Goal: Book appointment/travel/reservation

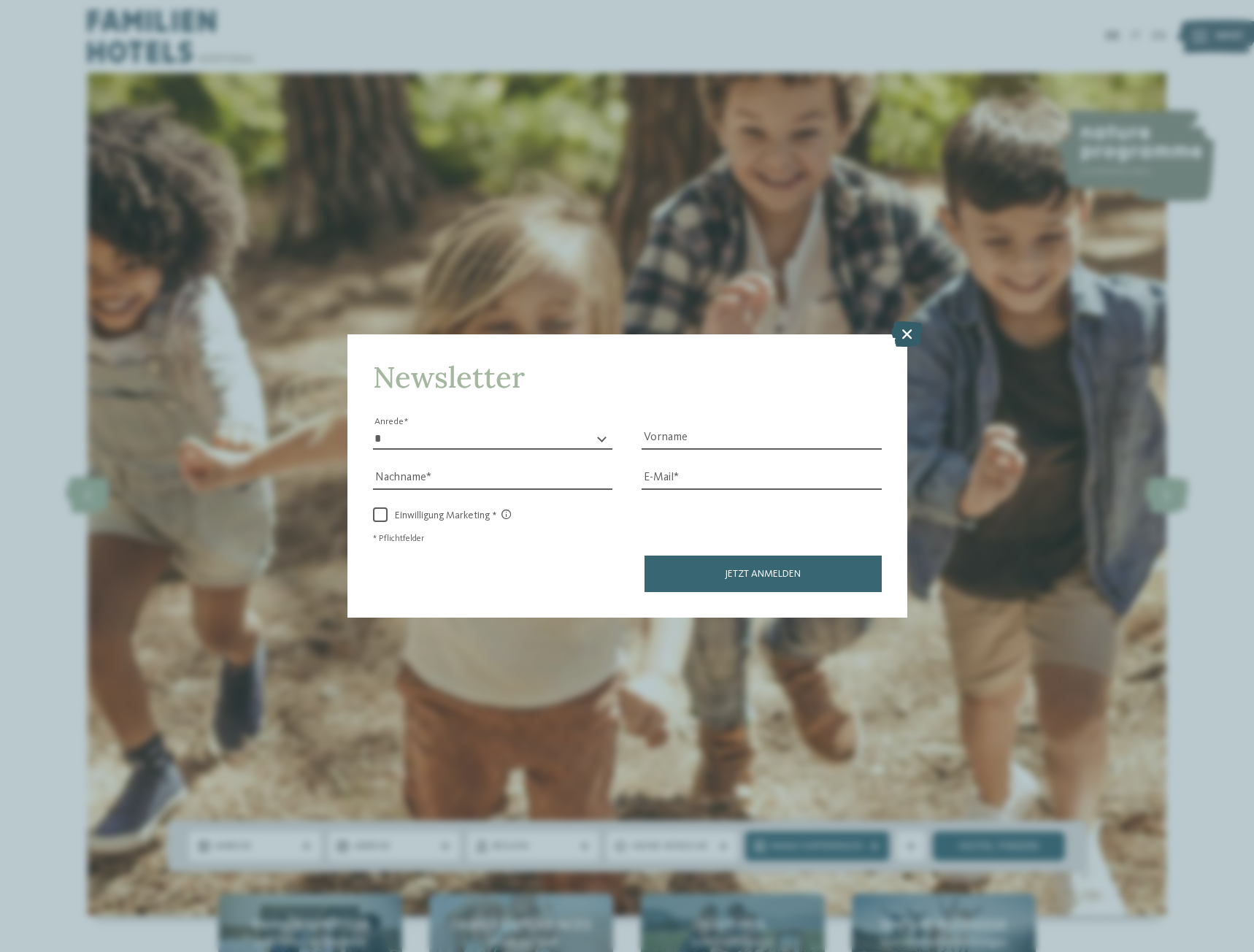
click at [910, 331] on icon at bounding box center [907, 333] width 31 height 25
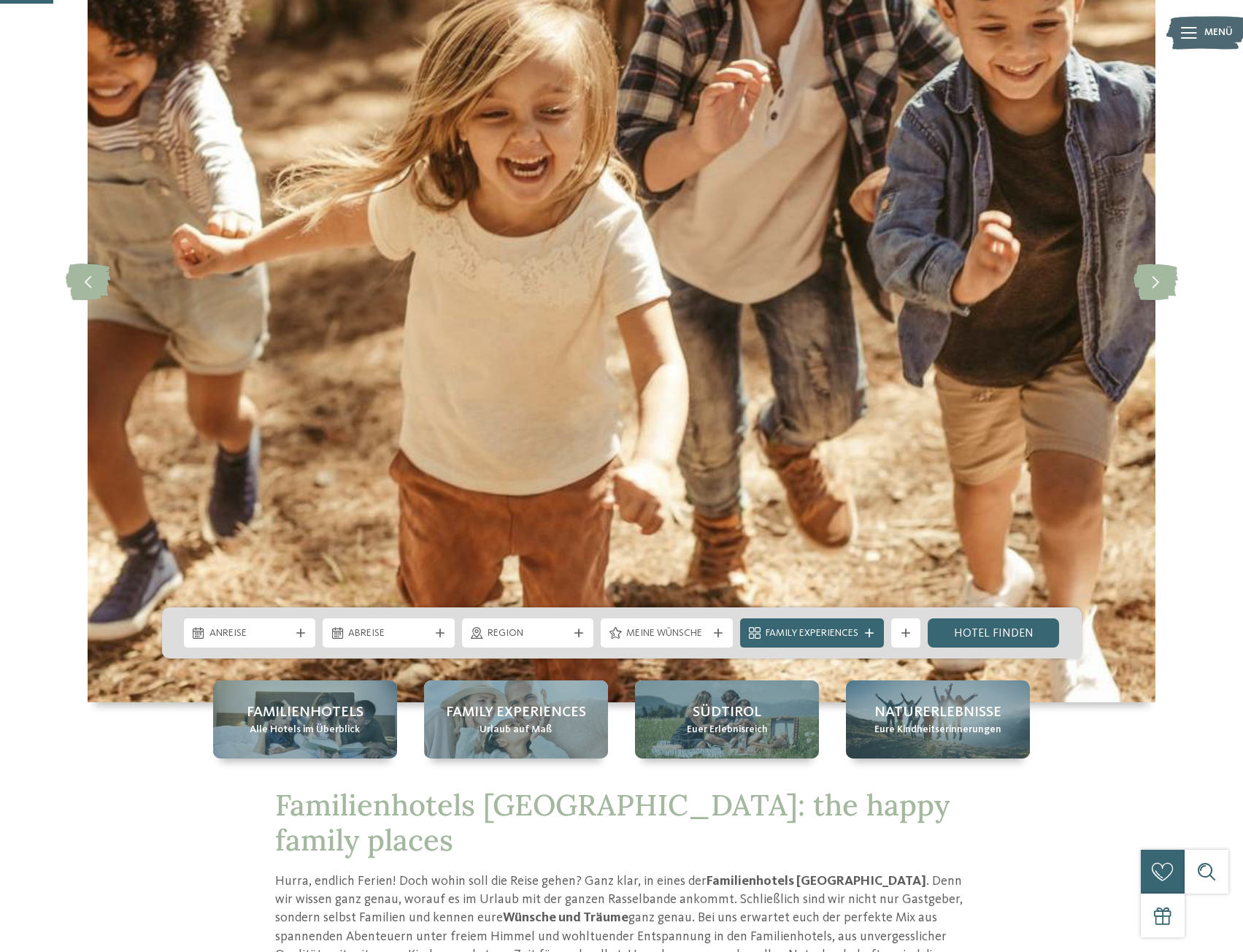
scroll to position [292, 0]
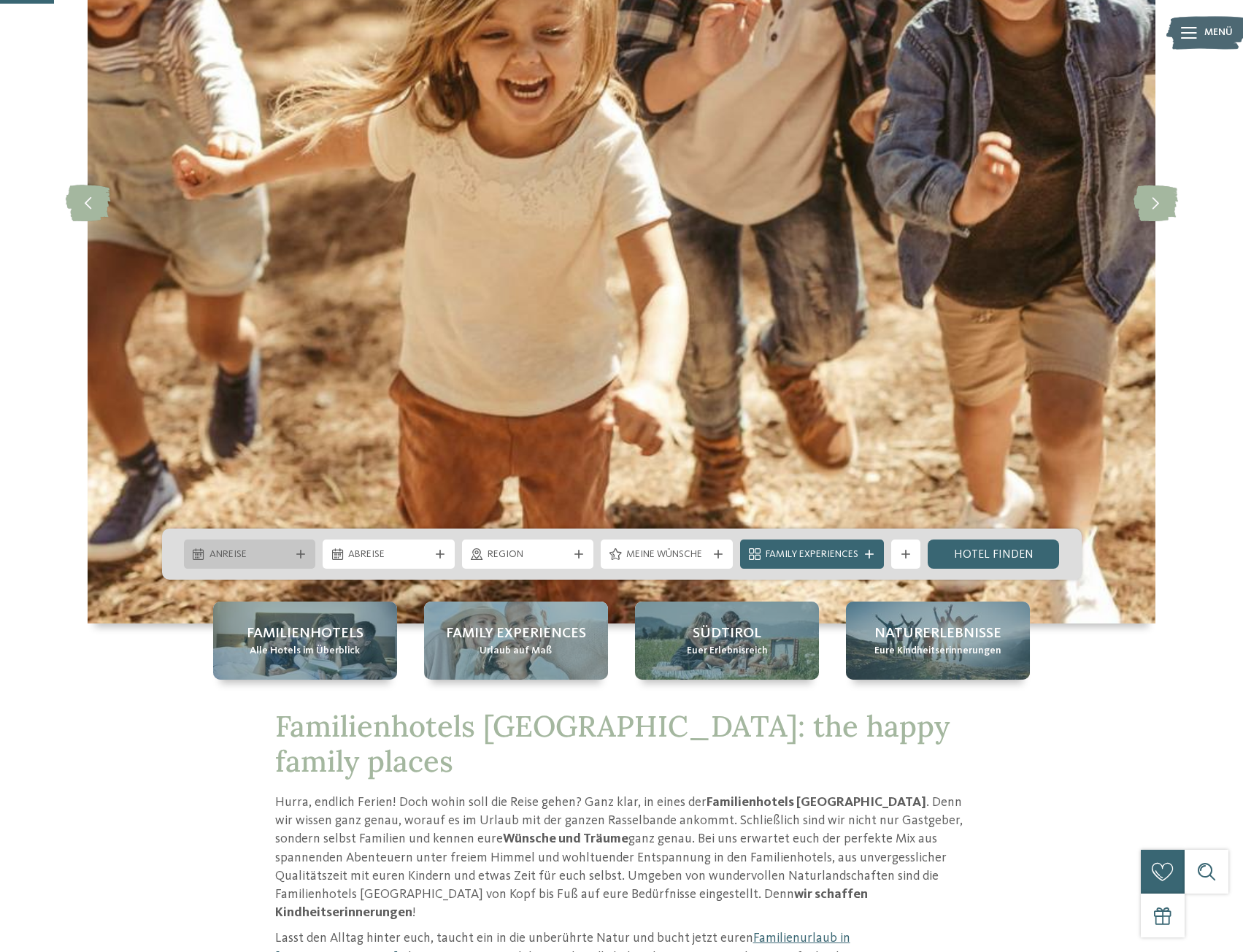
click at [300, 555] on icon at bounding box center [300, 554] width 9 height 9
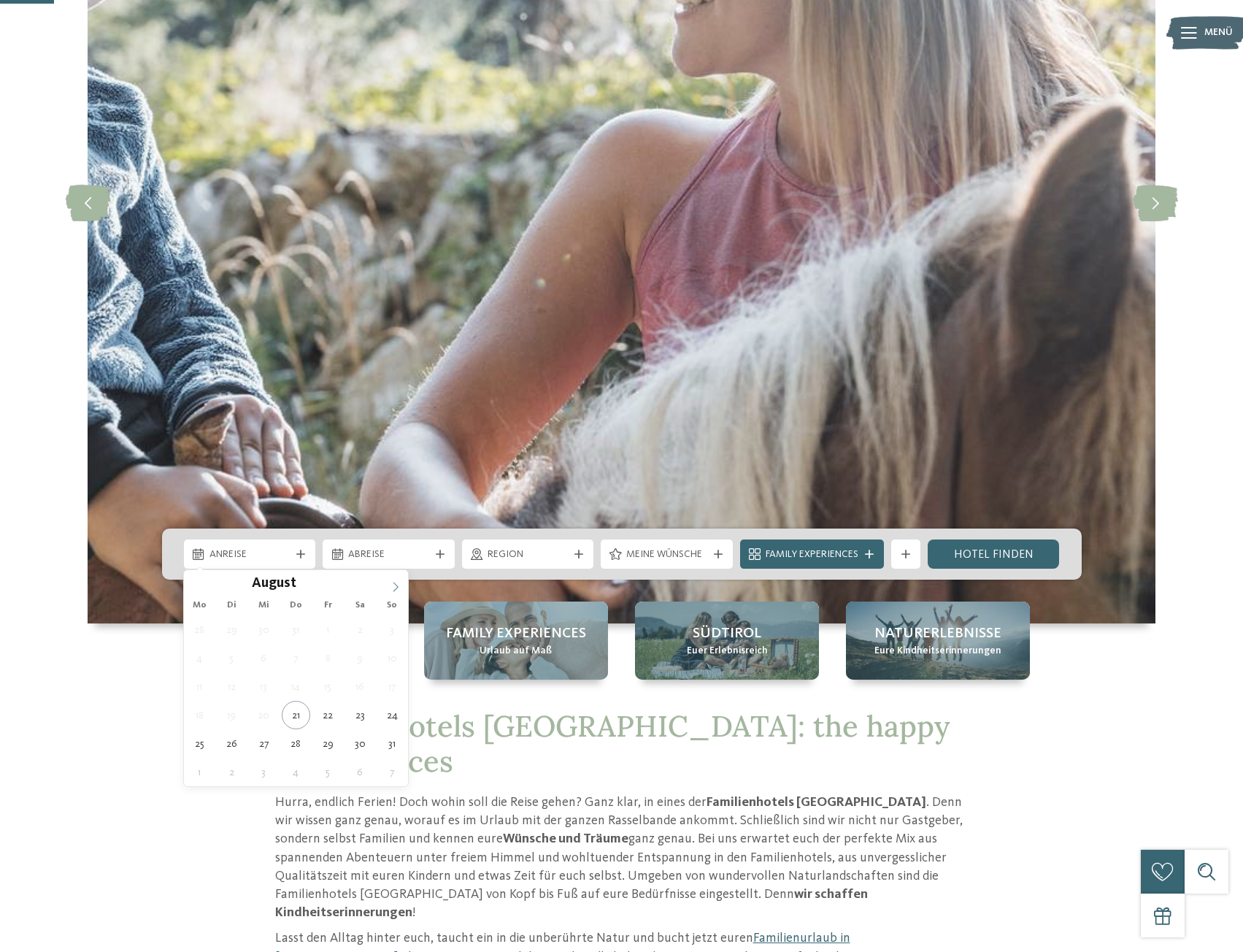
click at [396, 589] on icon at bounding box center [396, 586] width 5 height 10
type div "27.09.2025"
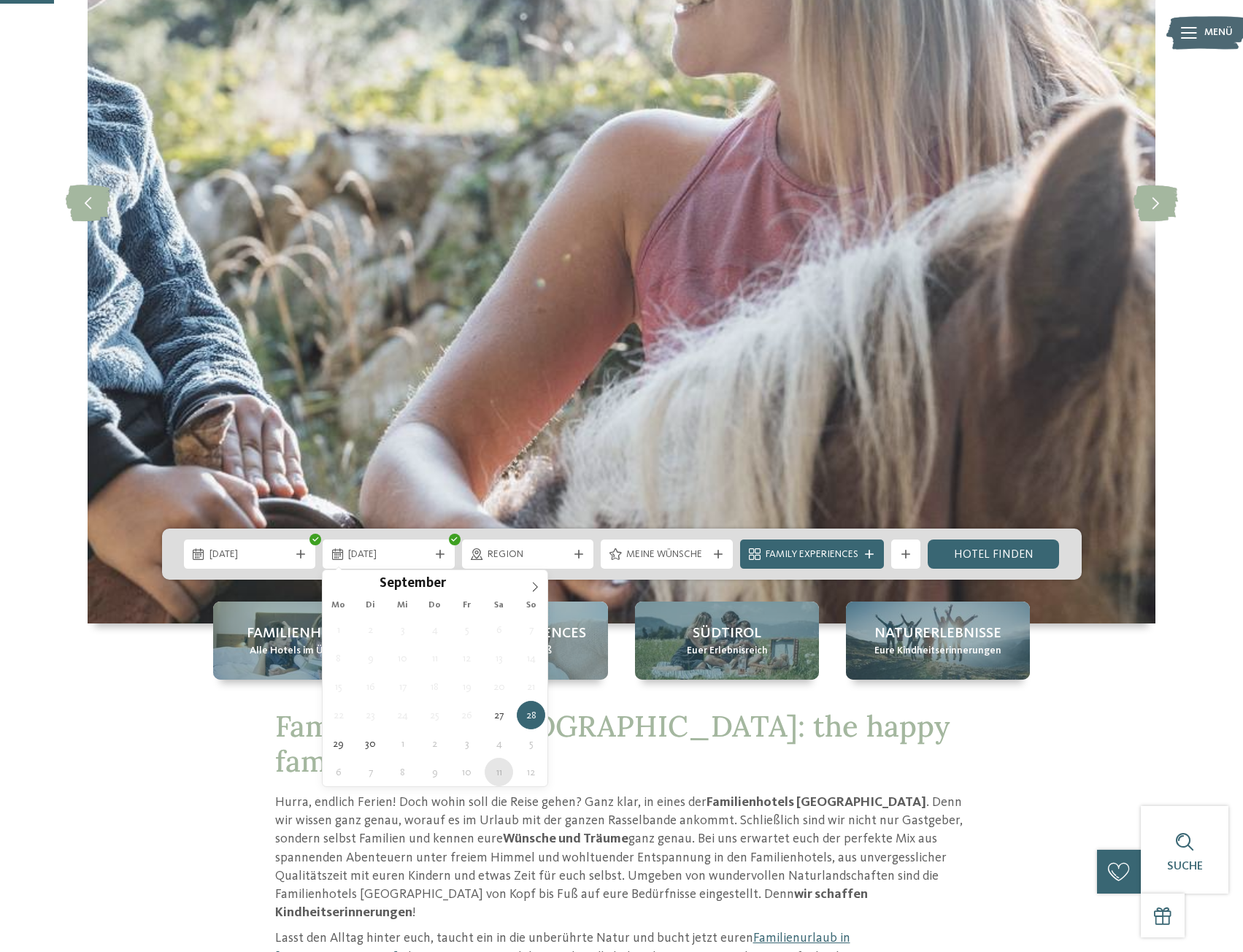
type div "11.10.2025"
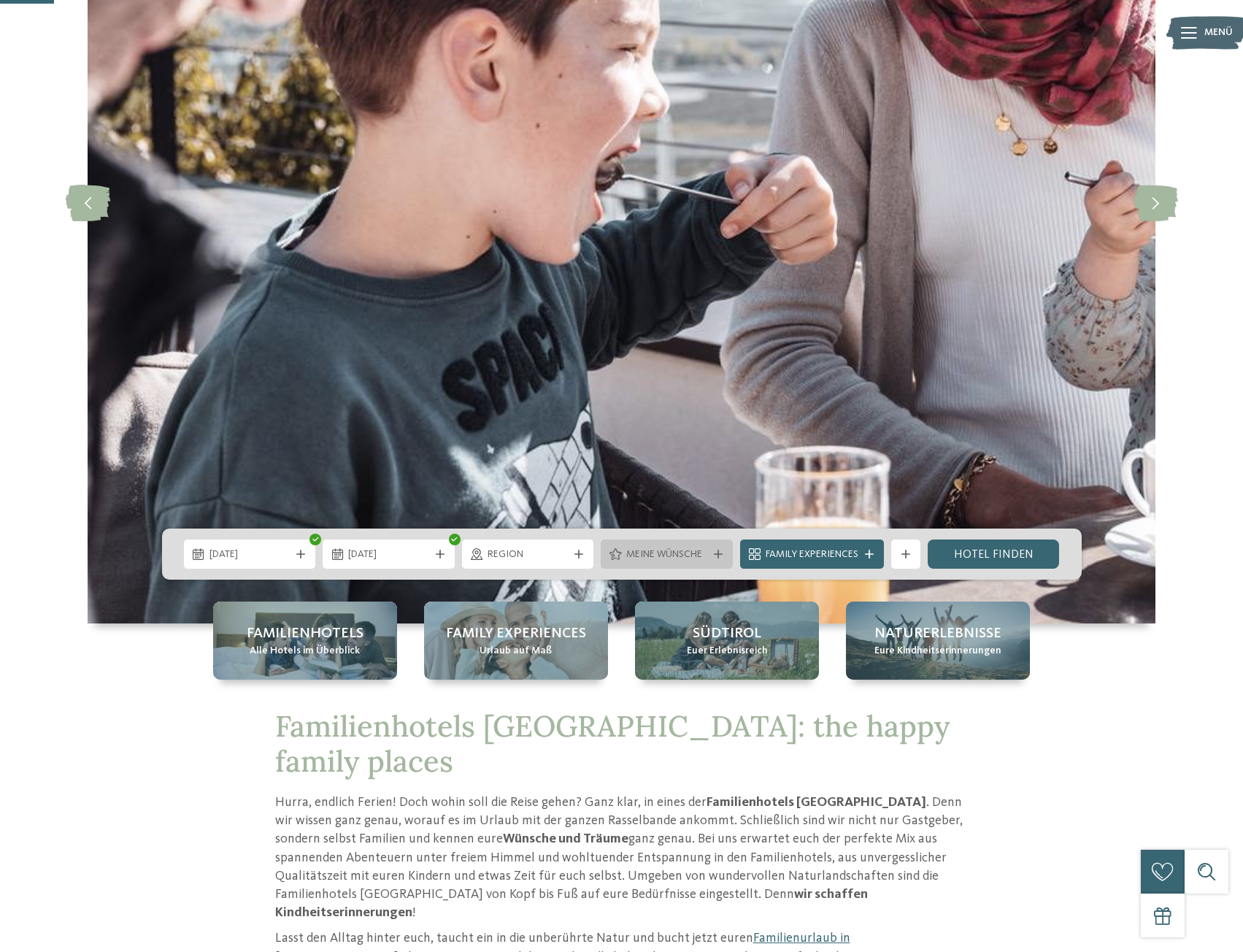
click at [714, 554] on icon at bounding box center [718, 554] width 9 height 9
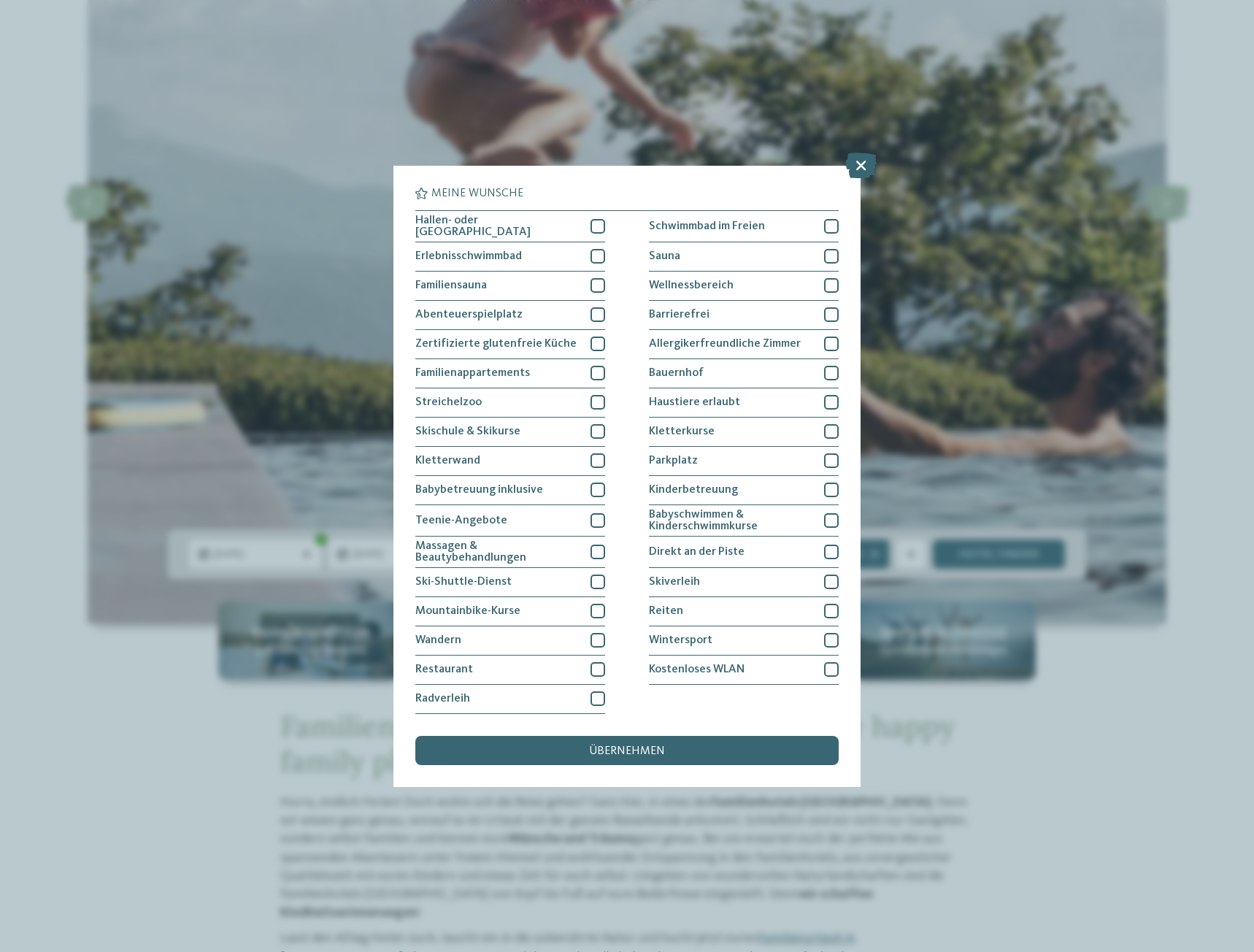
click at [652, 826] on div "Meine Wünsche Hallen- oder Schleusenbad Schwimmbad im Freien" at bounding box center [627, 476] width 1254 height 952
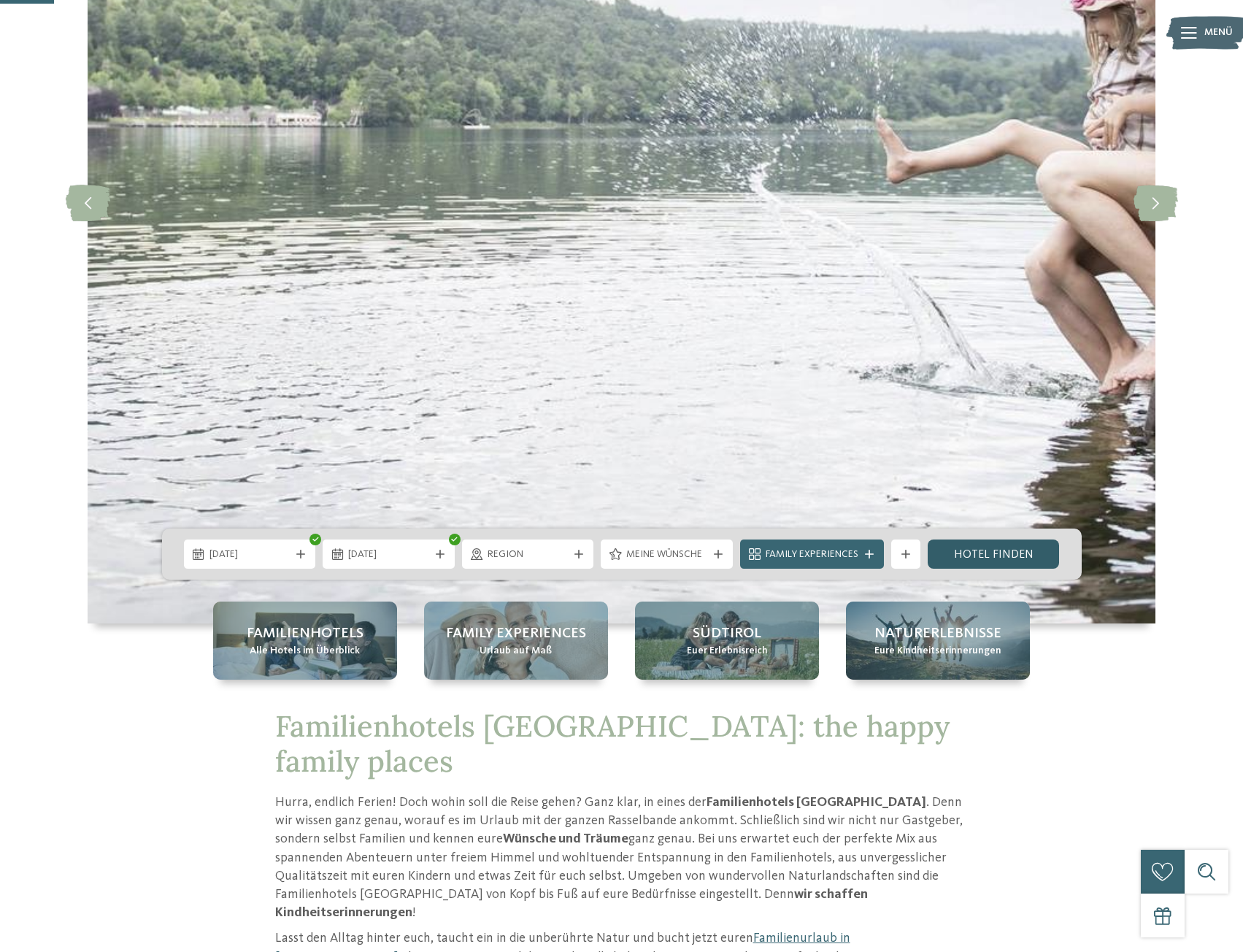
click at [964, 558] on link "Hotel finden" at bounding box center [994, 554] width 132 height 29
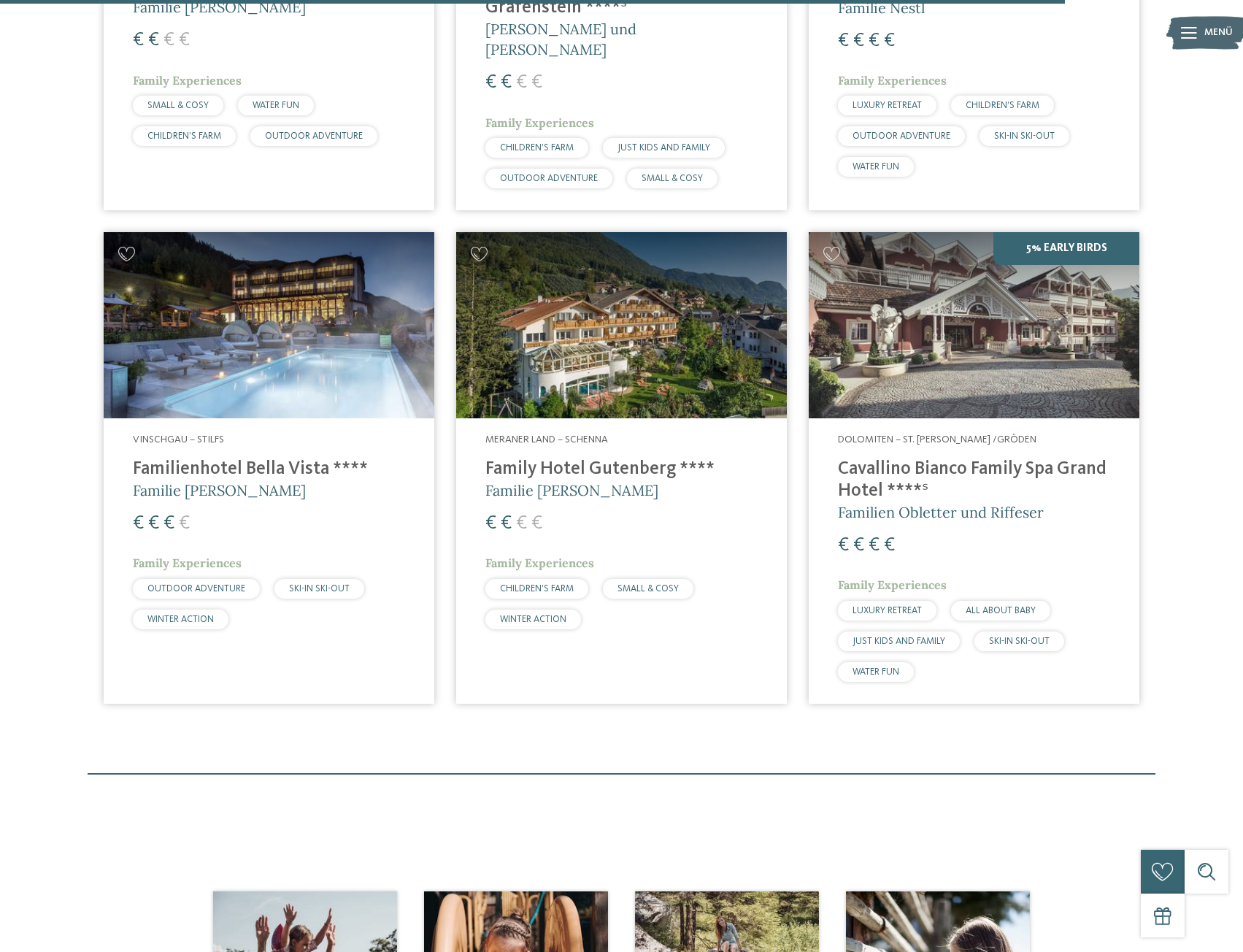
scroll to position [3326, 0]
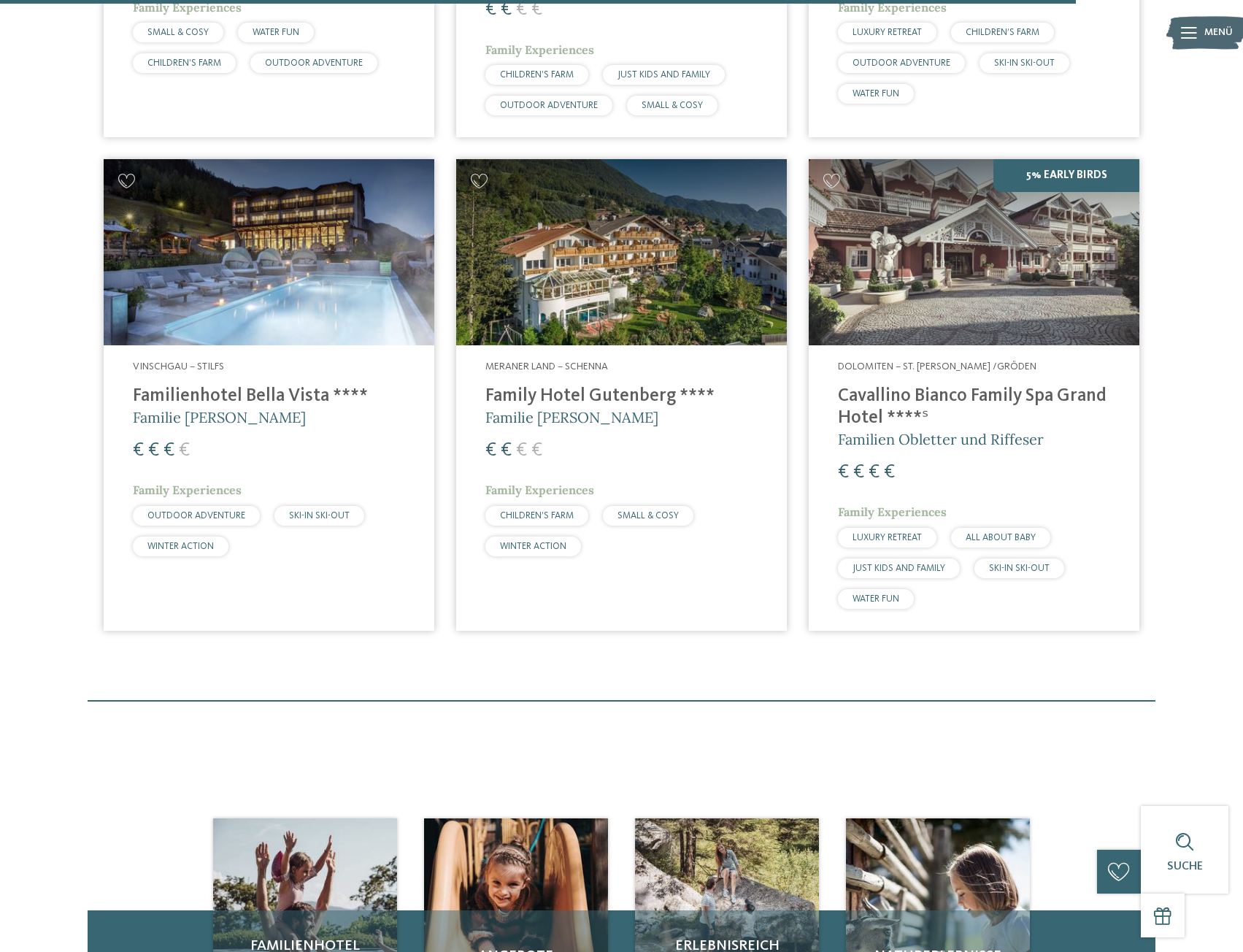
click at [550, 385] on h4 "Family Hotel Gutenberg ****" at bounding box center [622, 397] width 273 height 22
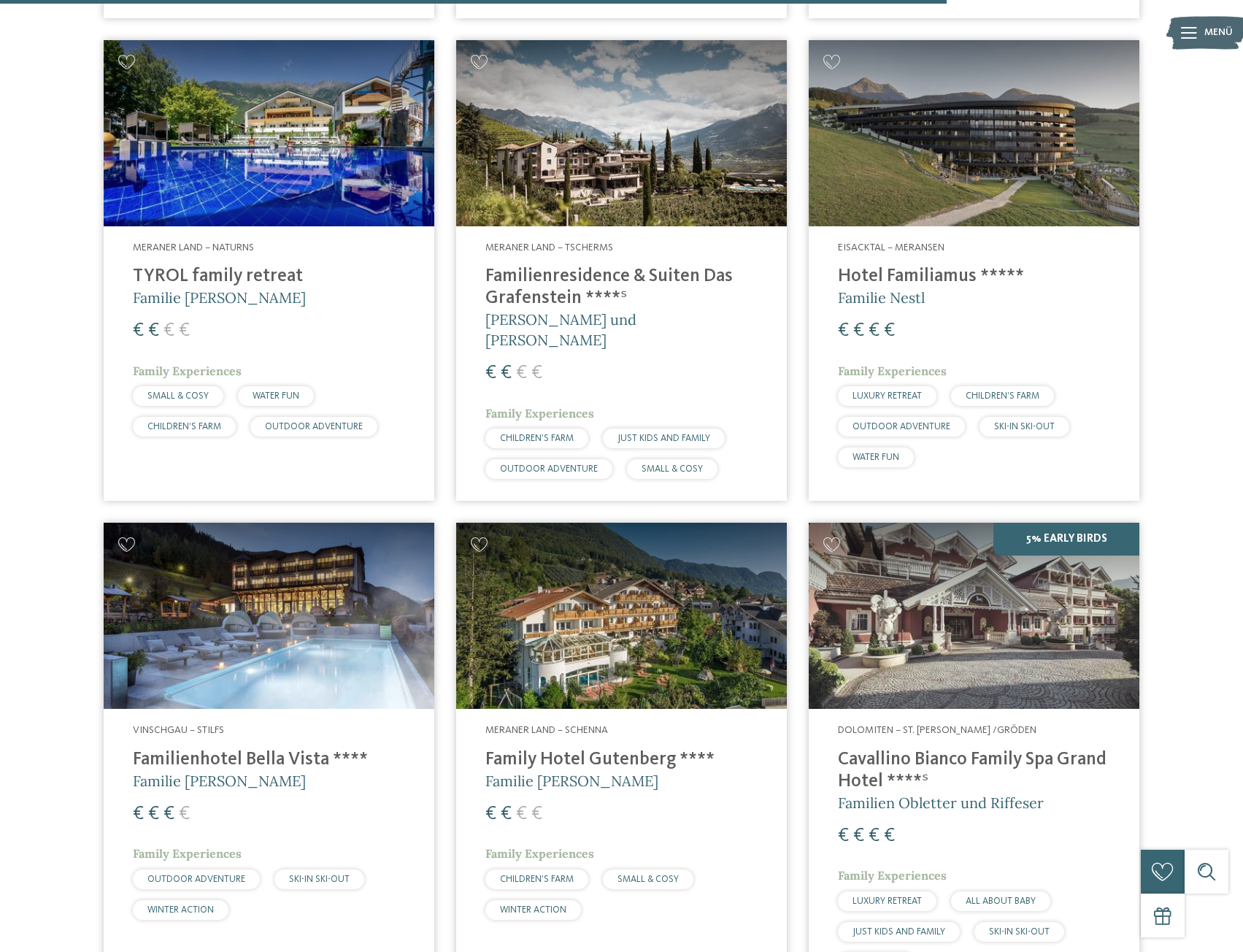
scroll to position [2888, 0]
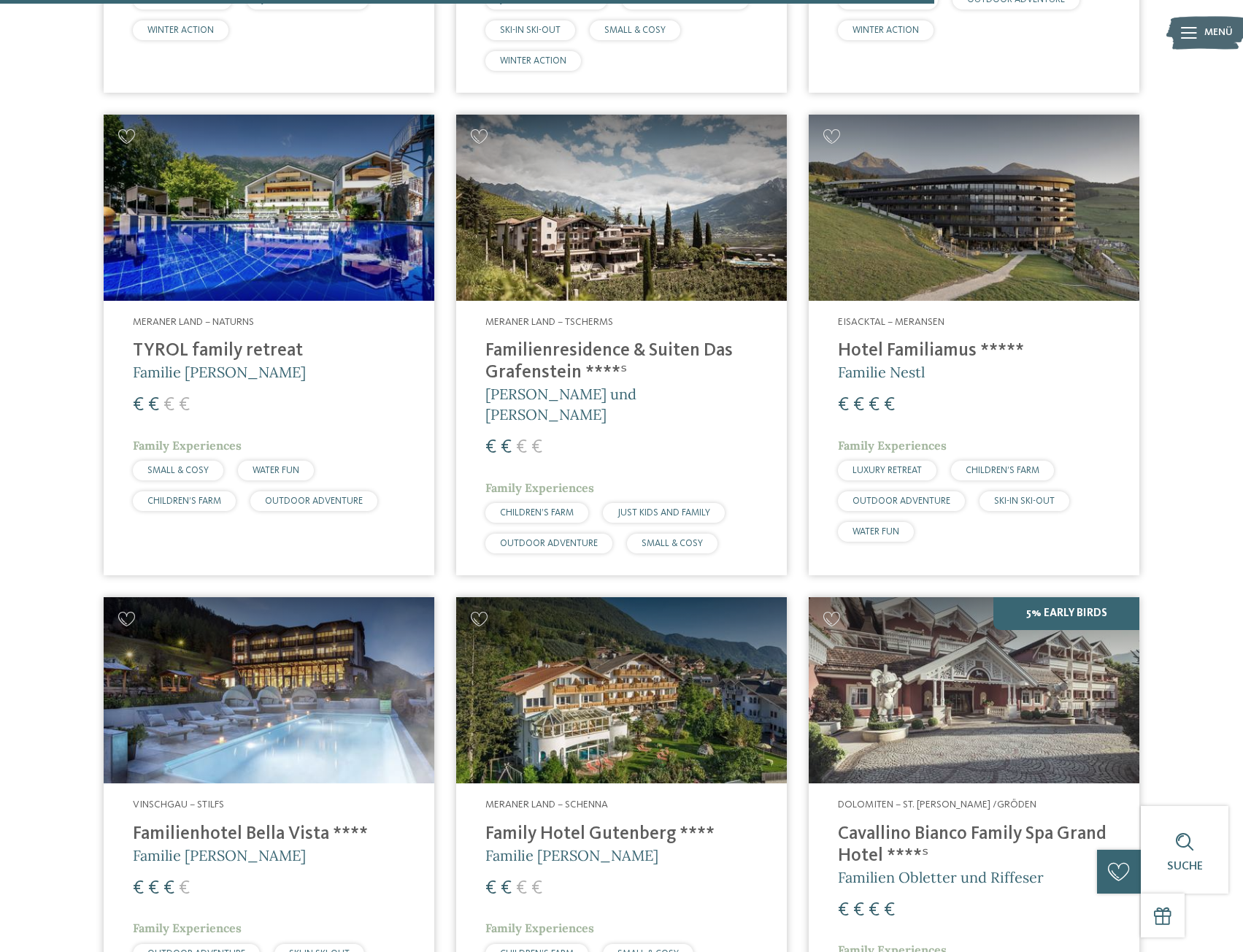
click at [174, 340] on h4 "TYROL family retreat" at bounding box center [269, 351] width 273 height 22
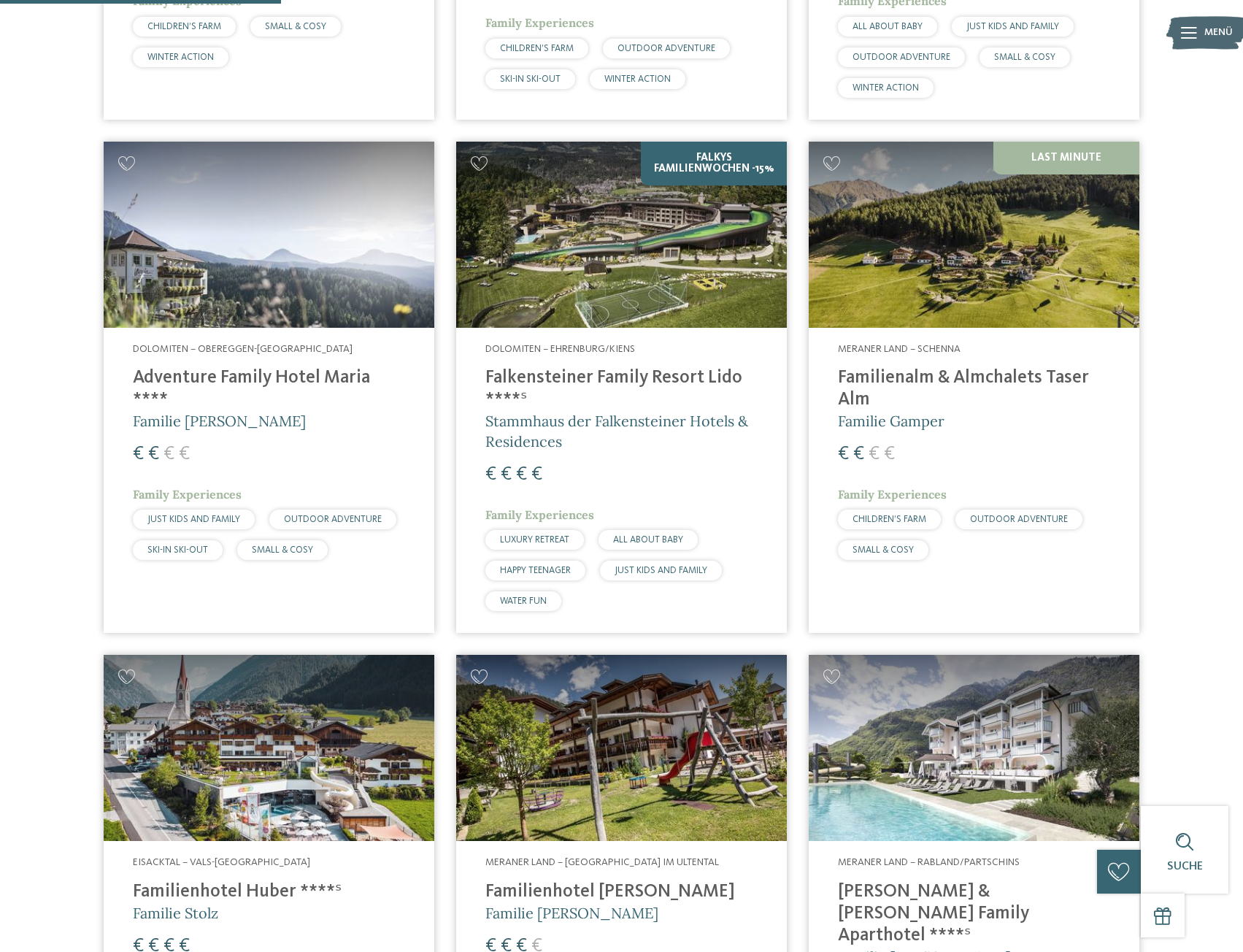
scroll to position [844, 0]
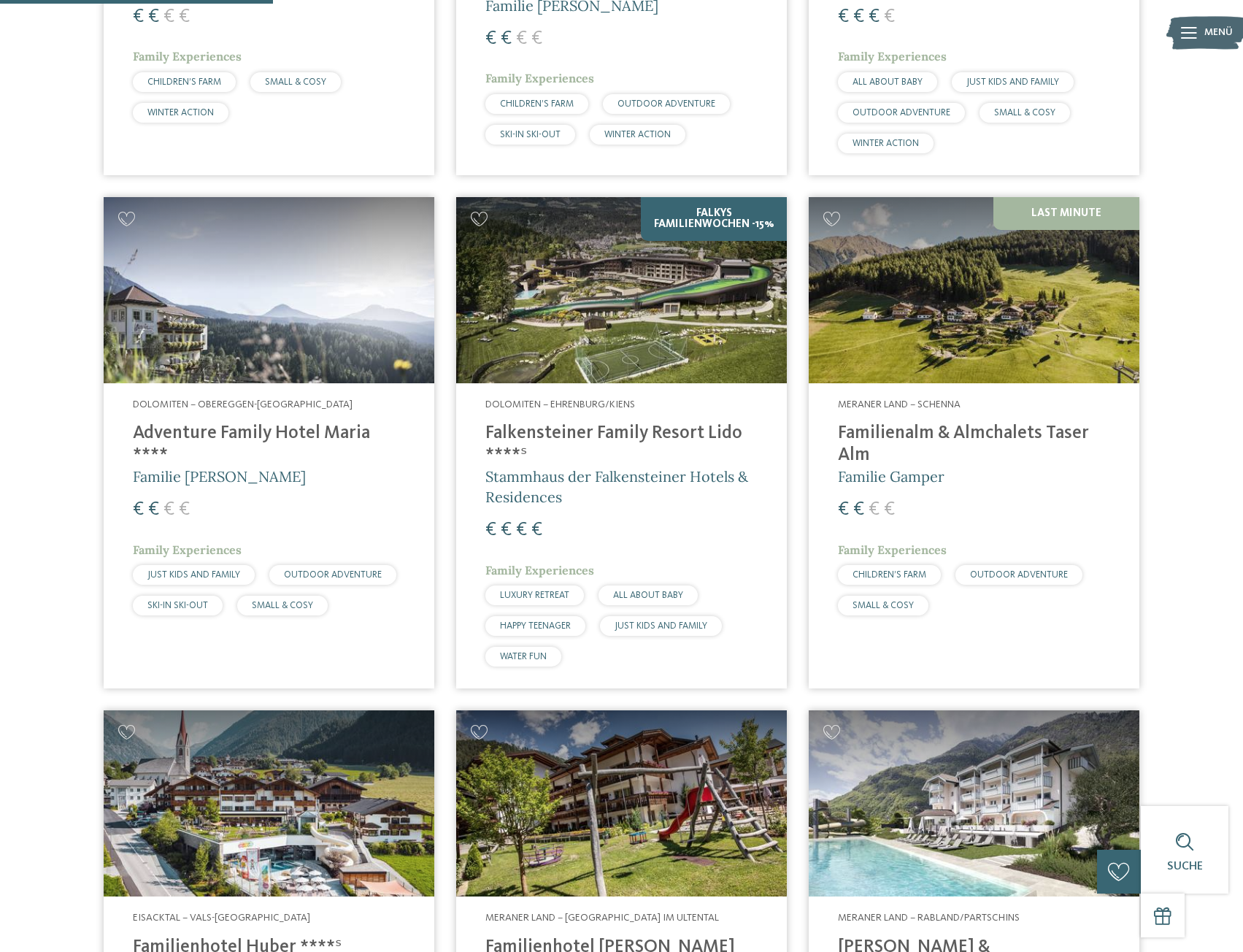
click at [633, 284] on img at bounding box center [622, 290] width 331 height 186
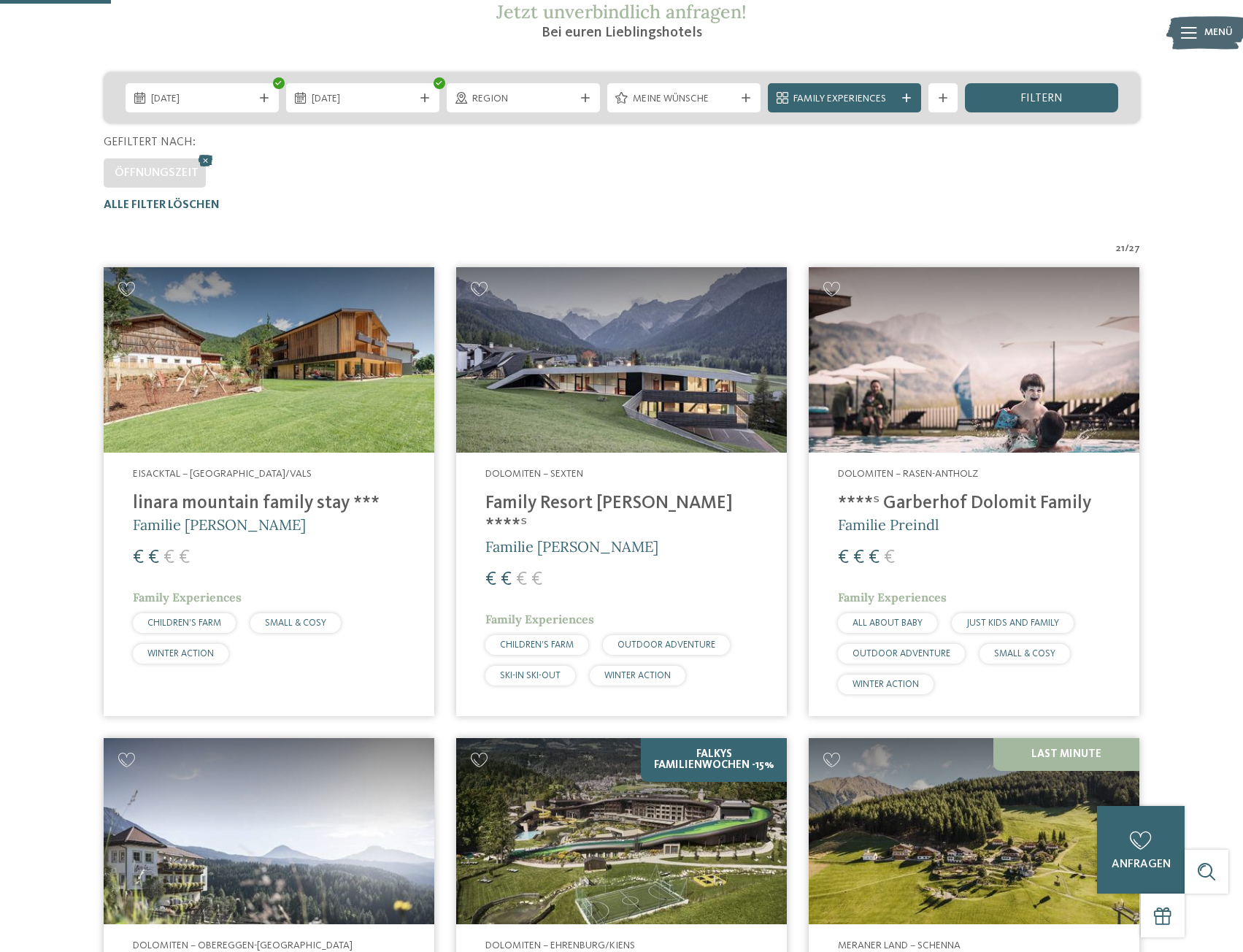
scroll to position [260, 0]
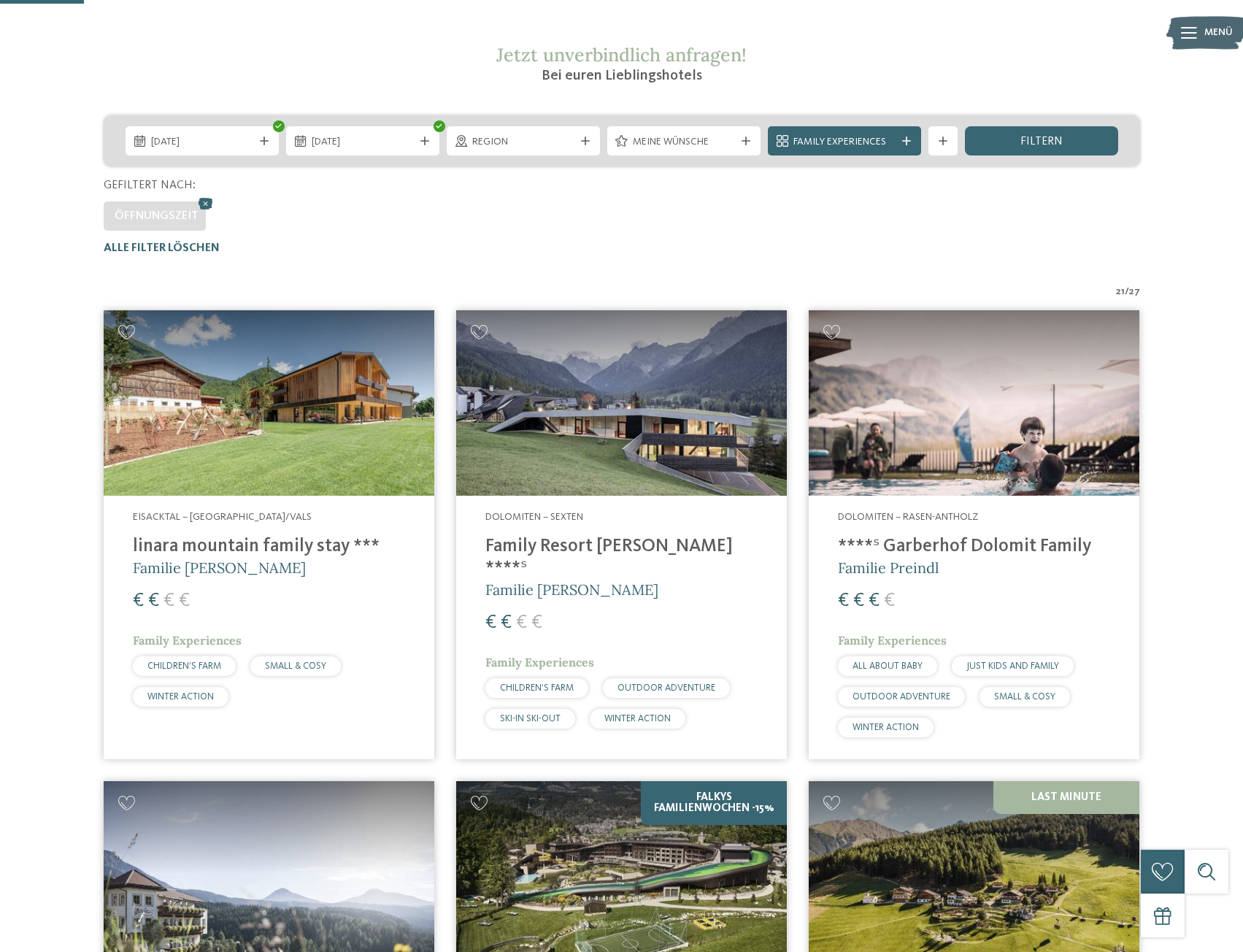
click at [921, 460] on img at bounding box center [974, 403] width 331 height 186
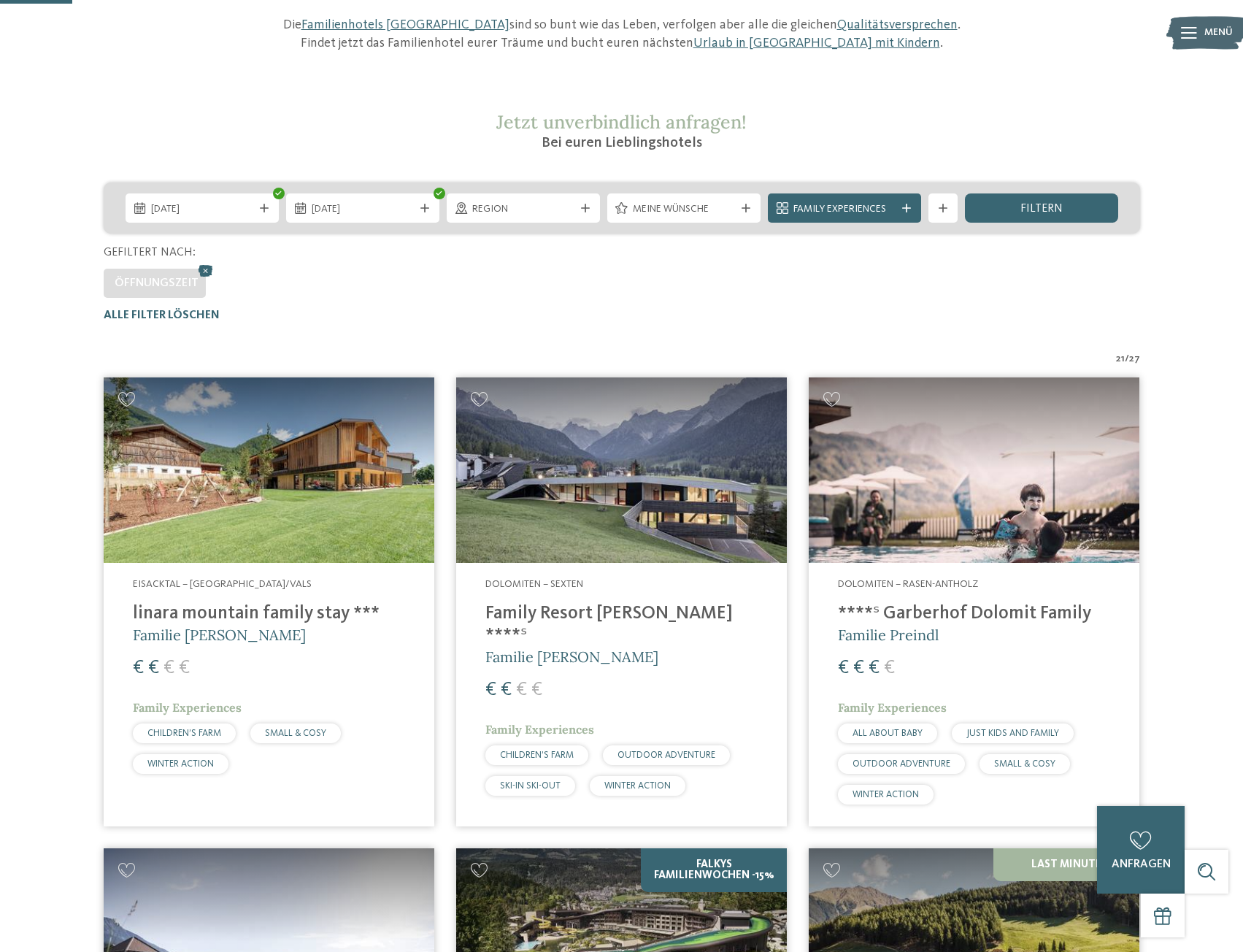
scroll to position [187, 0]
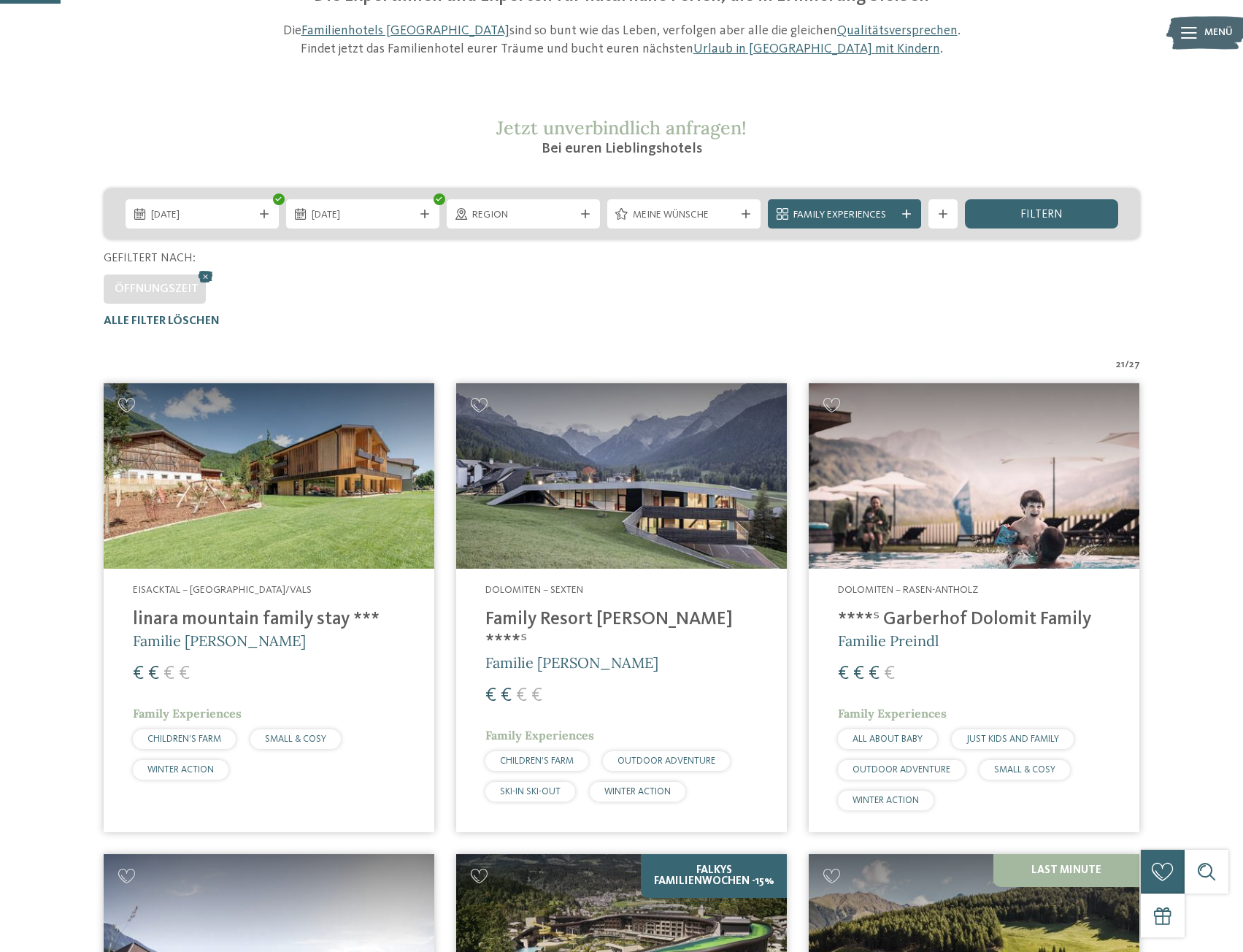
click at [955, 507] on img at bounding box center [974, 476] width 331 height 186
click at [587, 211] on icon at bounding box center [585, 214] width 9 height 9
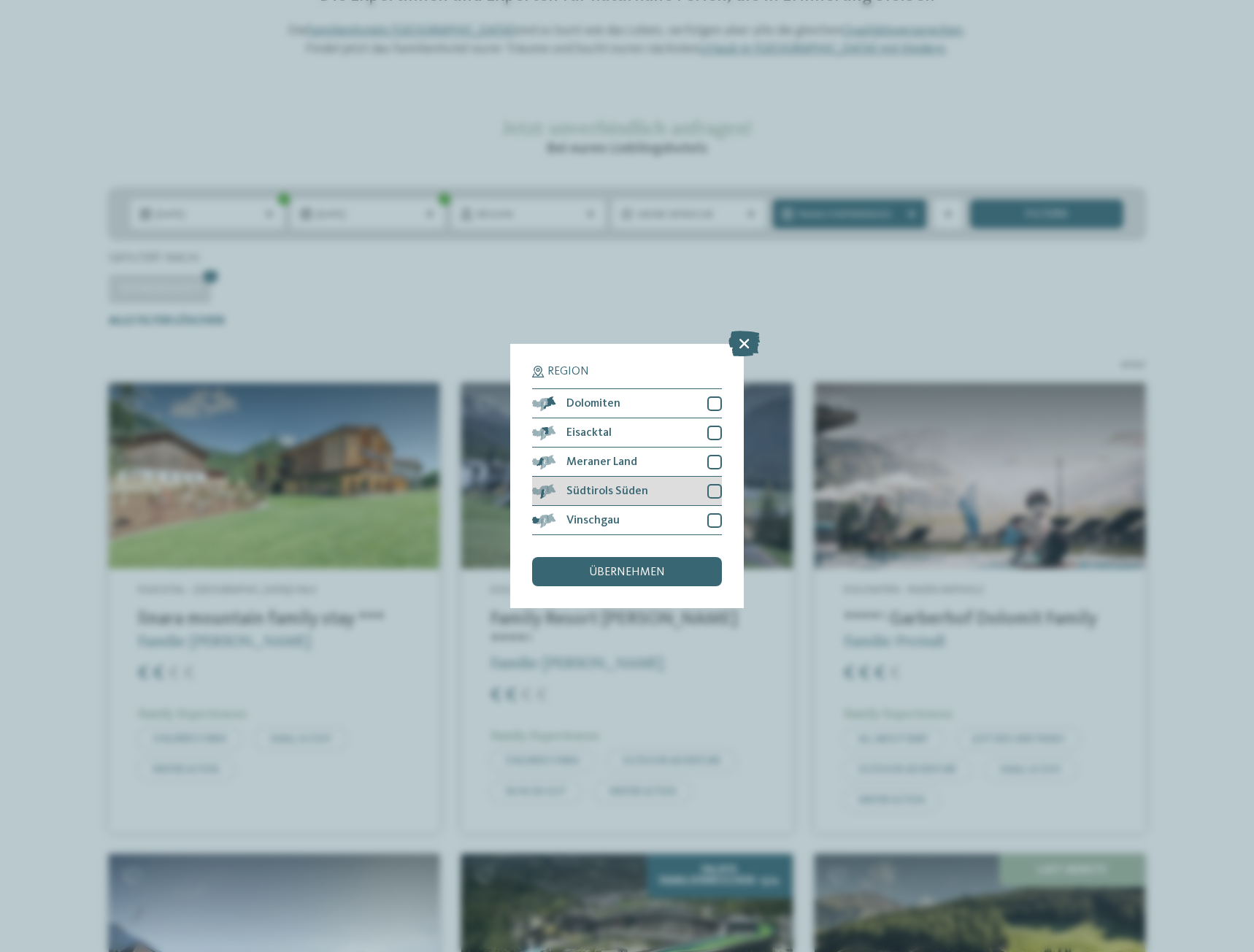
click at [641, 490] on span "Südtirols Süden" at bounding box center [607, 491] width 82 height 12
click at [627, 569] on span "übernehmen" at bounding box center [627, 572] width 76 height 12
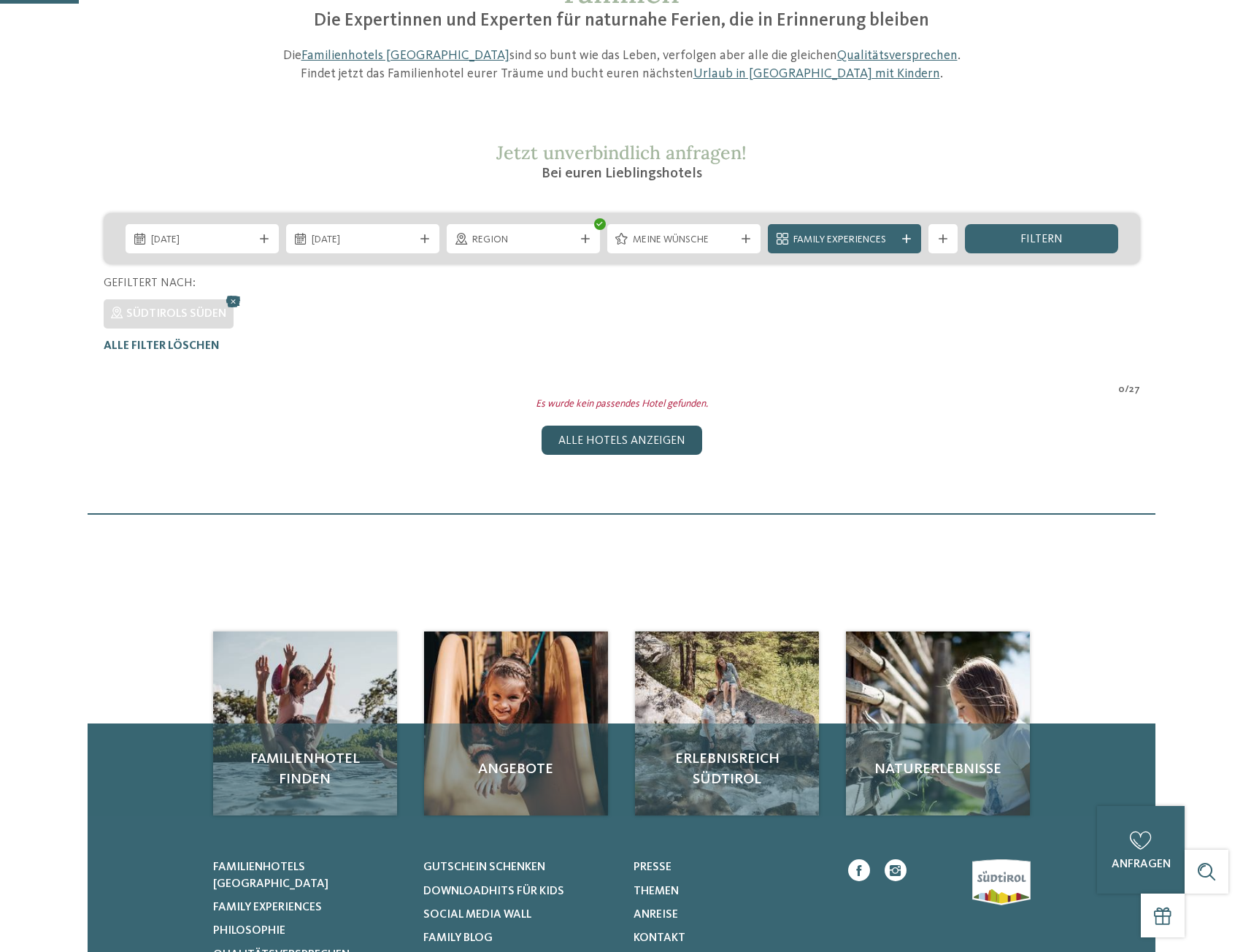
scroll to position [0, 0]
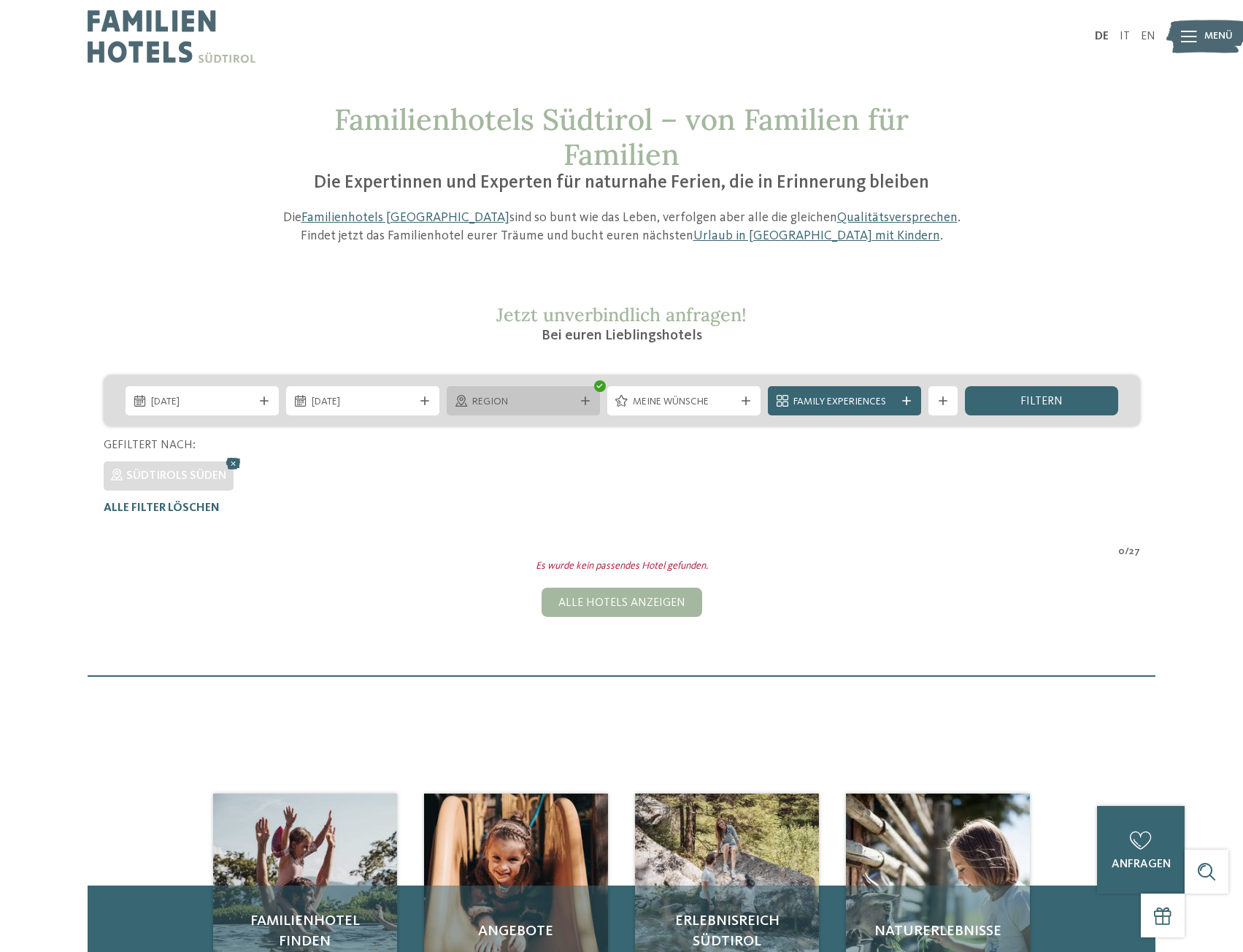
click at [586, 402] on icon at bounding box center [585, 401] width 9 height 9
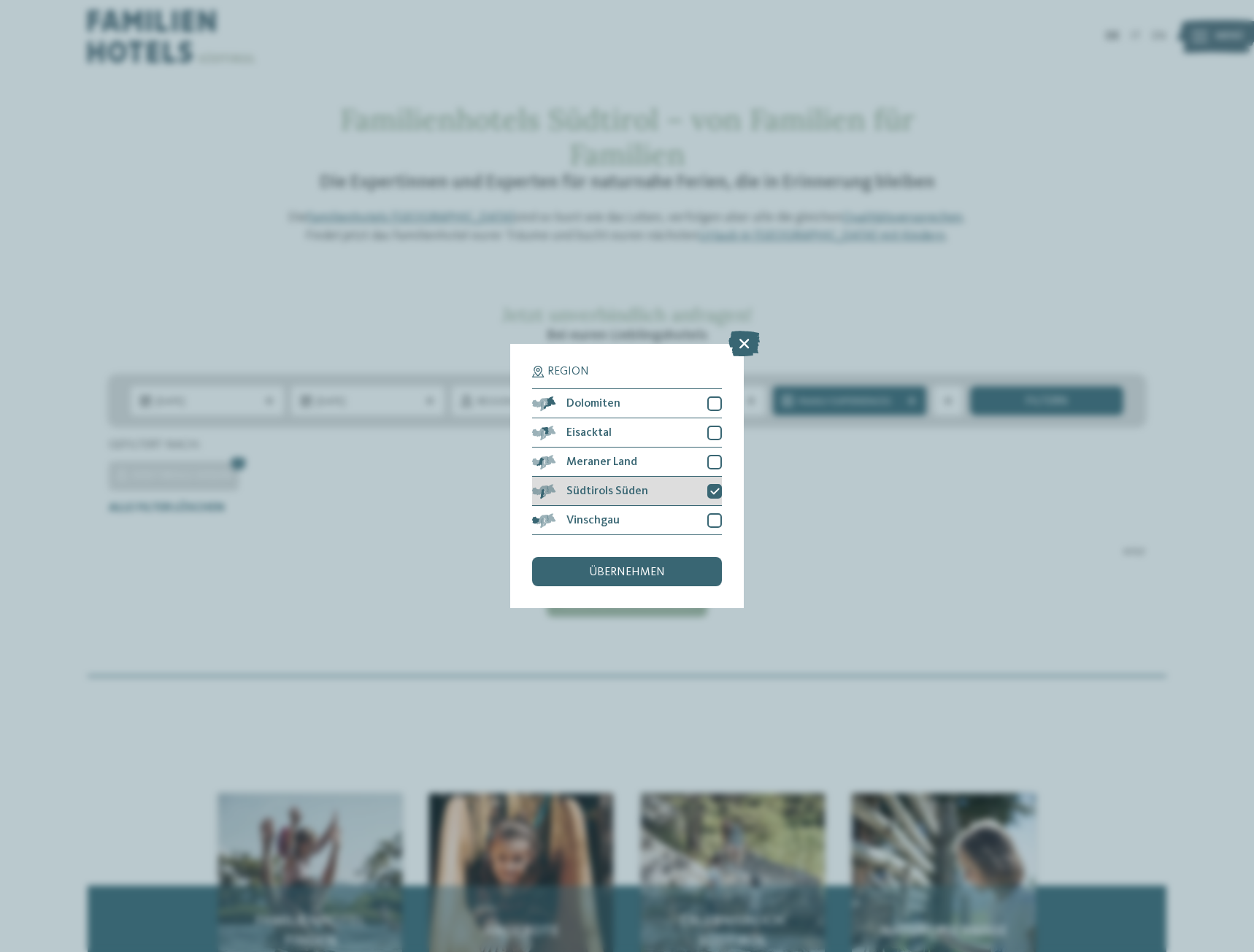
click at [713, 489] on icon at bounding box center [715, 491] width 10 height 9
click at [710, 458] on div at bounding box center [714, 462] width 14 height 14
click at [652, 571] on span "übernehmen" at bounding box center [627, 572] width 76 height 12
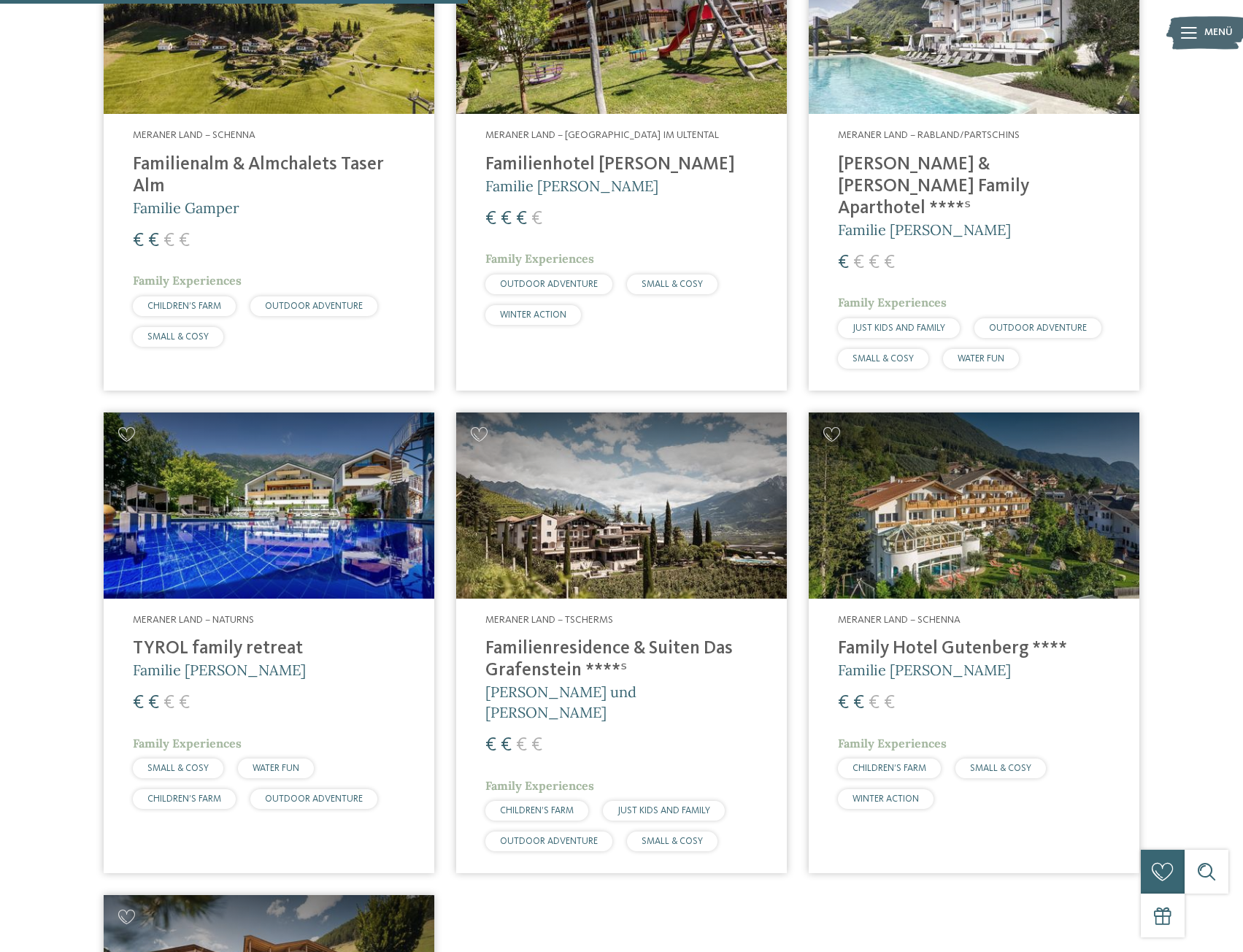
scroll to position [698, 0]
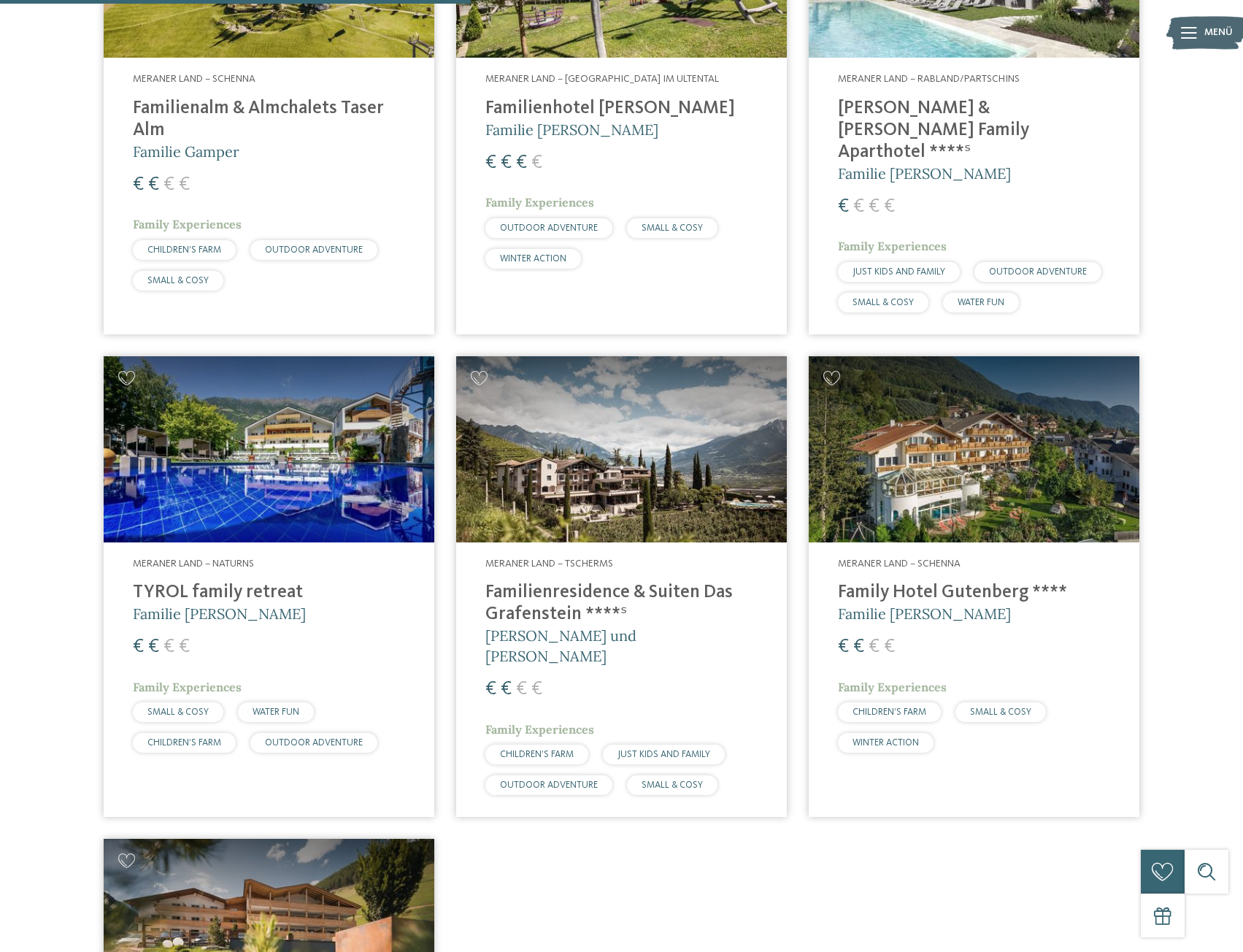
click at [923, 582] on h4 "Family Hotel Gutenberg ****" at bounding box center [974, 593] width 273 height 22
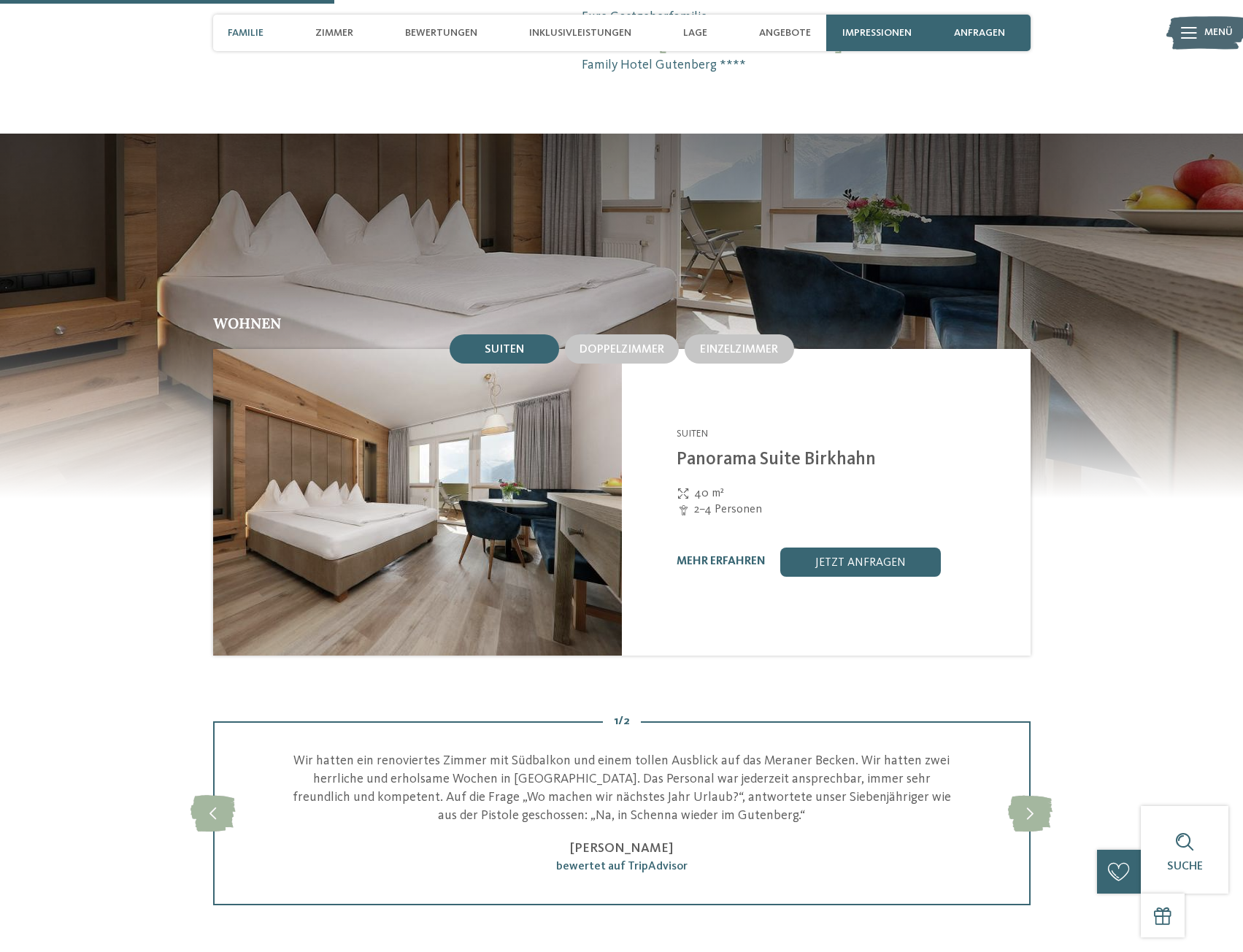
scroll to position [1314, 0]
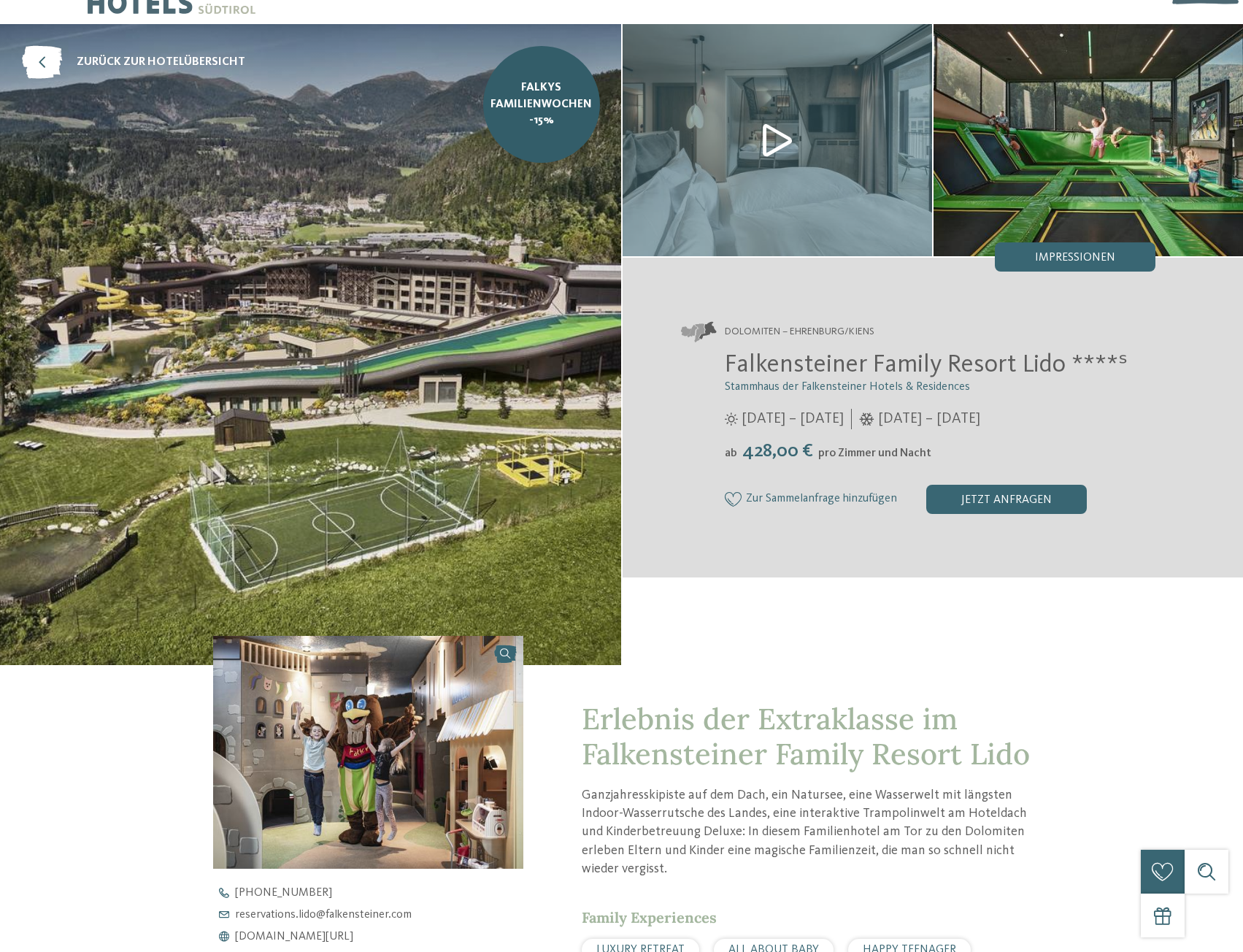
scroll to position [73, 0]
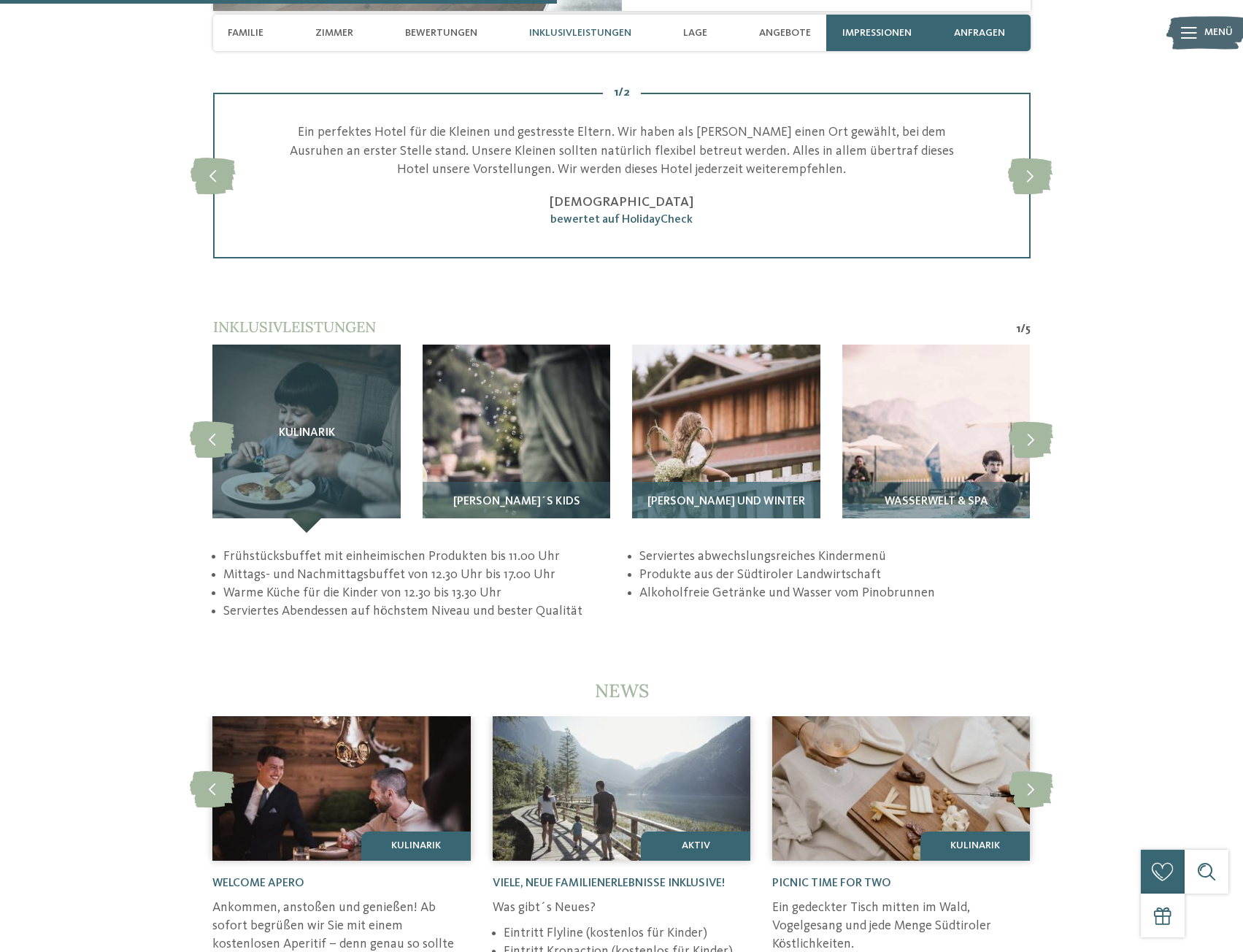
scroll to position [2117, 0]
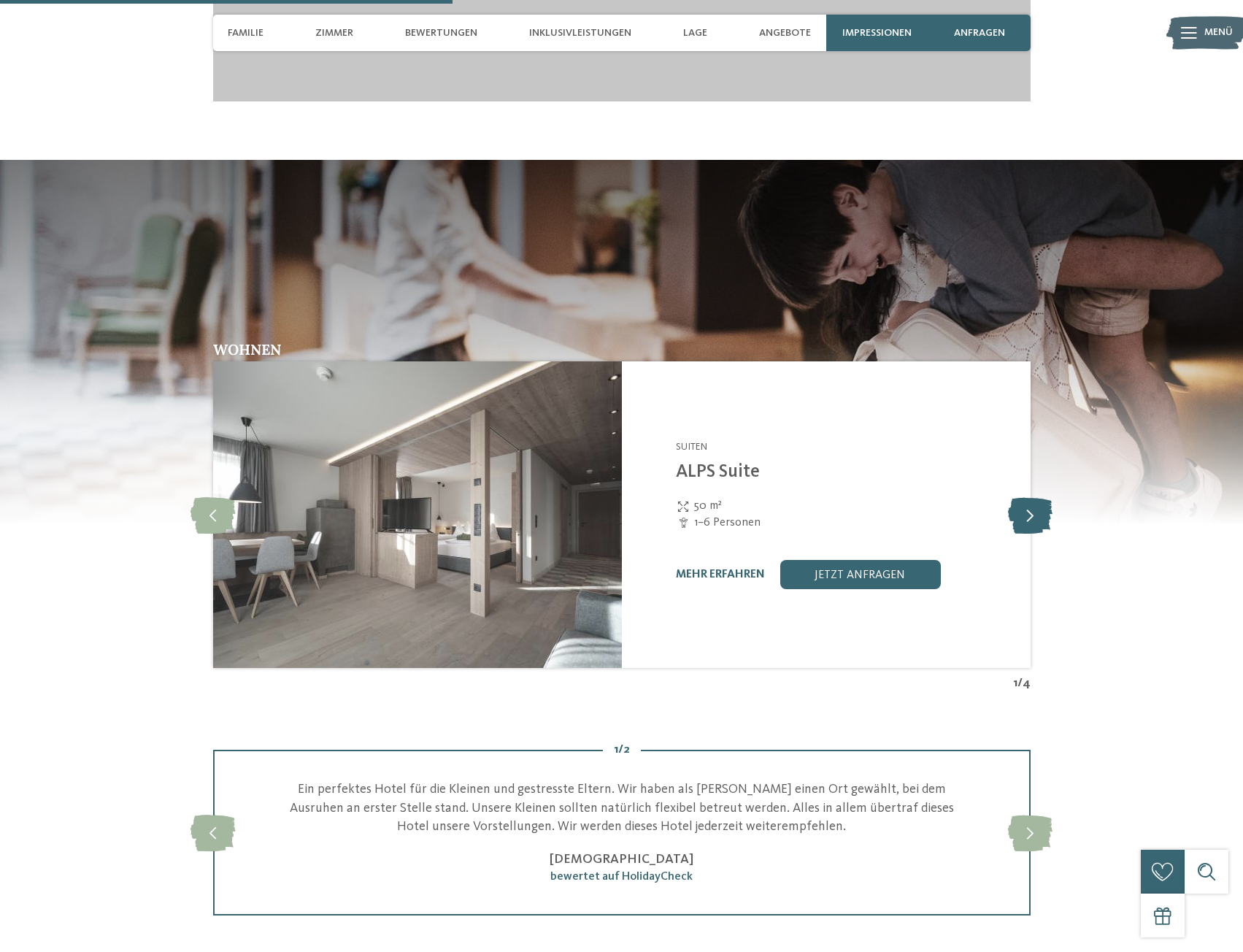
click at [1017, 497] on icon at bounding box center [1031, 515] width 45 height 37
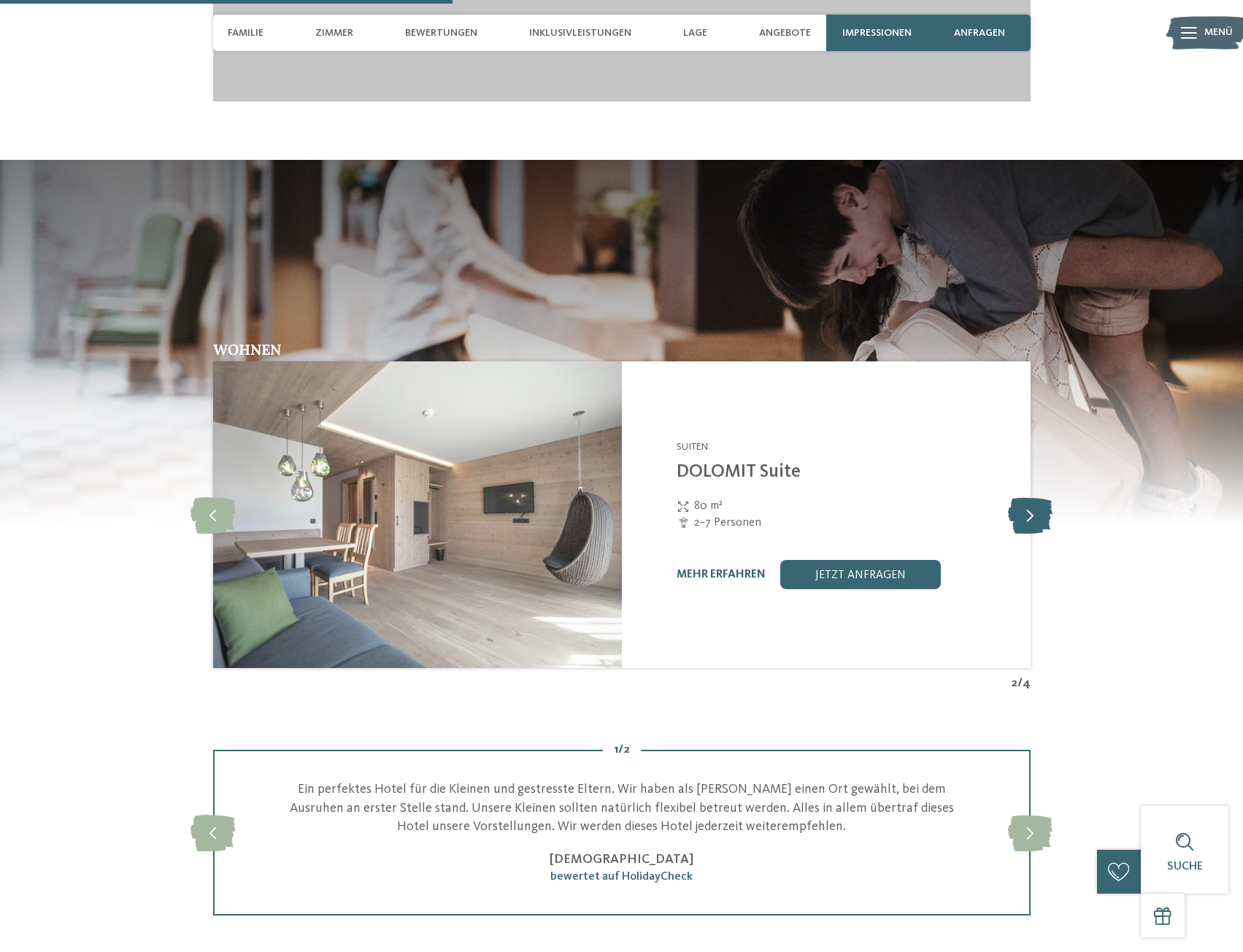
click at [1017, 497] on icon at bounding box center [1031, 515] width 45 height 37
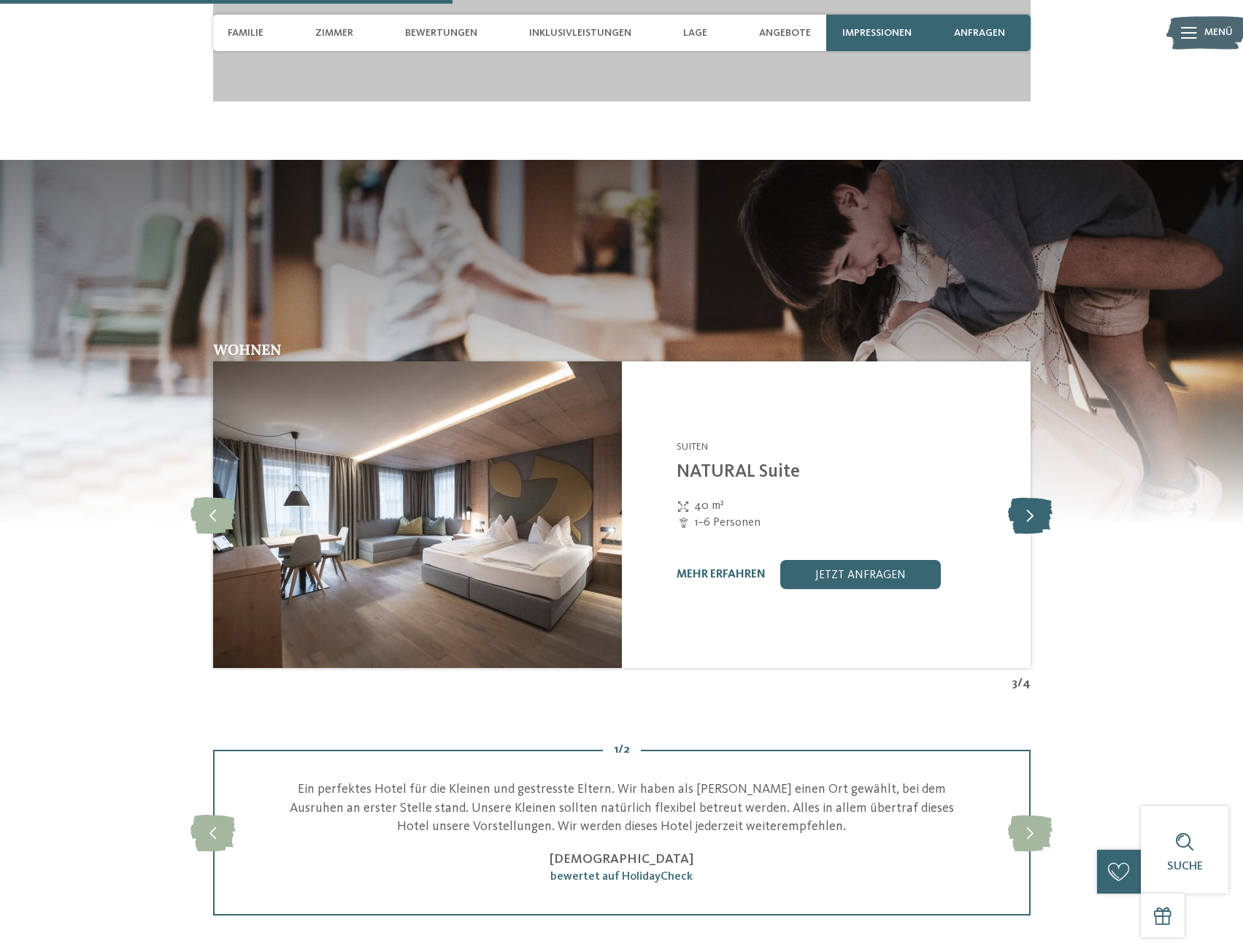
click at [1017, 497] on icon at bounding box center [1031, 515] width 45 height 37
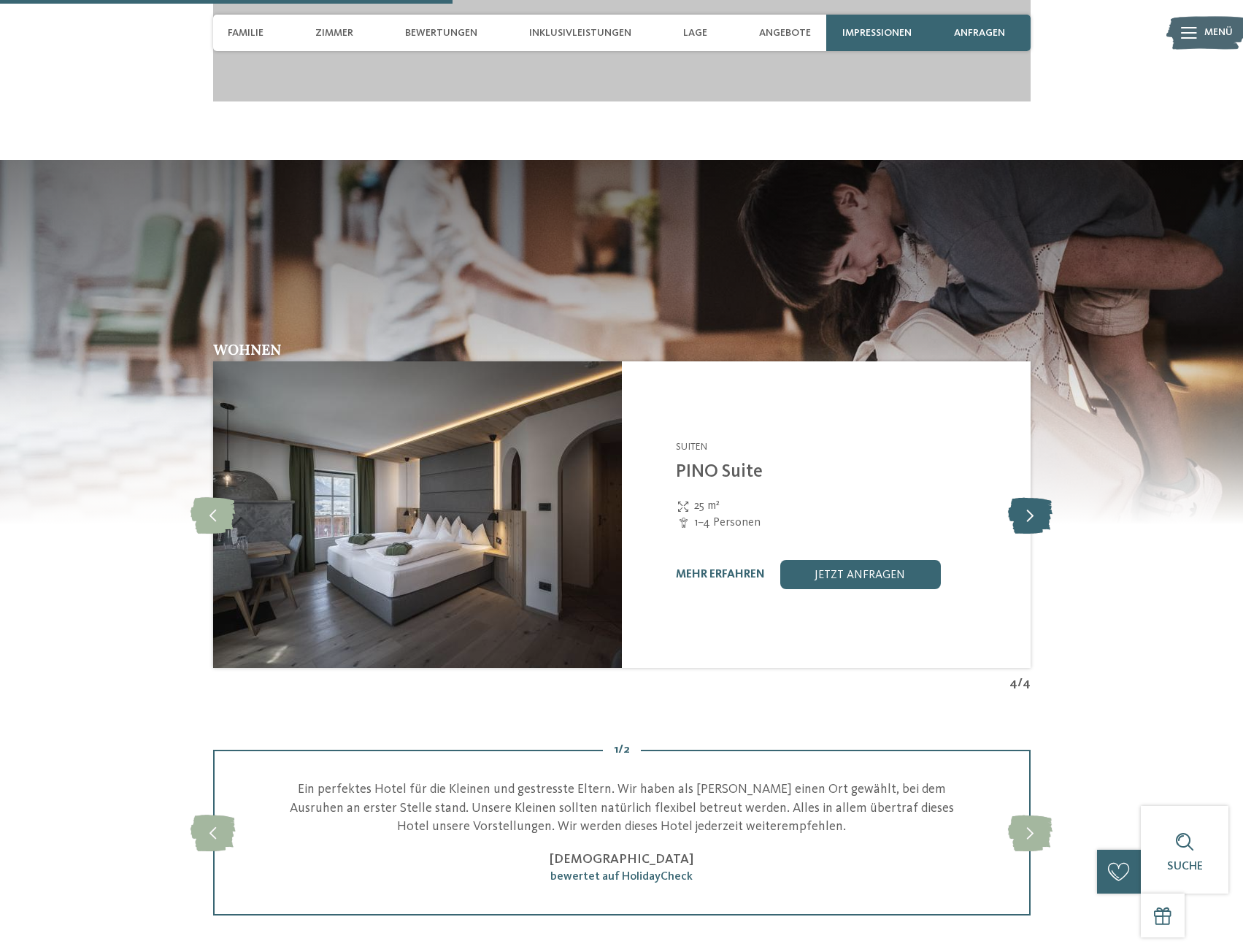
click at [1017, 497] on icon at bounding box center [1031, 515] width 45 height 37
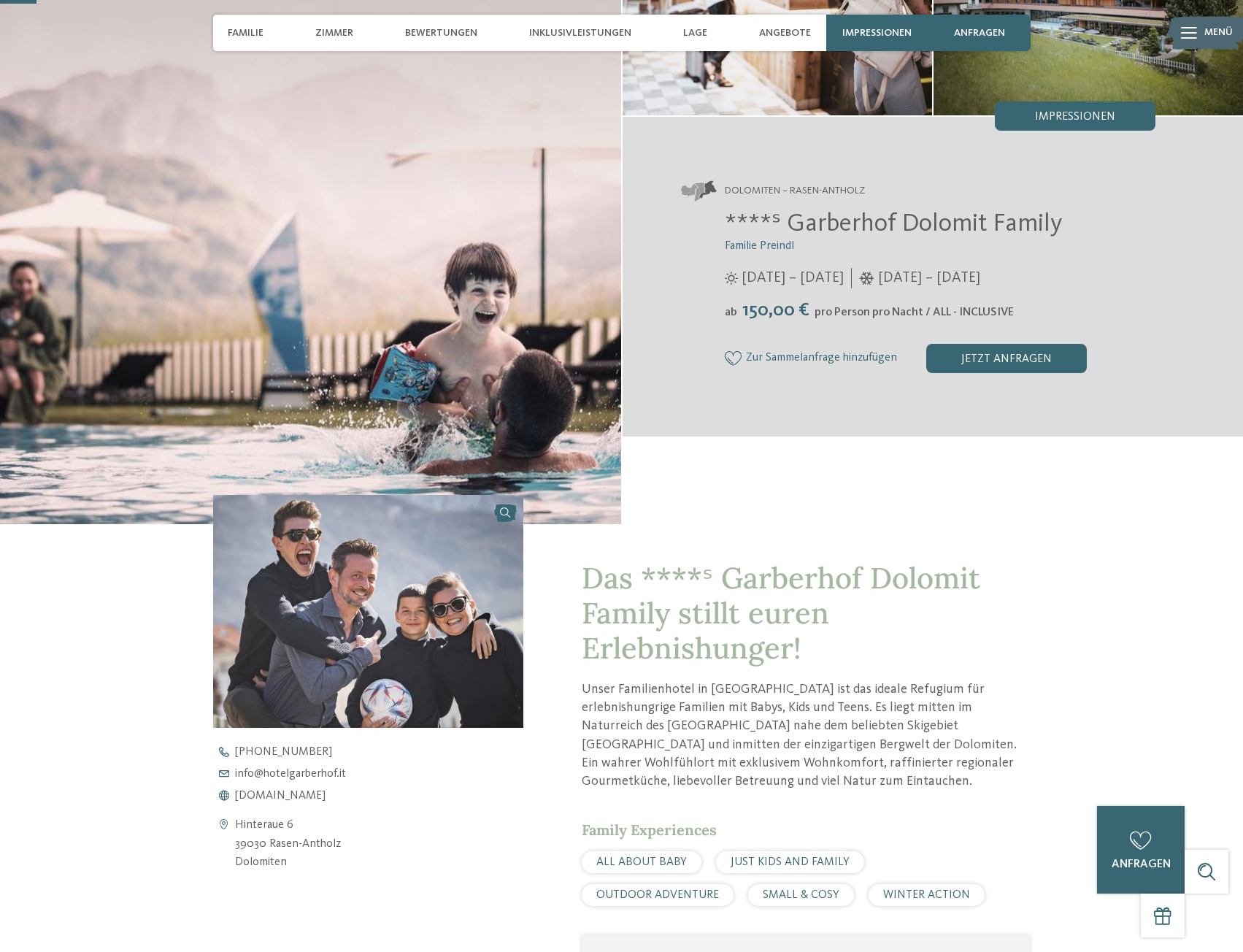
scroll to position [146, 0]
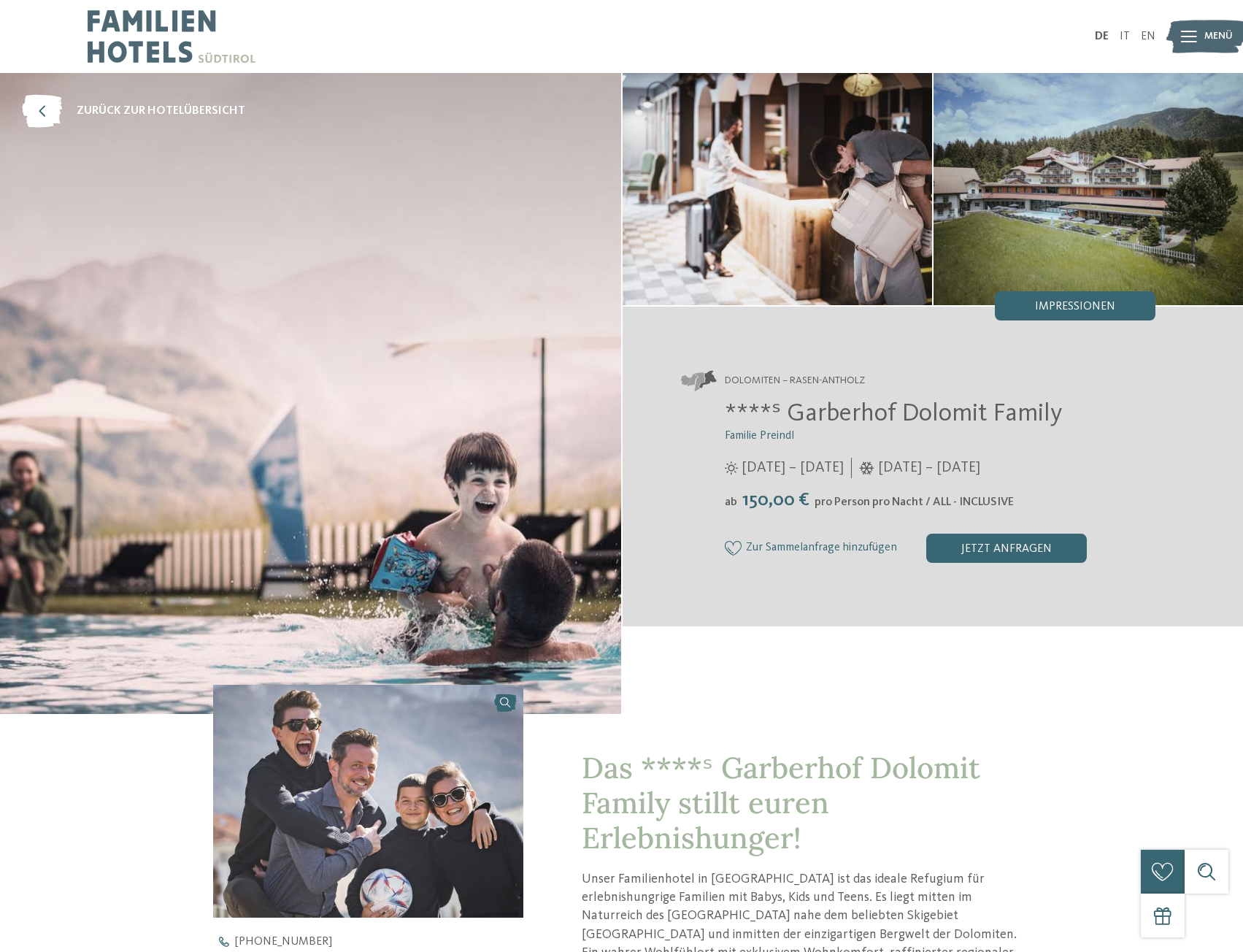
click at [1008, 554] on div "jetzt anfragen" at bounding box center [1007, 548] width 161 height 29
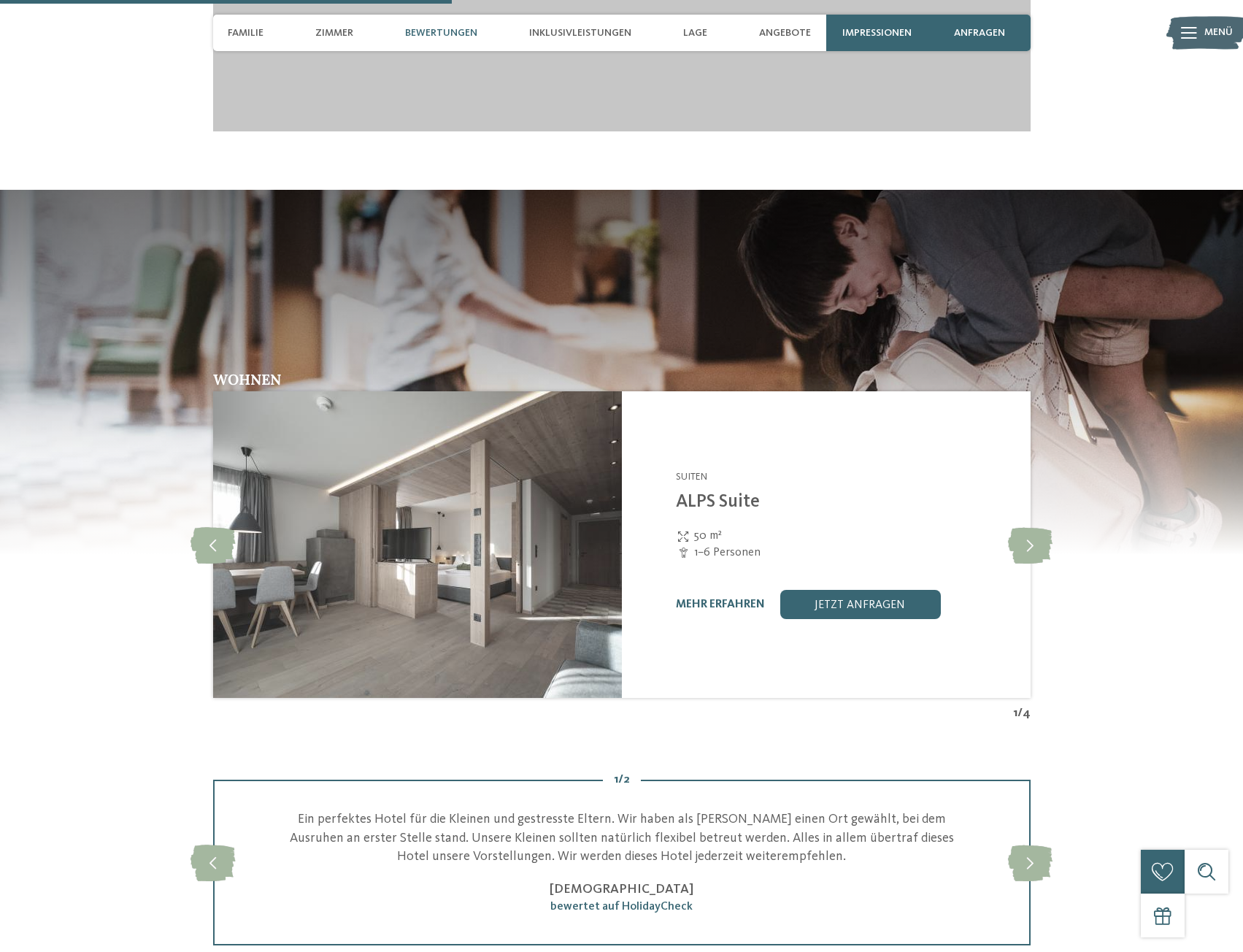
scroll to position [2117, 0]
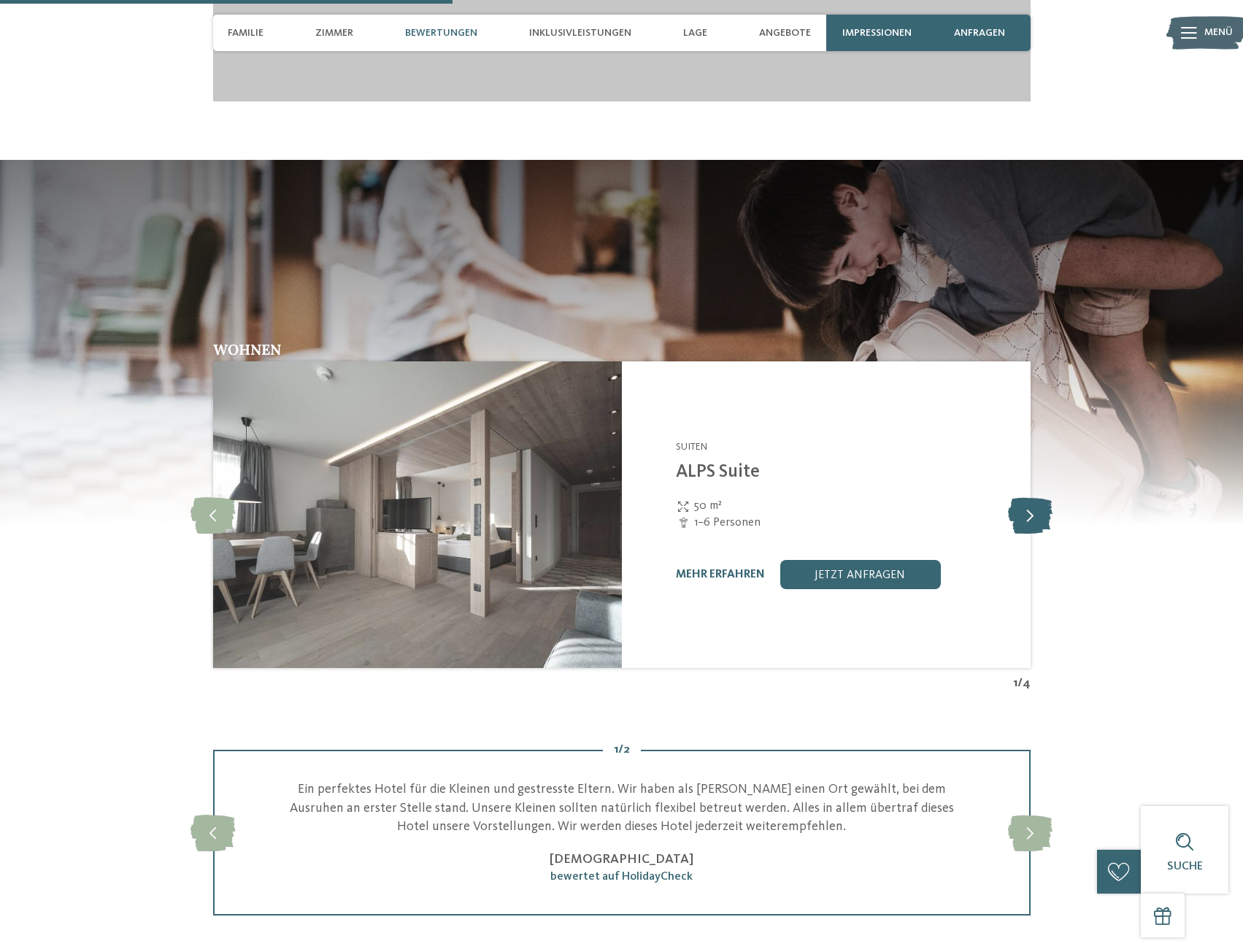
click at [1023, 516] on icon at bounding box center [1031, 515] width 45 height 37
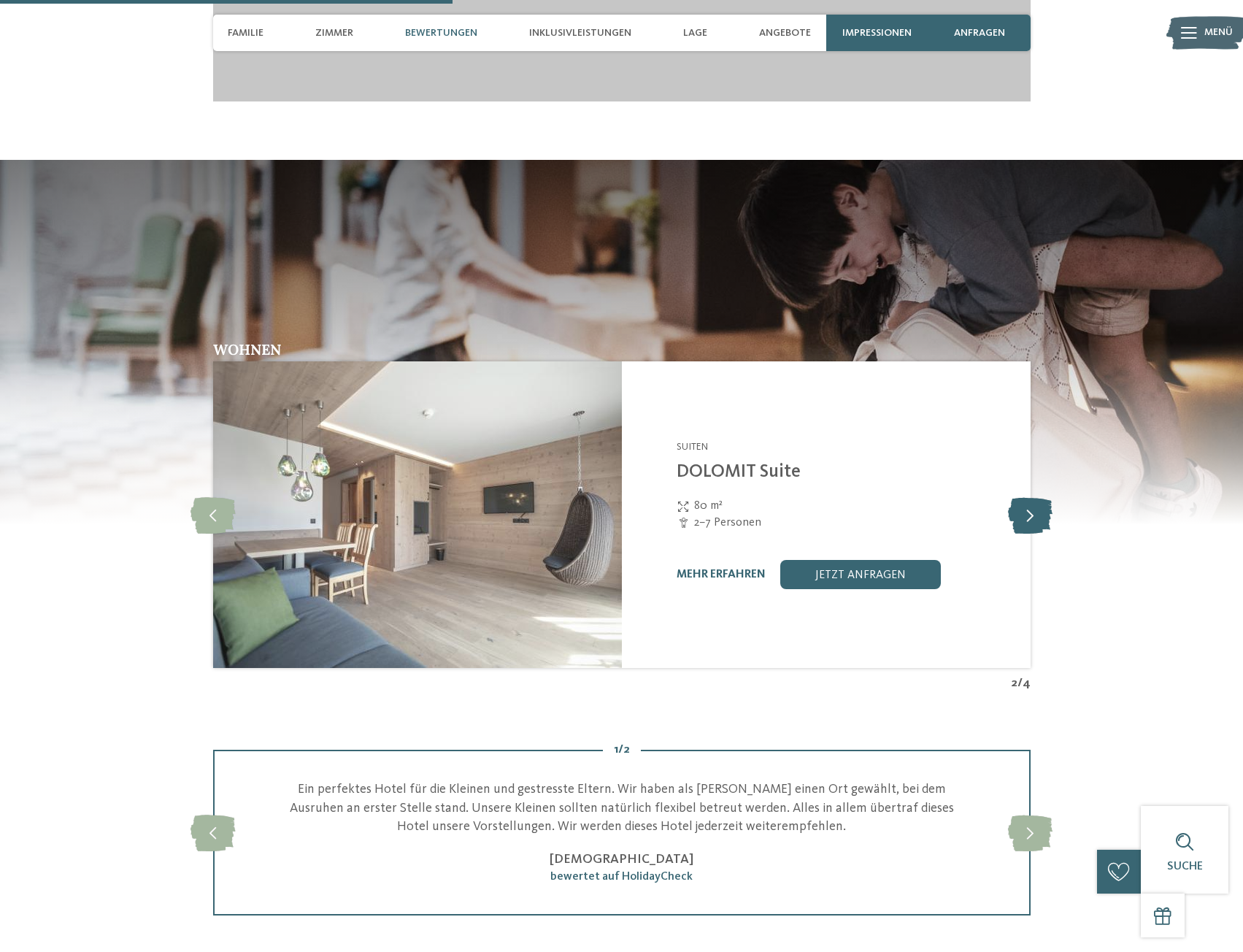
click at [1023, 516] on icon at bounding box center [1031, 515] width 45 height 37
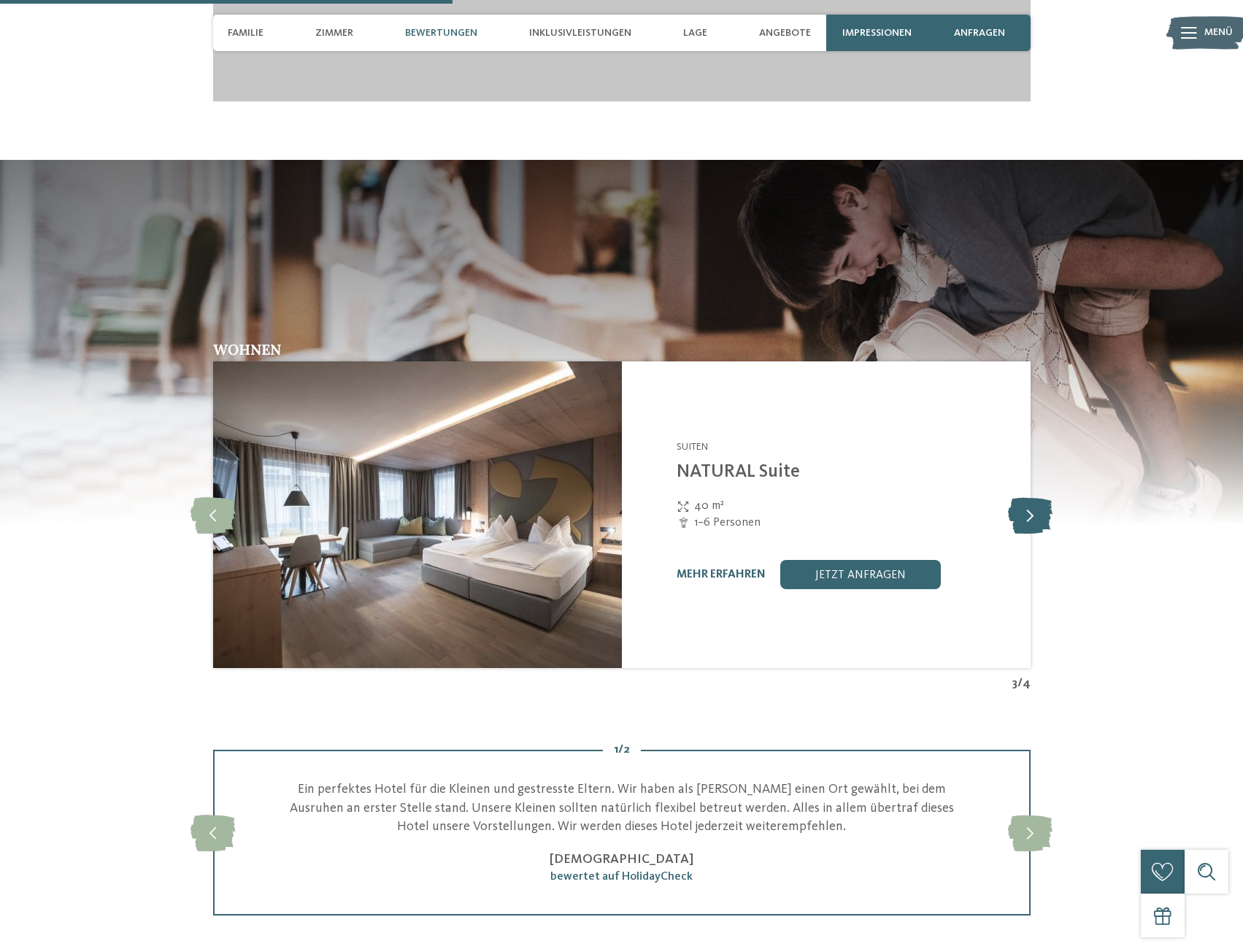
click at [1023, 517] on icon at bounding box center [1031, 515] width 45 height 37
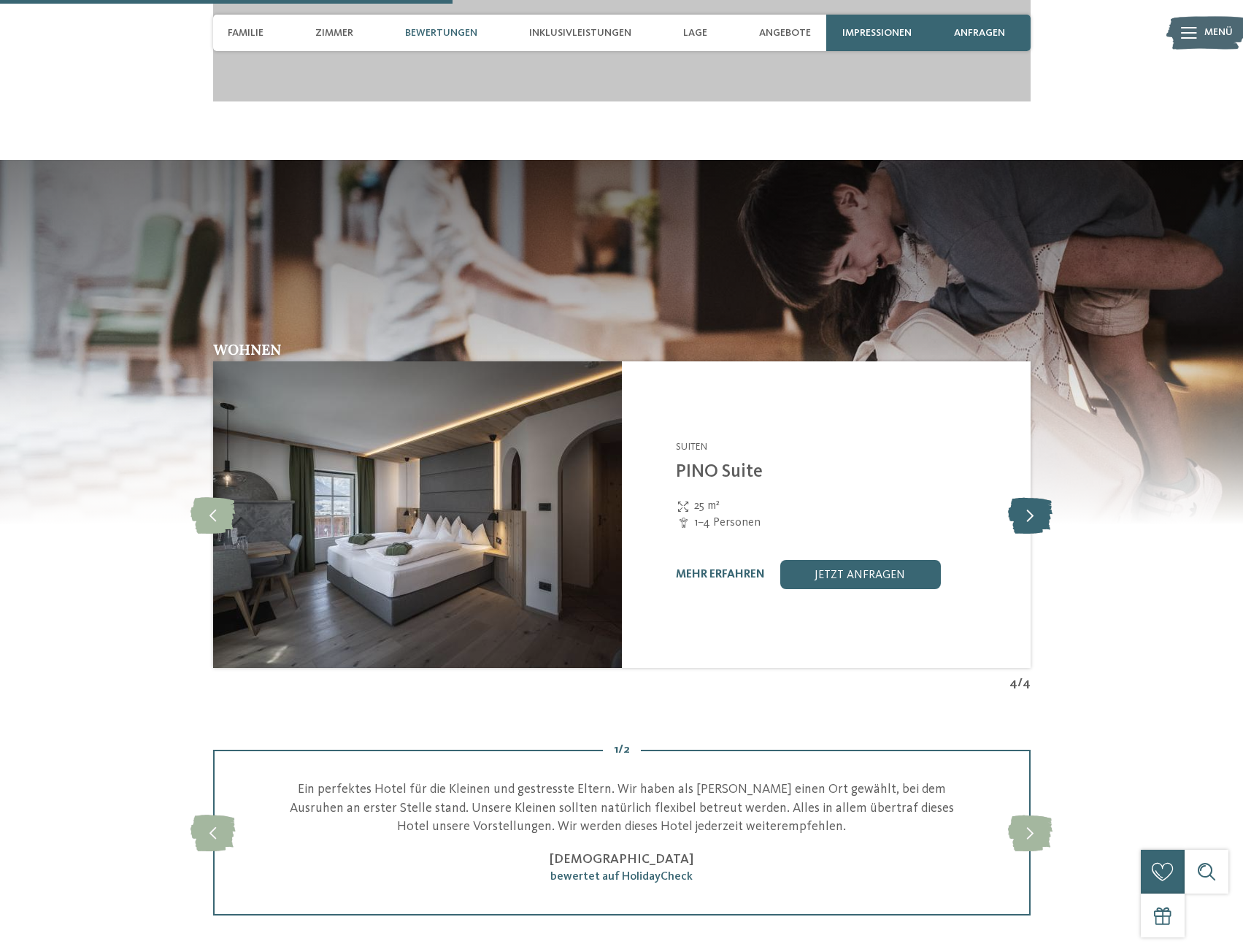
click at [1036, 506] on icon at bounding box center [1031, 515] width 45 height 37
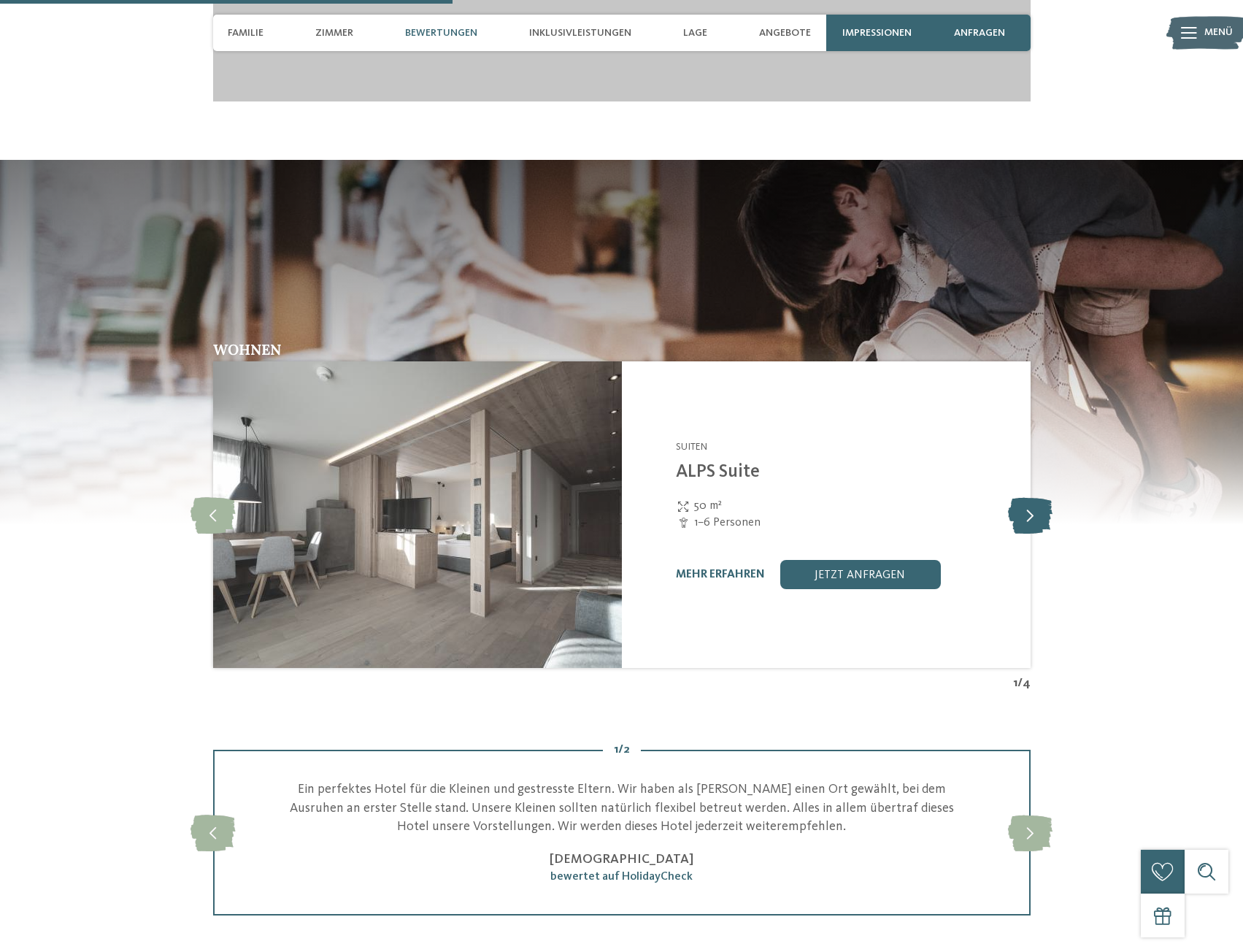
click at [1036, 506] on icon at bounding box center [1031, 515] width 45 height 37
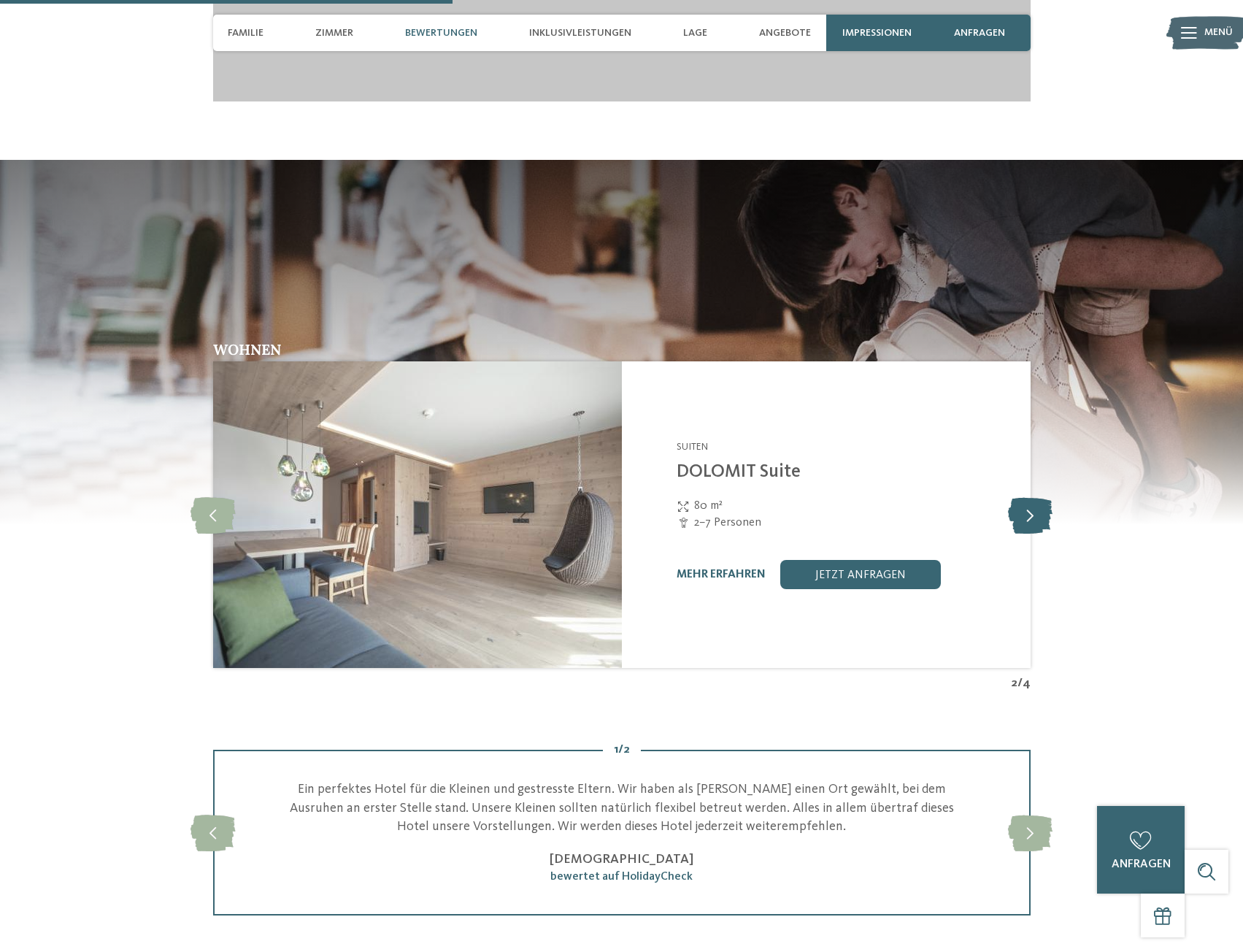
click at [1036, 506] on icon at bounding box center [1031, 515] width 45 height 37
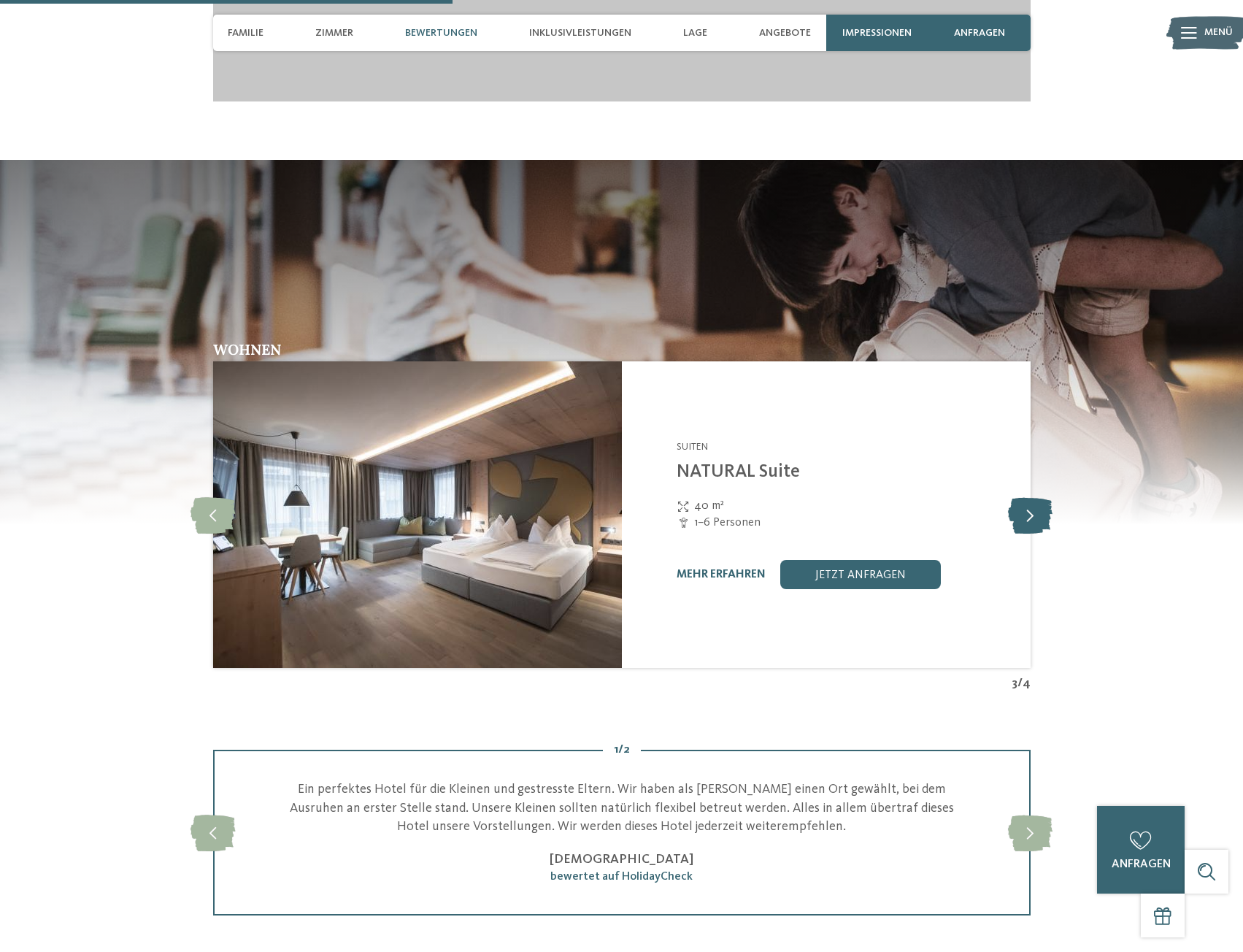
click at [1036, 506] on icon at bounding box center [1031, 515] width 45 height 37
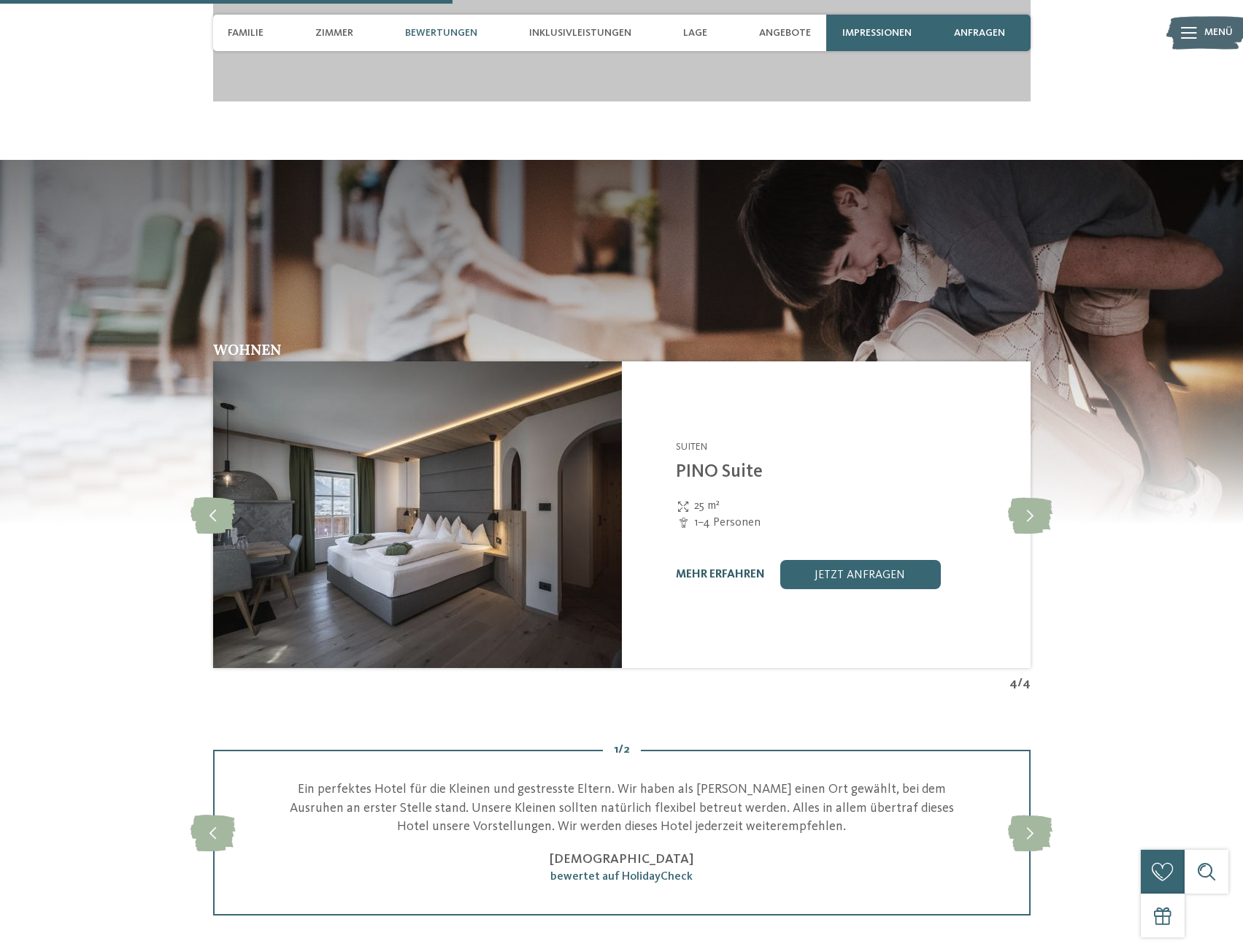
click at [740, 569] on link "mehr erfahren" at bounding box center [721, 575] width 89 height 12
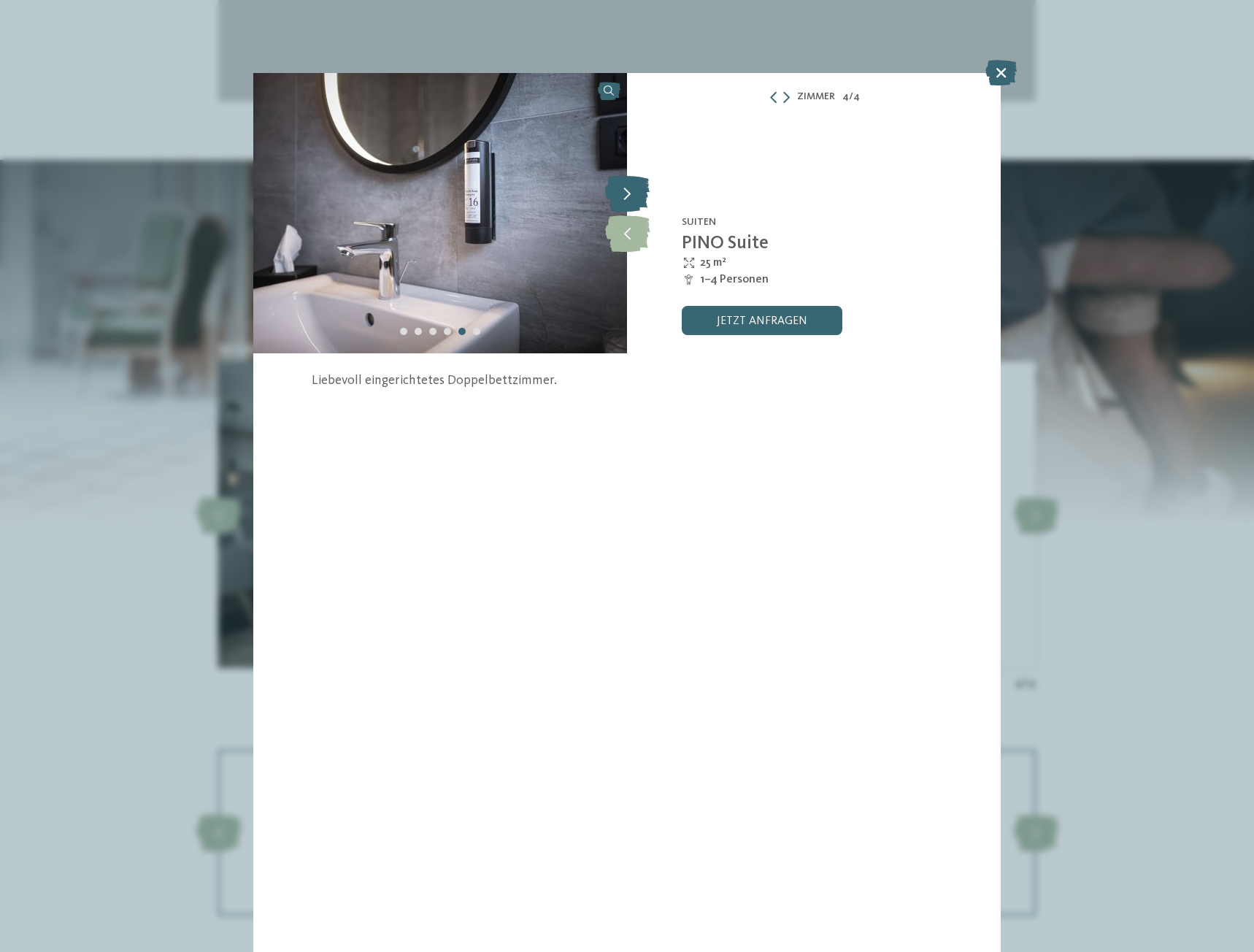
click at [633, 195] on icon at bounding box center [628, 193] width 45 height 37
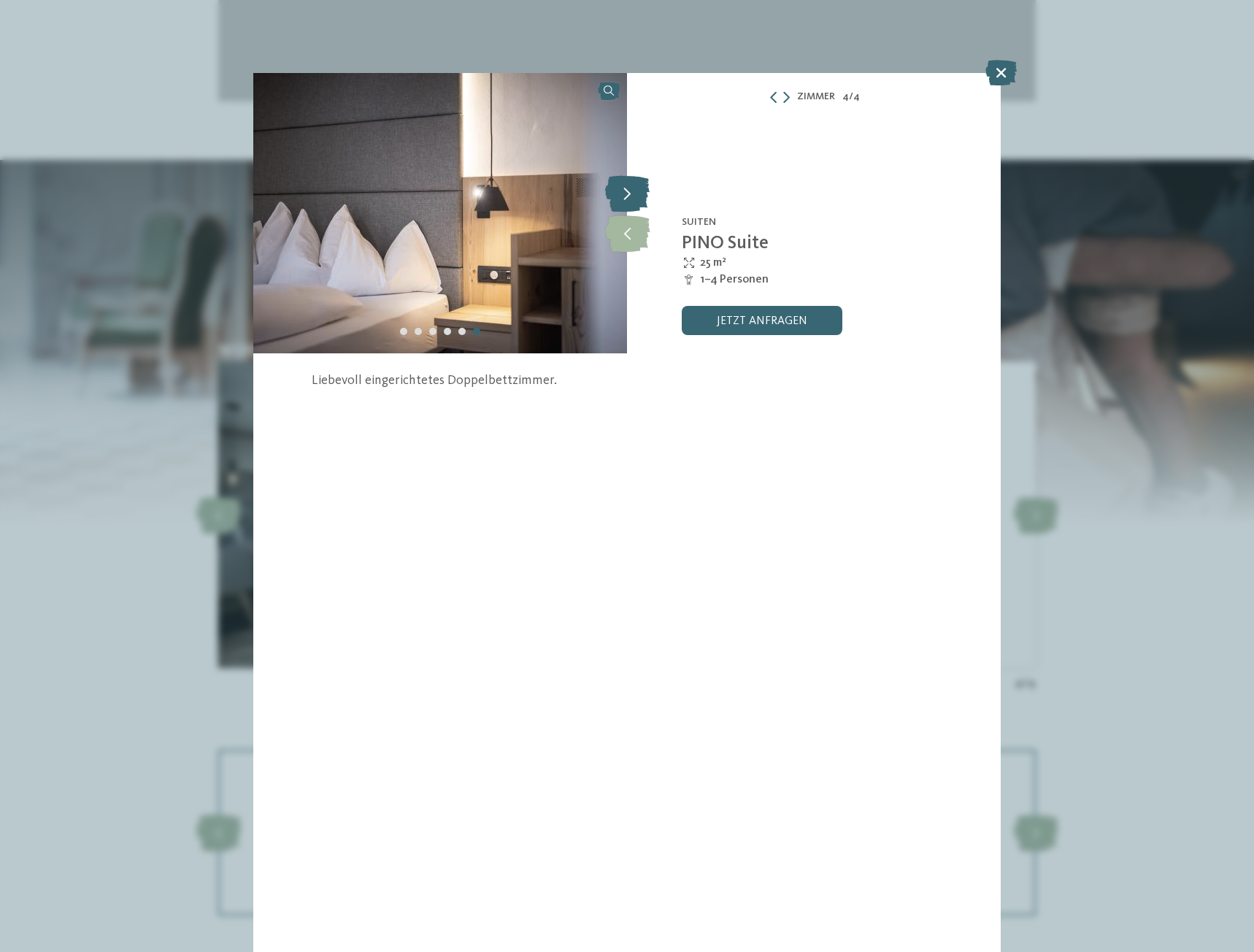
click at [633, 195] on icon at bounding box center [628, 193] width 45 height 37
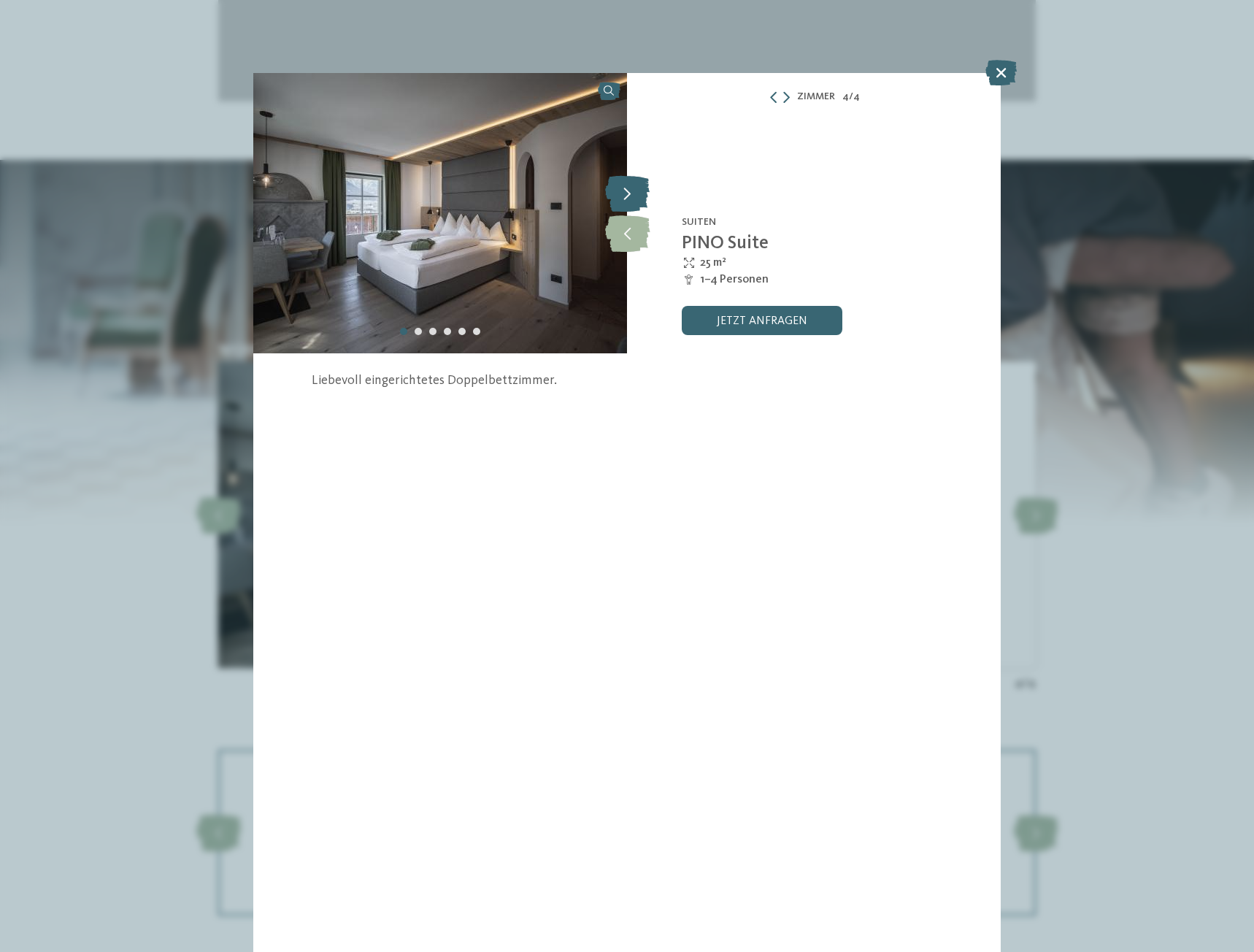
click at [633, 195] on icon at bounding box center [628, 193] width 45 height 37
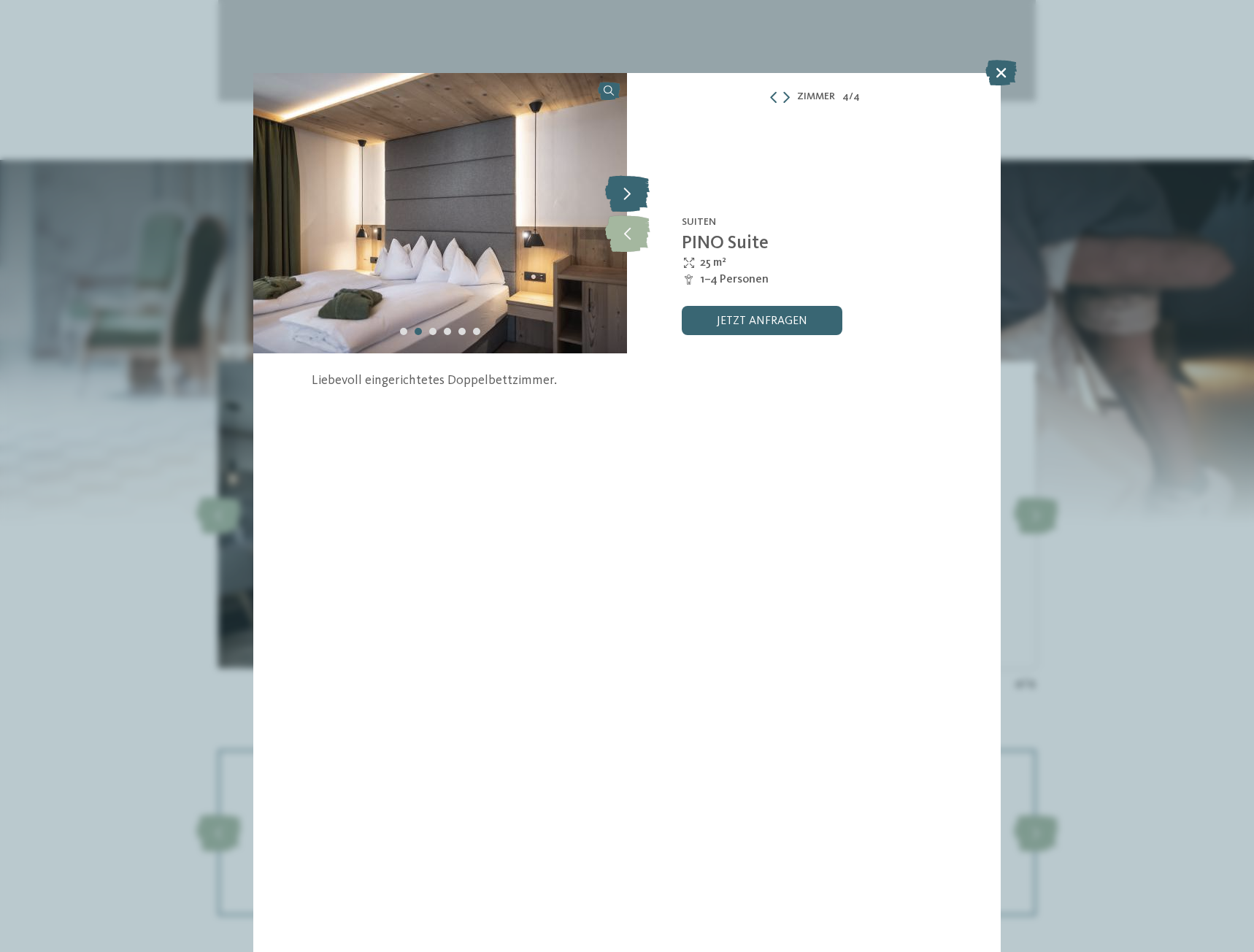
click at [633, 195] on icon at bounding box center [628, 193] width 45 height 37
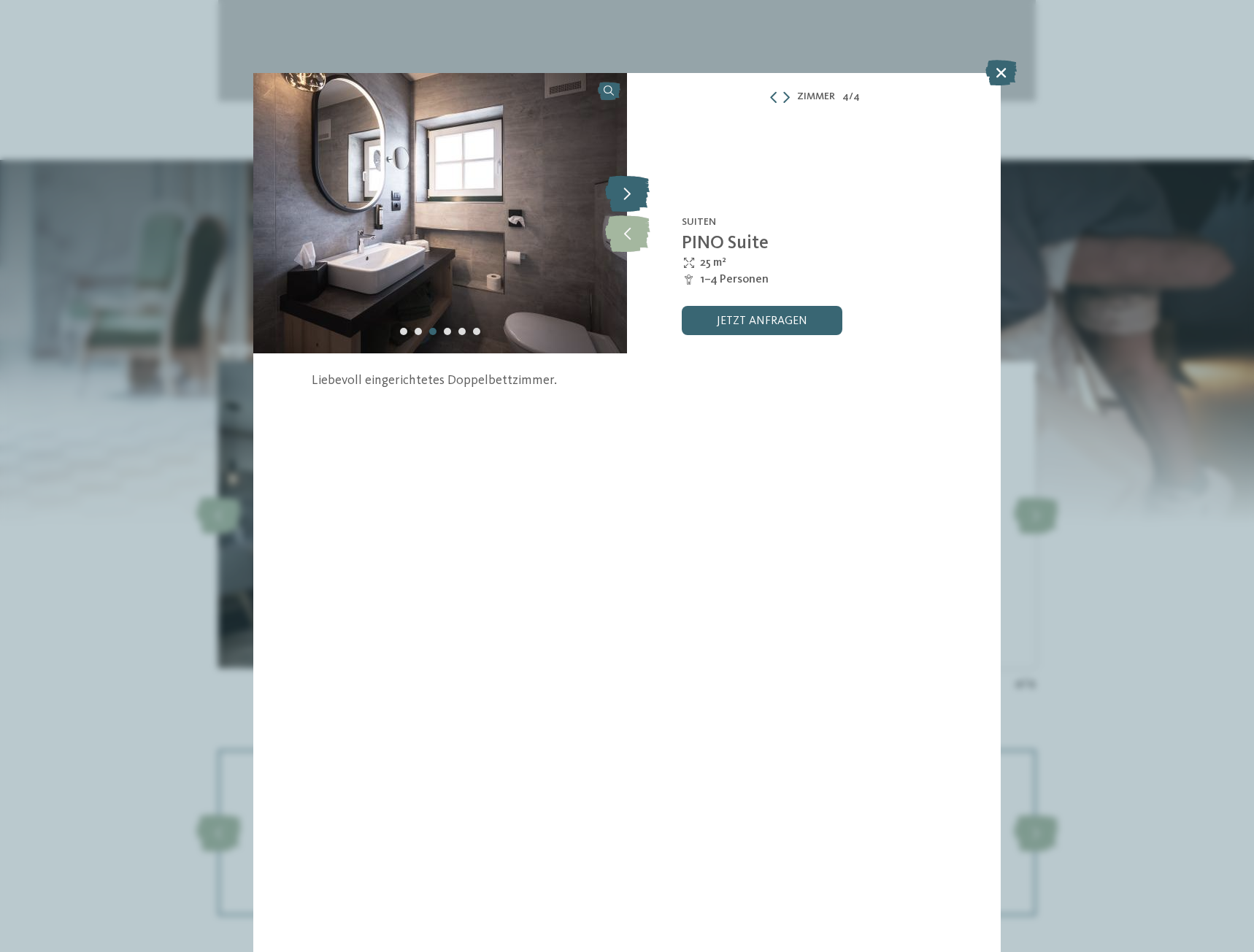
click at [633, 195] on icon at bounding box center [628, 193] width 45 height 37
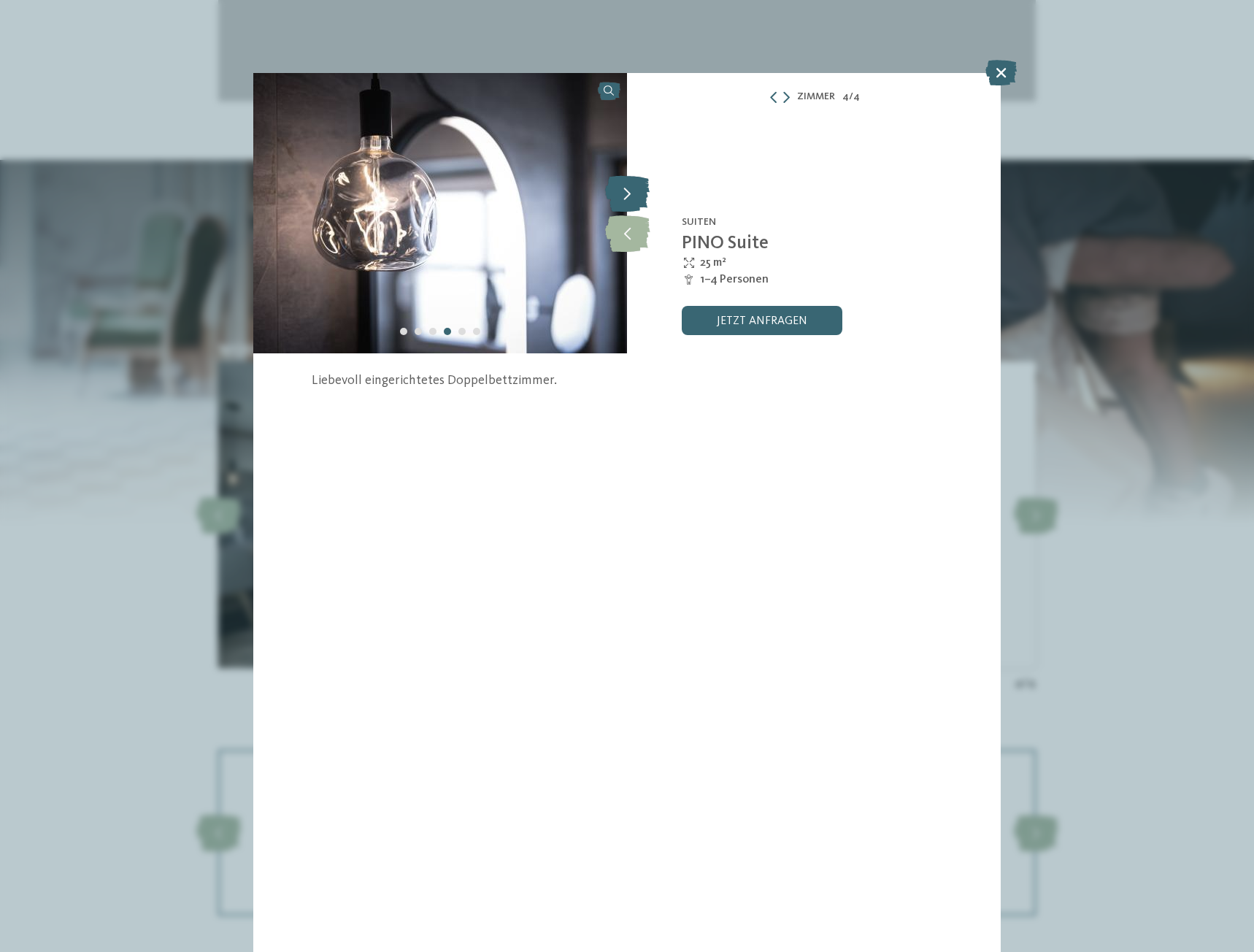
click at [633, 195] on icon at bounding box center [628, 193] width 45 height 37
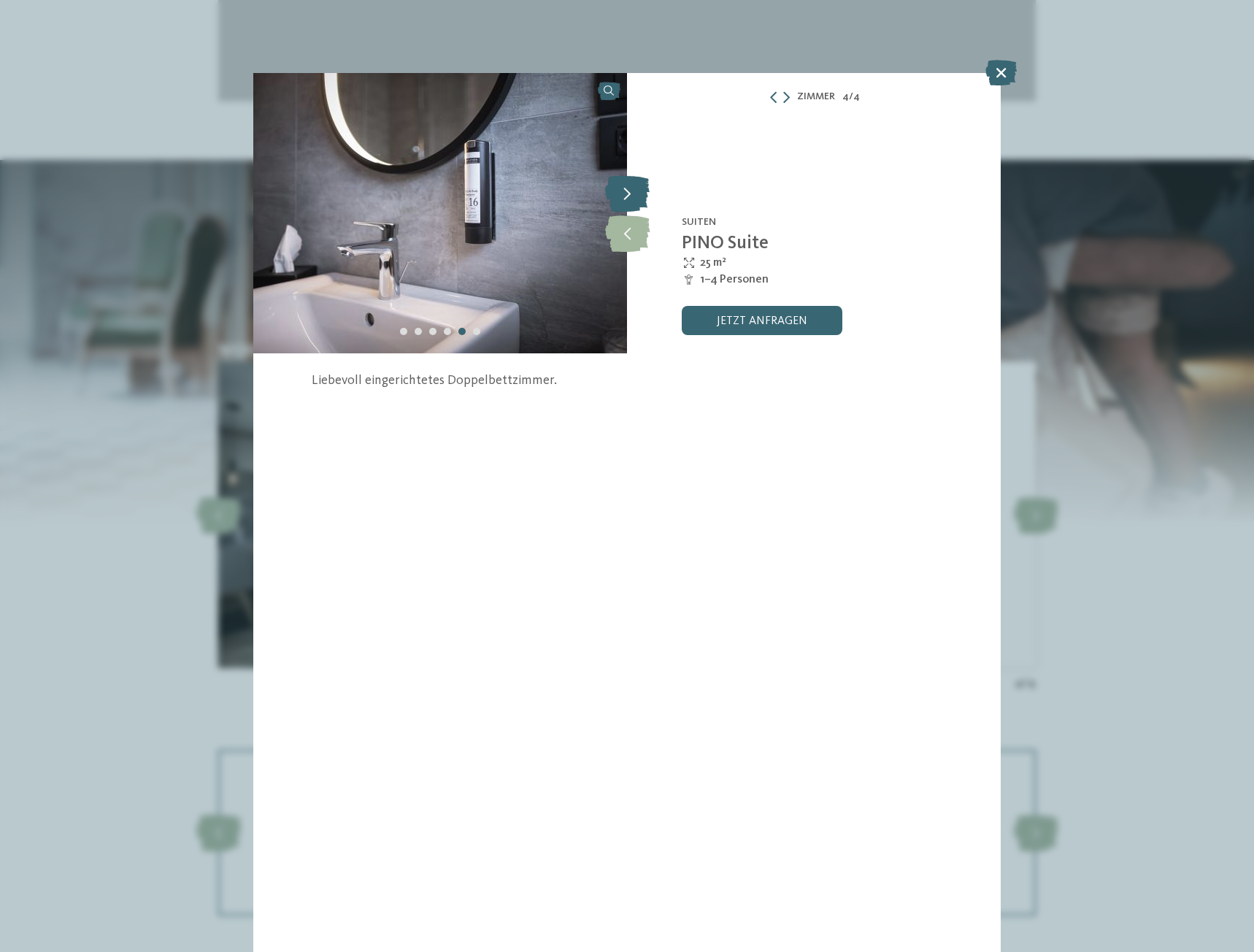
click at [633, 195] on icon at bounding box center [628, 193] width 45 height 37
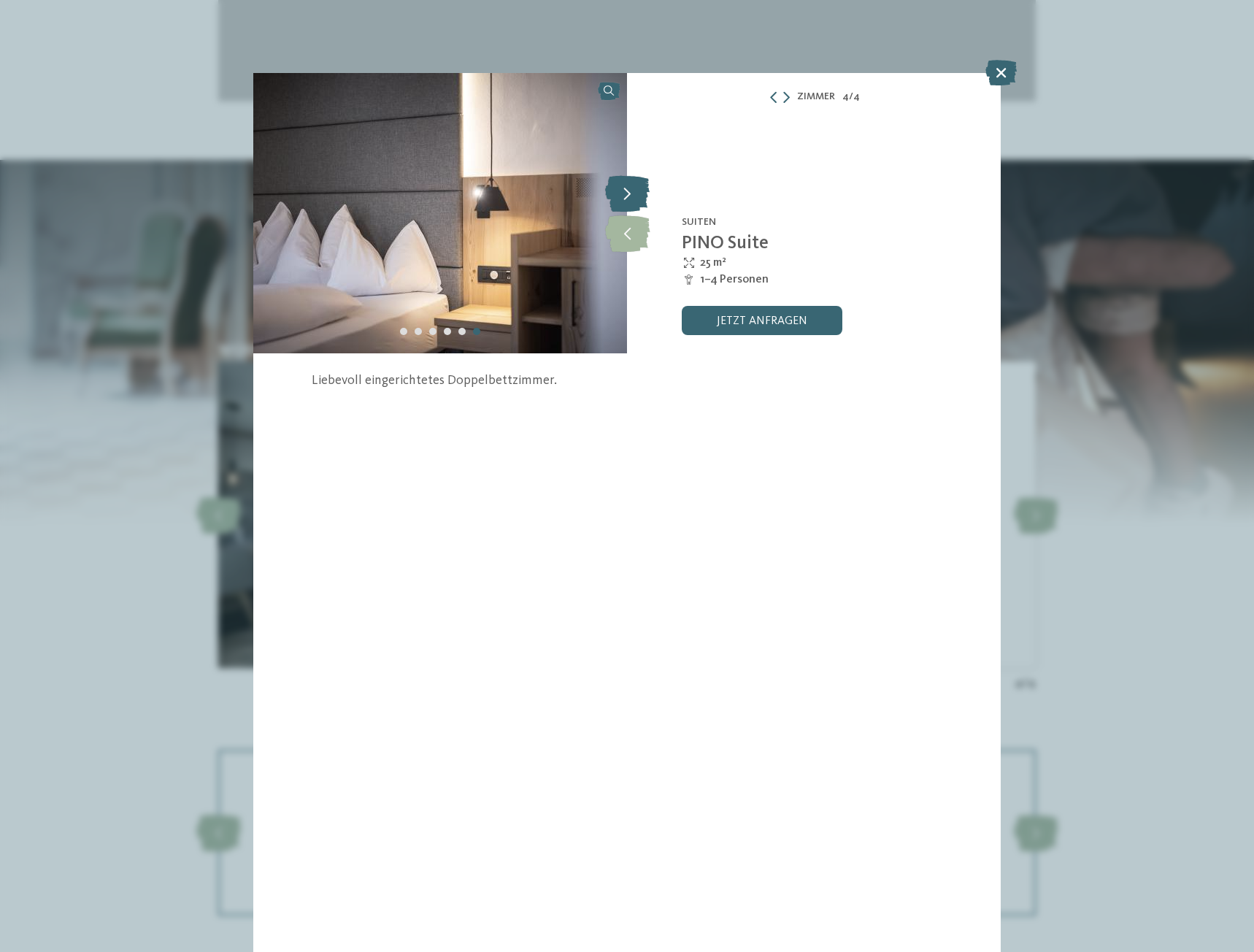
click at [633, 195] on icon at bounding box center [628, 193] width 45 height 37
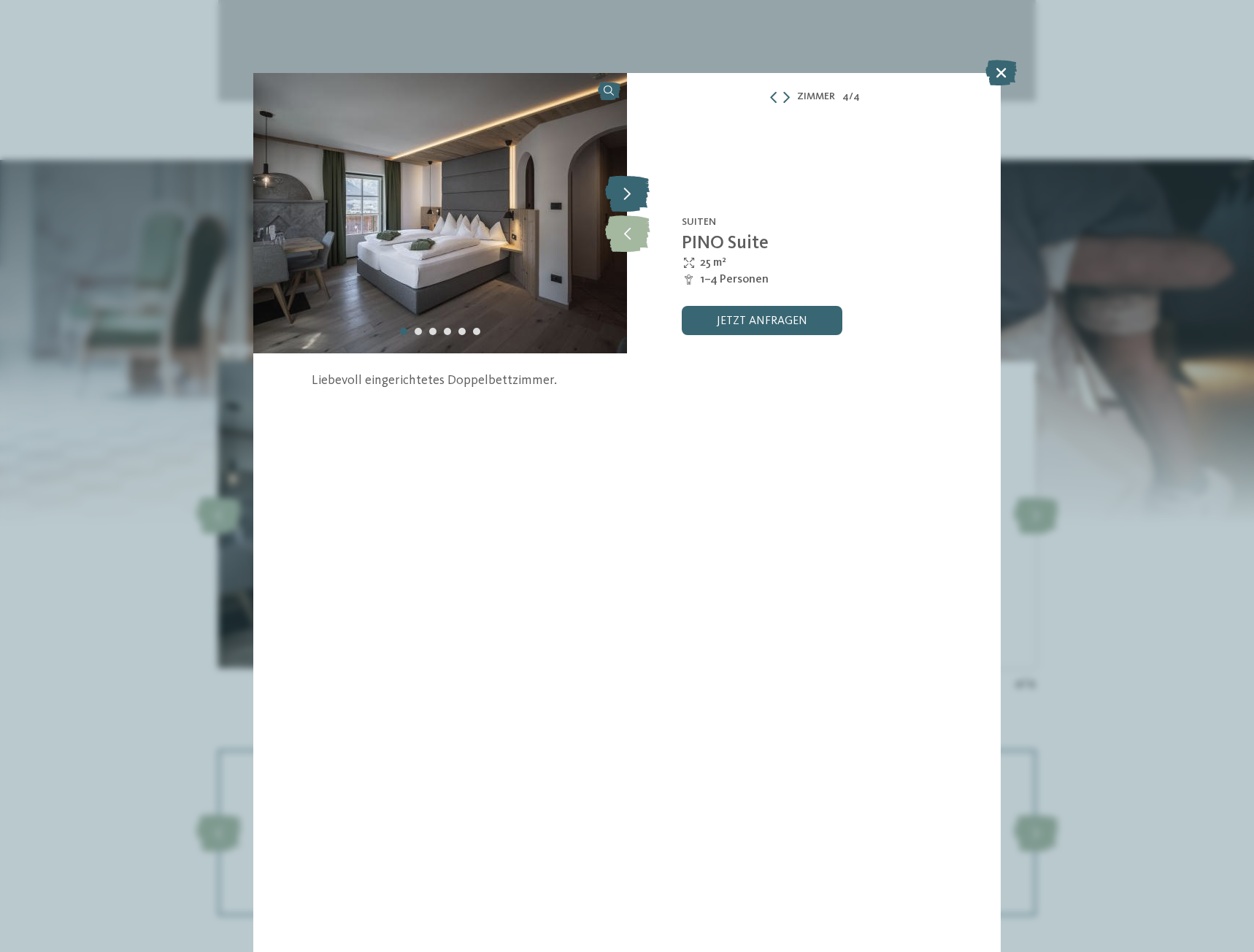
click at [633, 195] on icon at bounding box center [628, 193] width 45 height 37
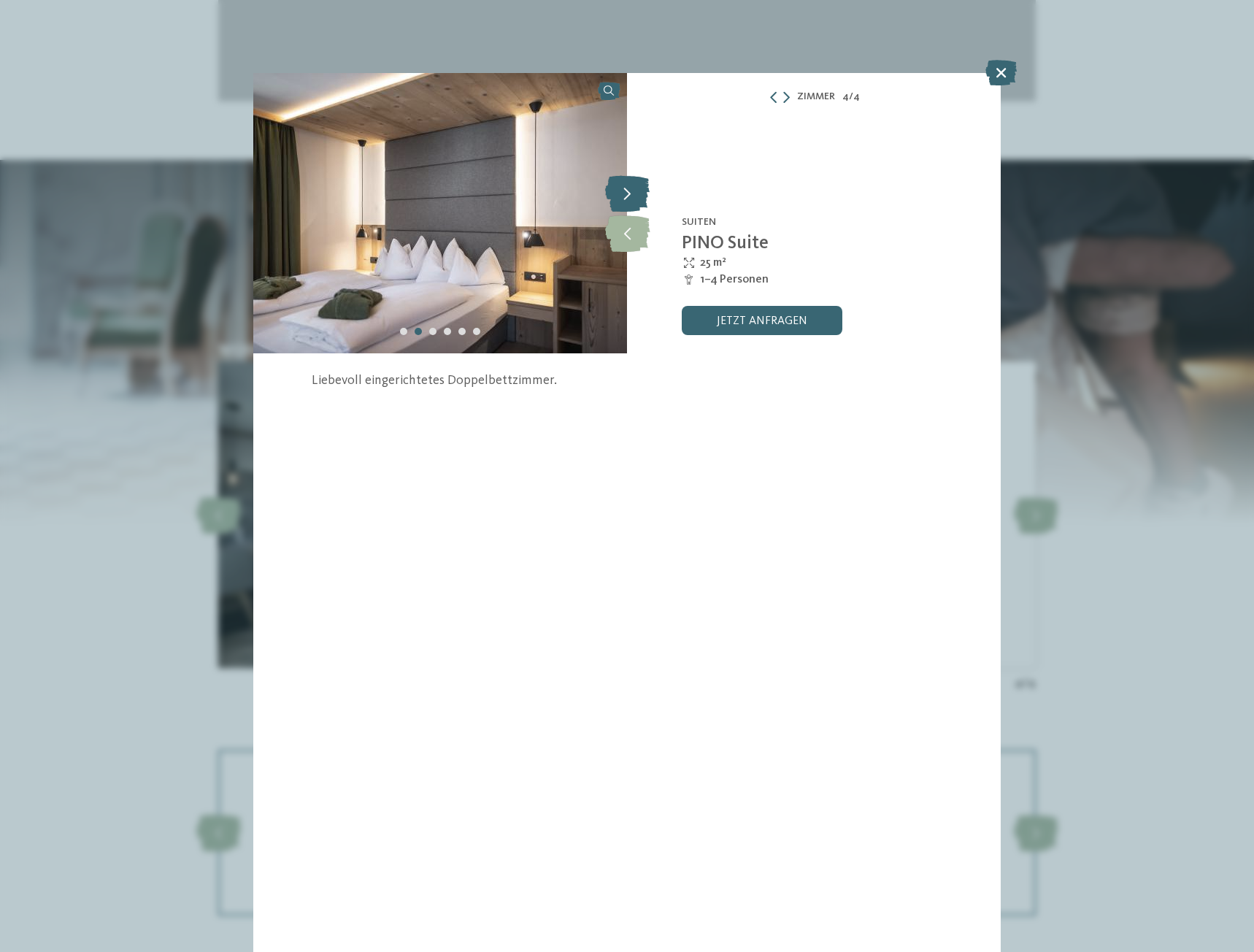
click at [633, 195] on icon at bounding box center [628, 193] width 45 height 37
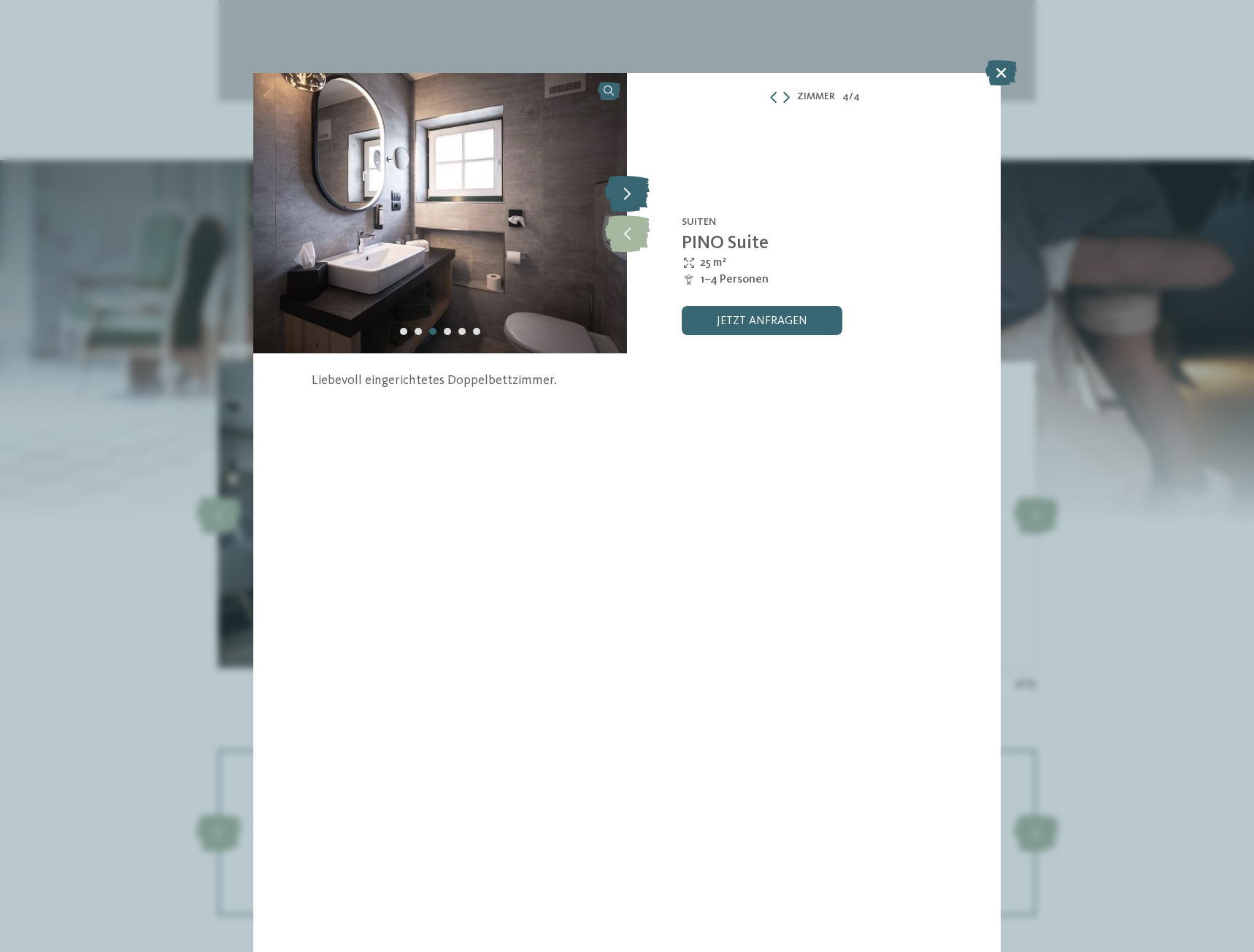
click at [633, 195] on icon at bounding box center [628, 193] width 45 height 37
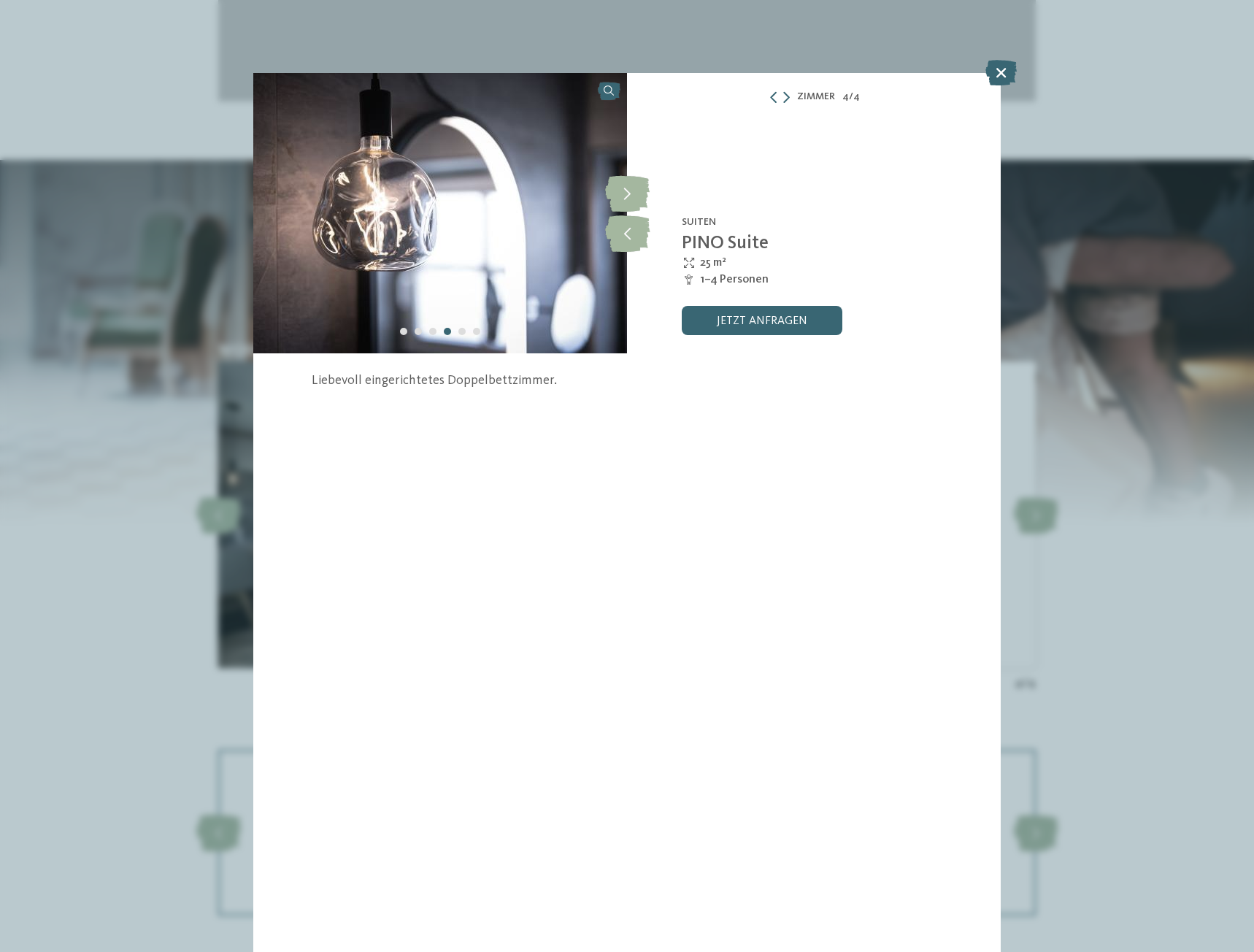
click at [1009, 75] on icon at bounding box center [1000, 72] width 31 height 25
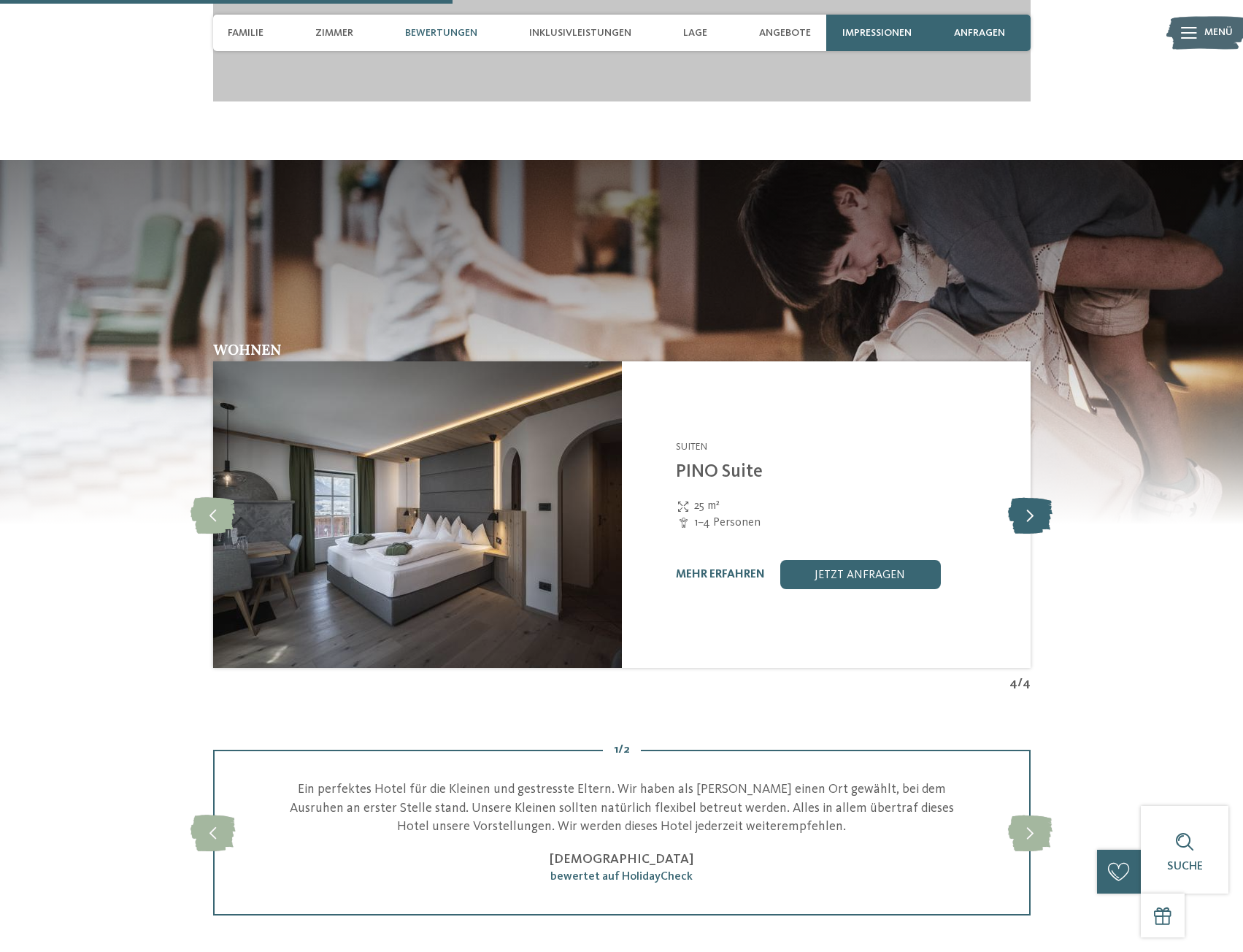
click at [1033, 500] on icon at bounding box center [1031, 515] width 45 height 37
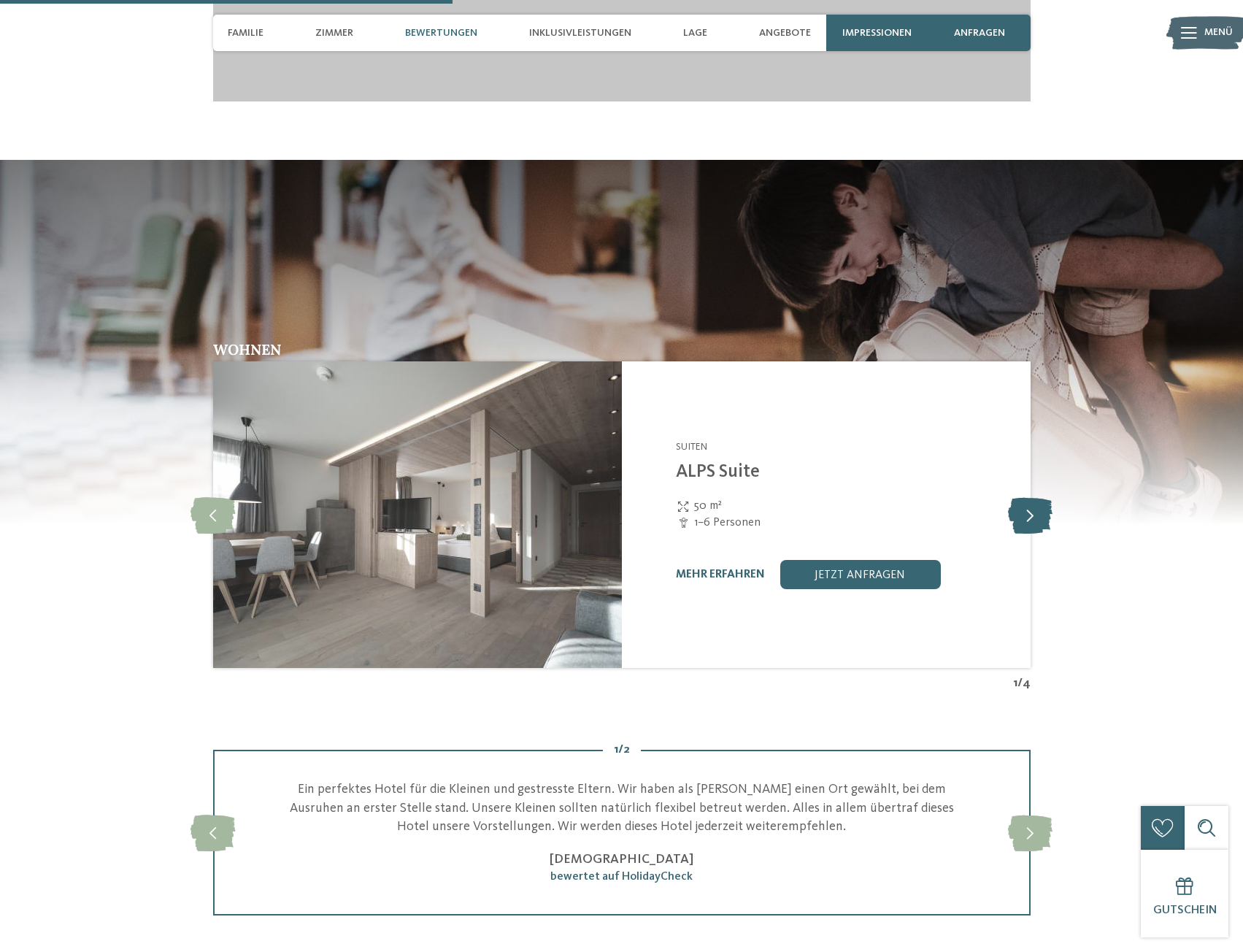
click at [1035, 498] on icon at bounding box center [1031, 515] width 45 height 37
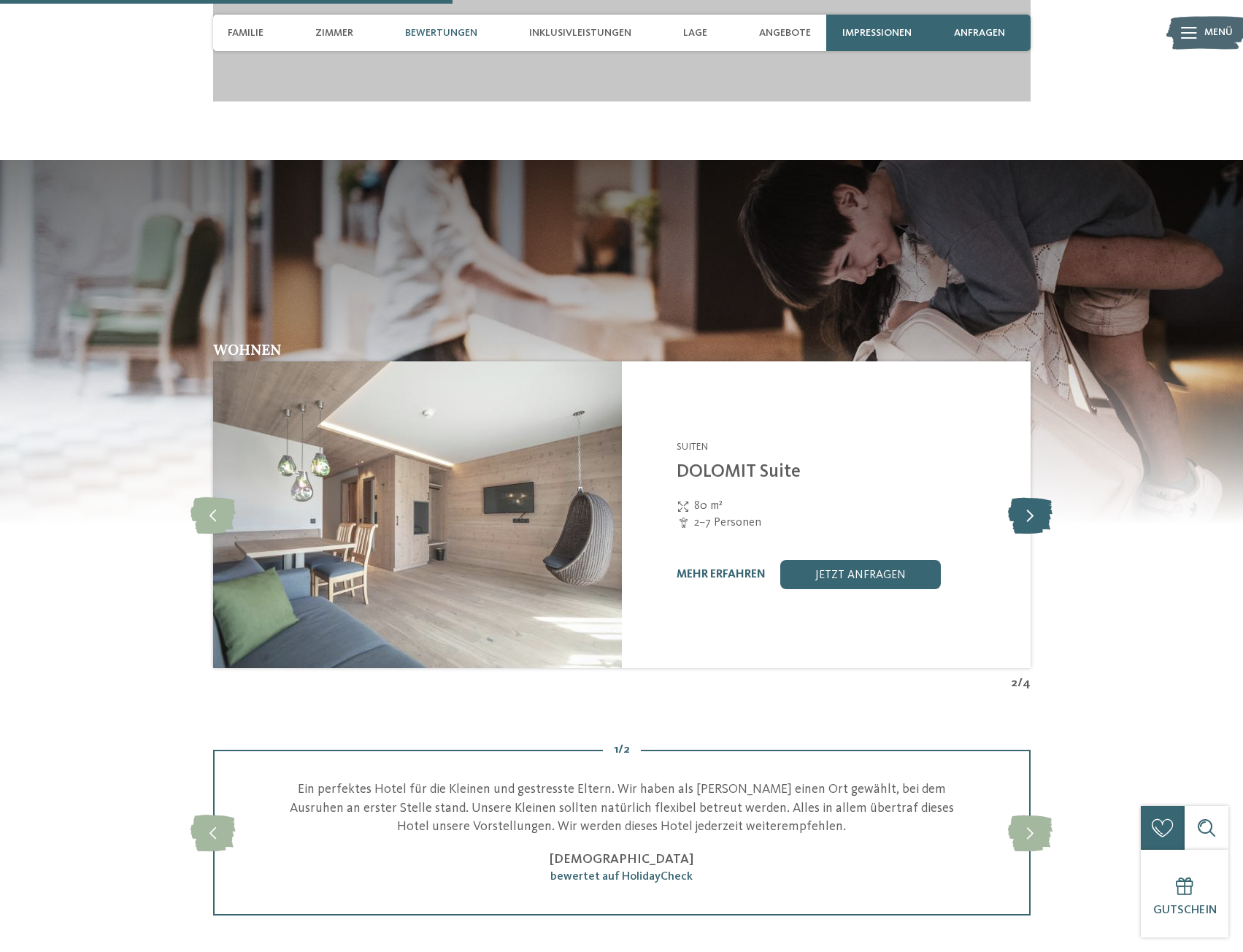
click at [1035, 498] on icon at bounding box center [1031, 515] width 45 height 37
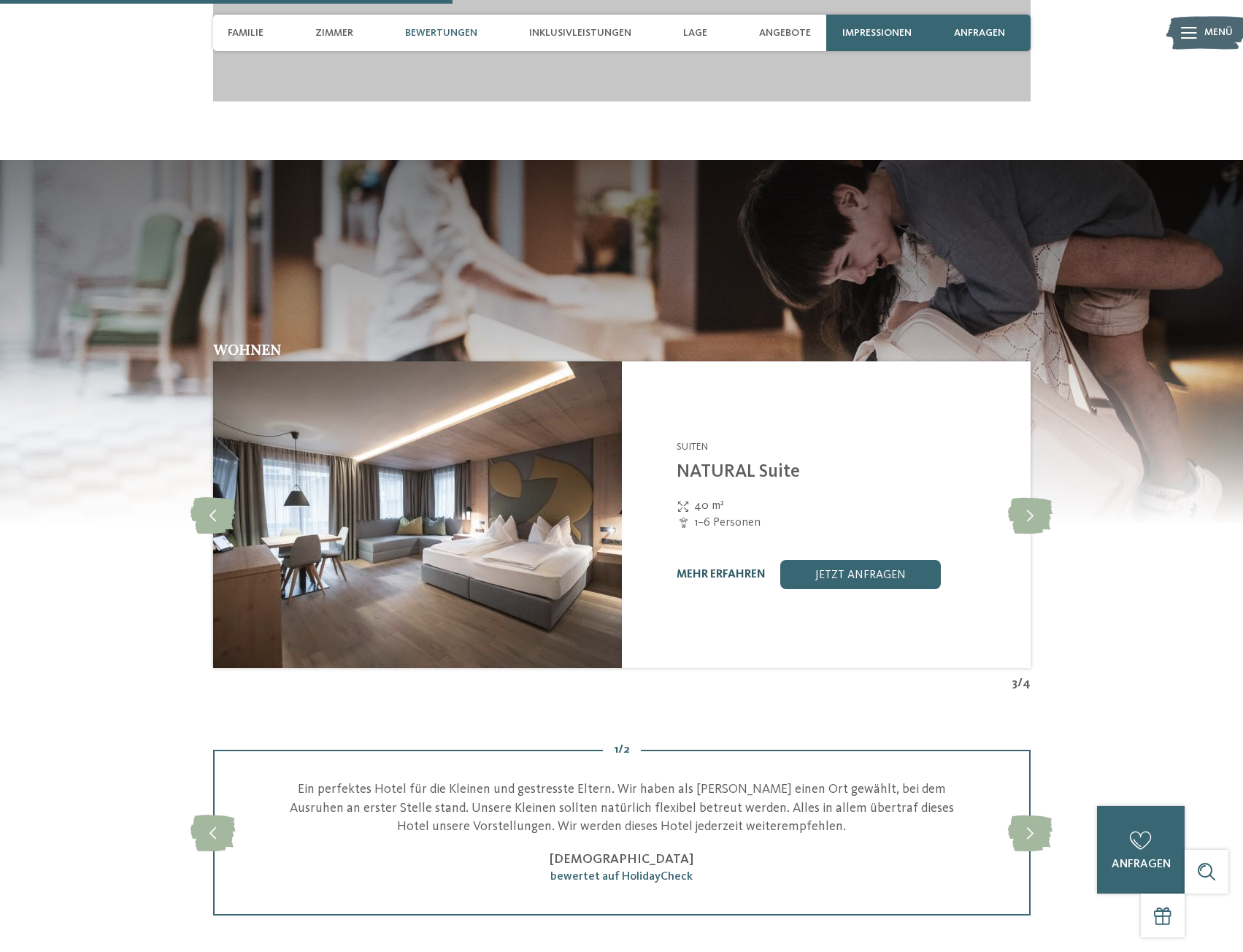
click at [730, 569] on link "mehr erfahren" at bounding box center [722, 575] width 89 height 12
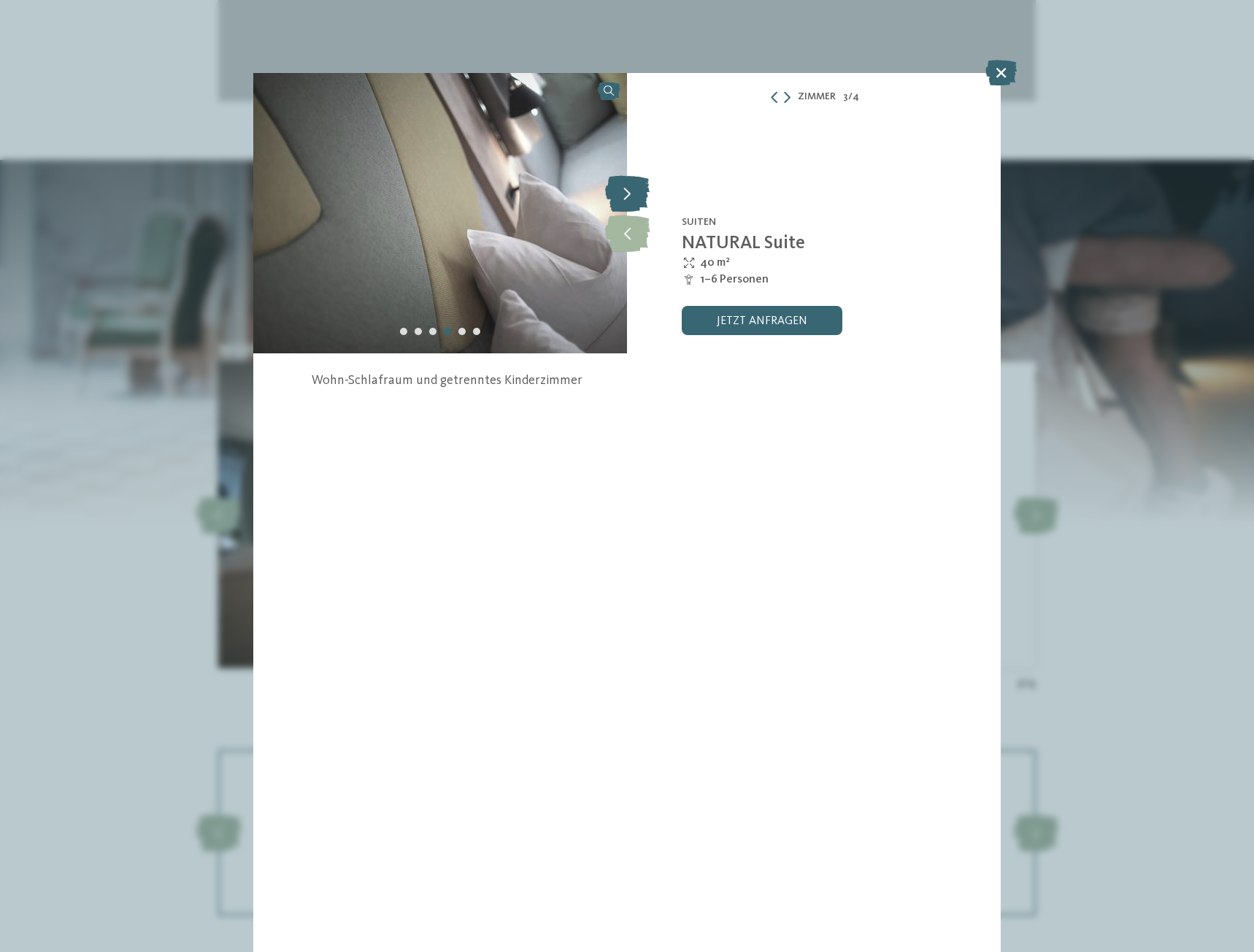
click at [637, 194] on icon at bounding box center [628, 193] width 45 height 37
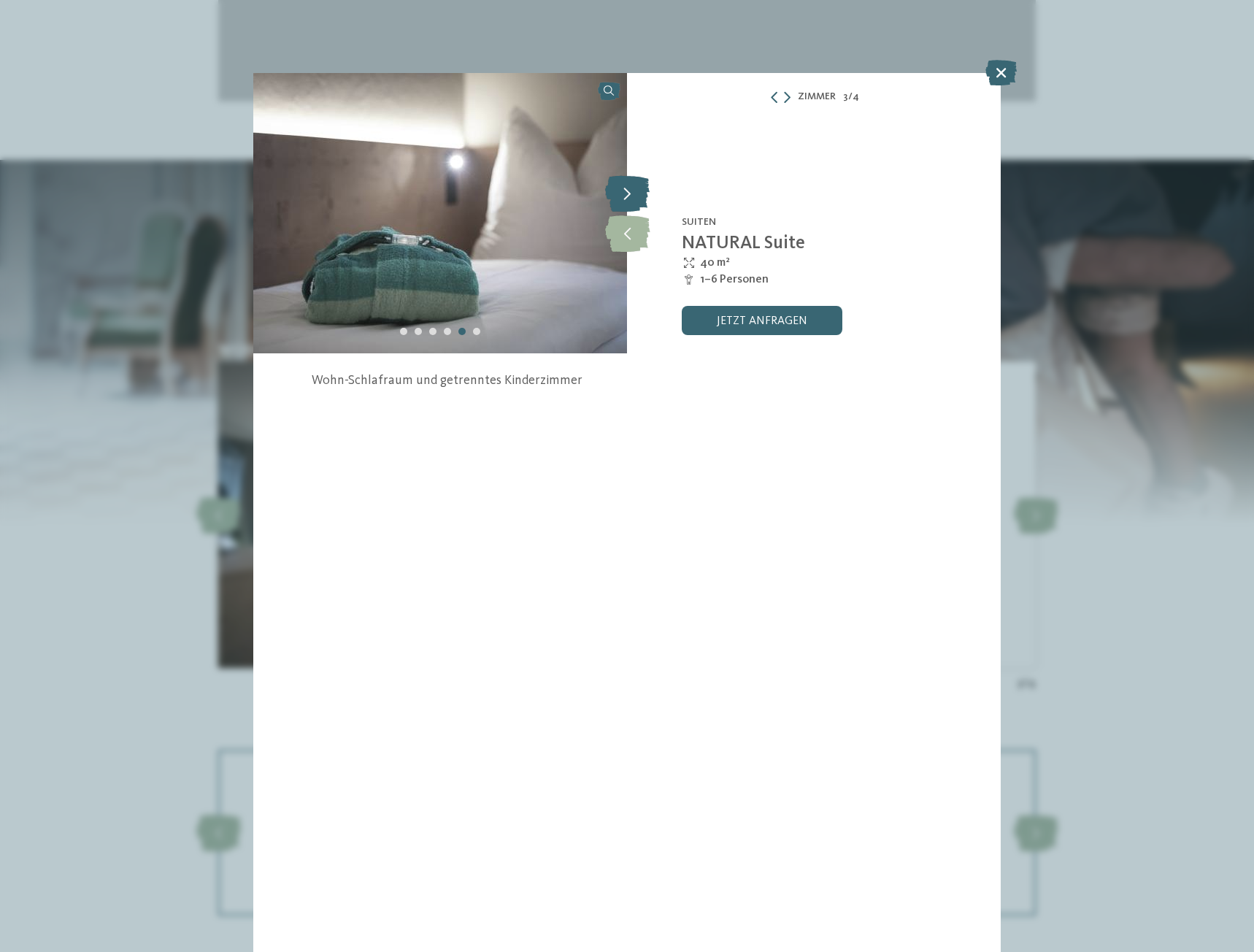
click at [637, 194] on icon at bounding box center [628, 193] width 45 height 37
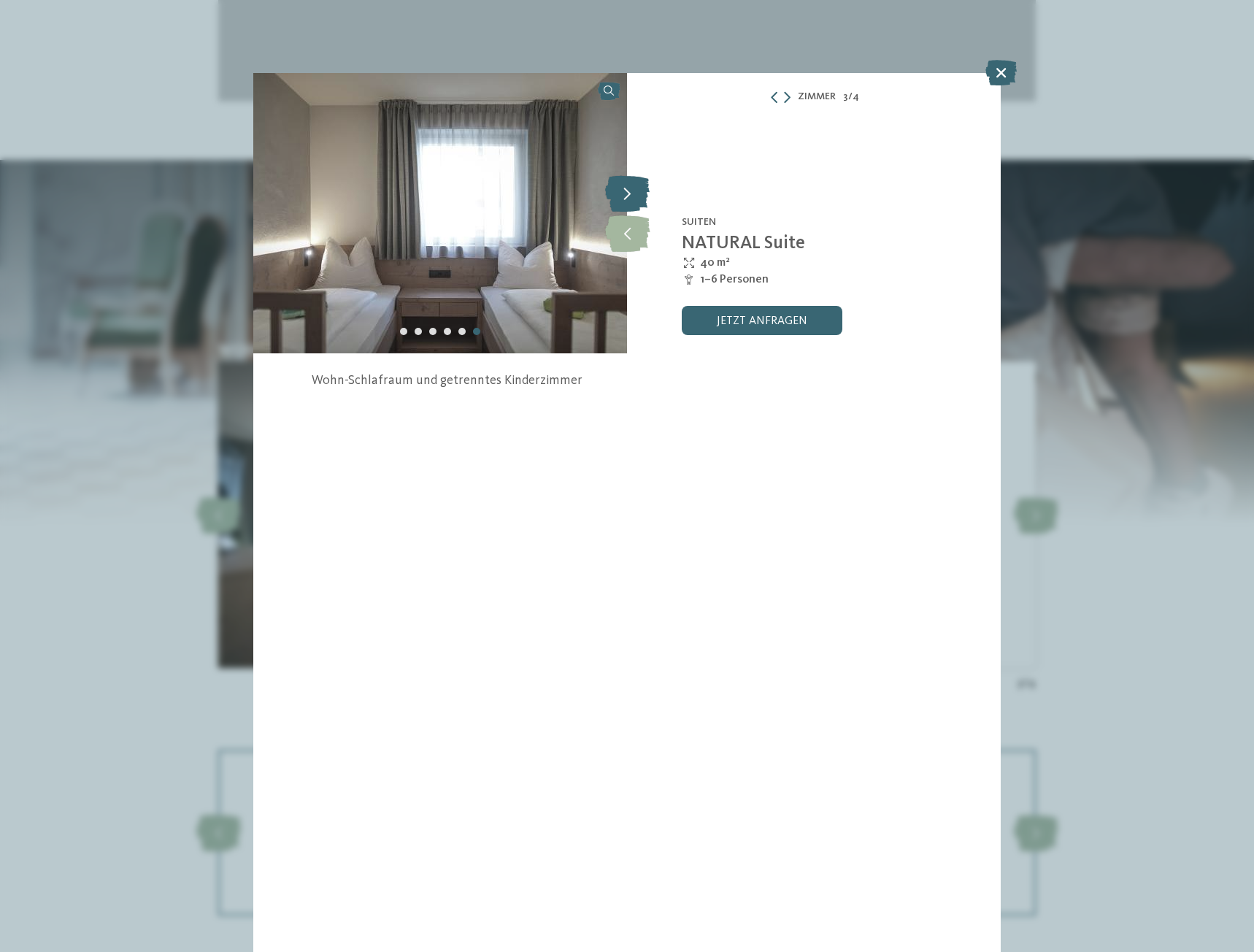
click at [637, 194] on icon at bounding box center [628, 193] width 45 height 37
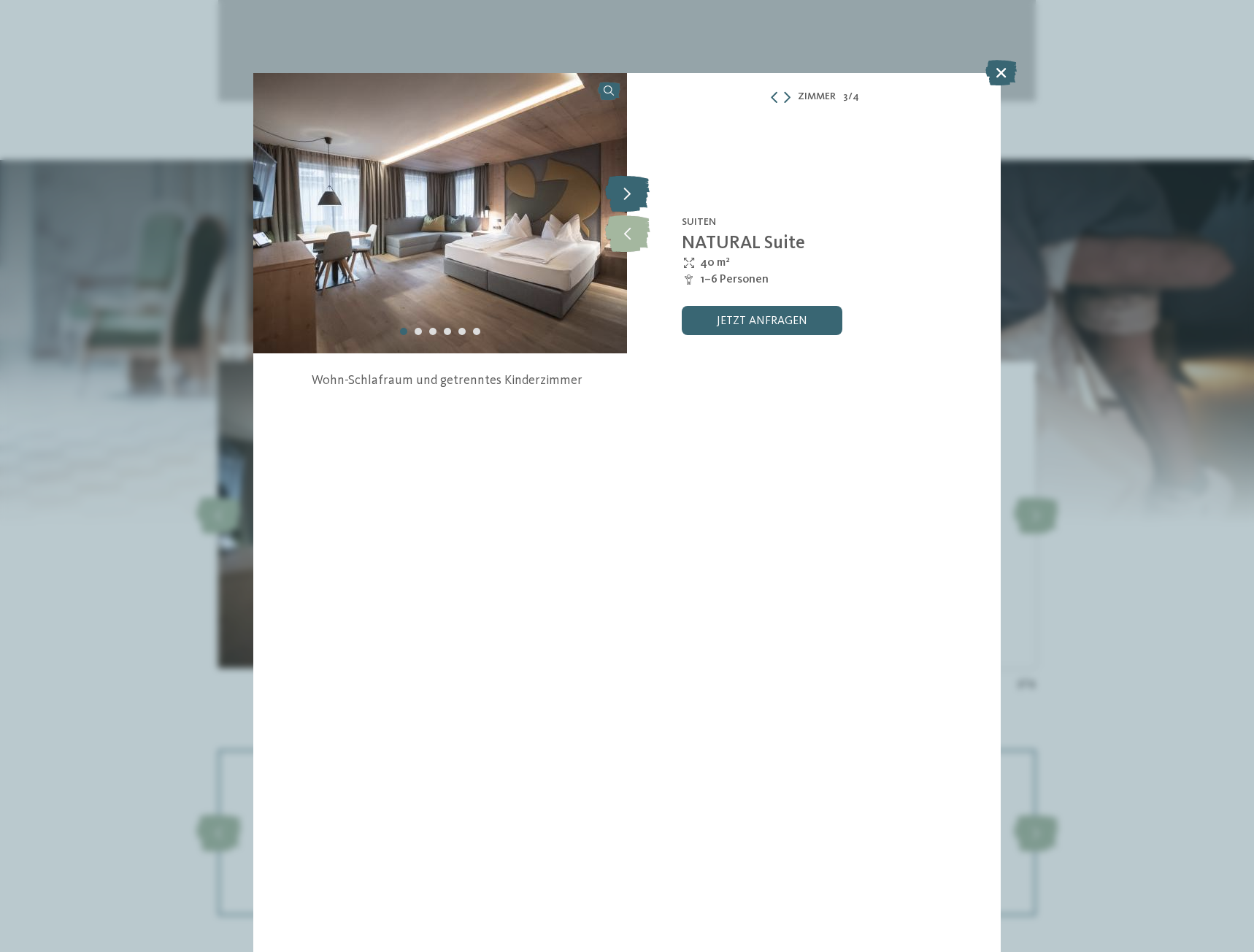
click at [637, 194] on icon at bounding box center [628, 193] width 45 height 37
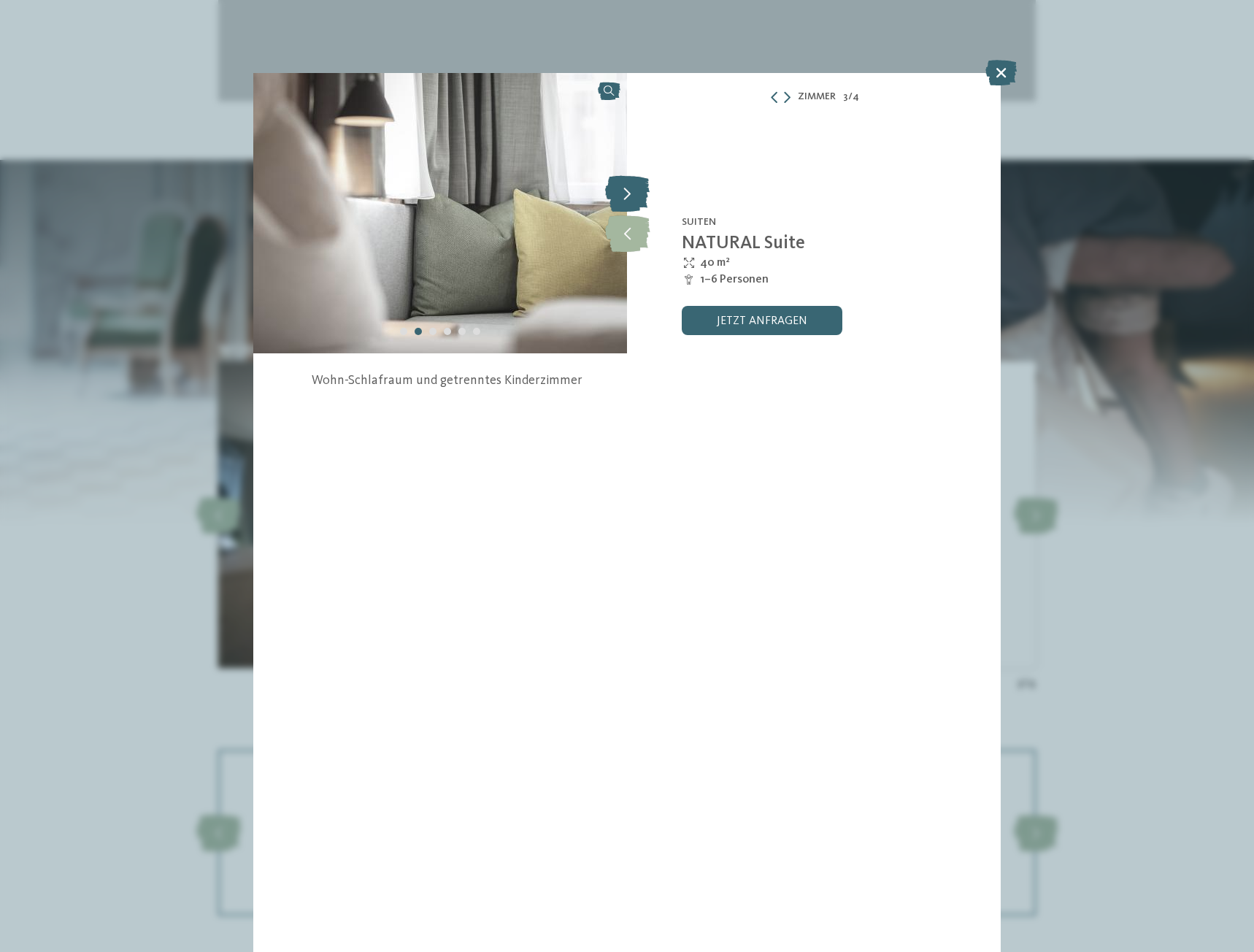
click at [637, 194] on icon at bounding box center [628, 193] width 45 height 37
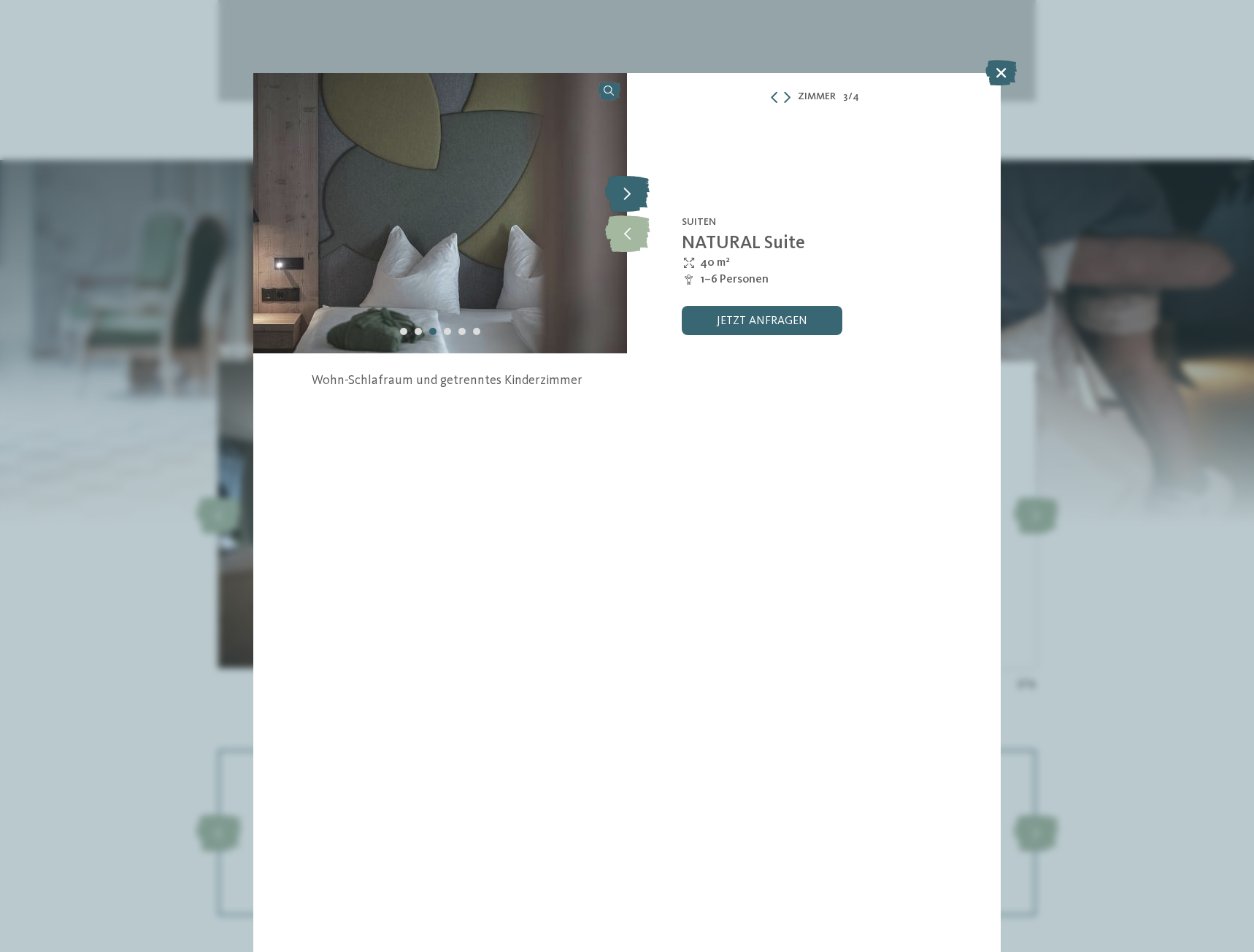
click at [637, 194] on icon at bounding box center [628, 193] width 45 height 37
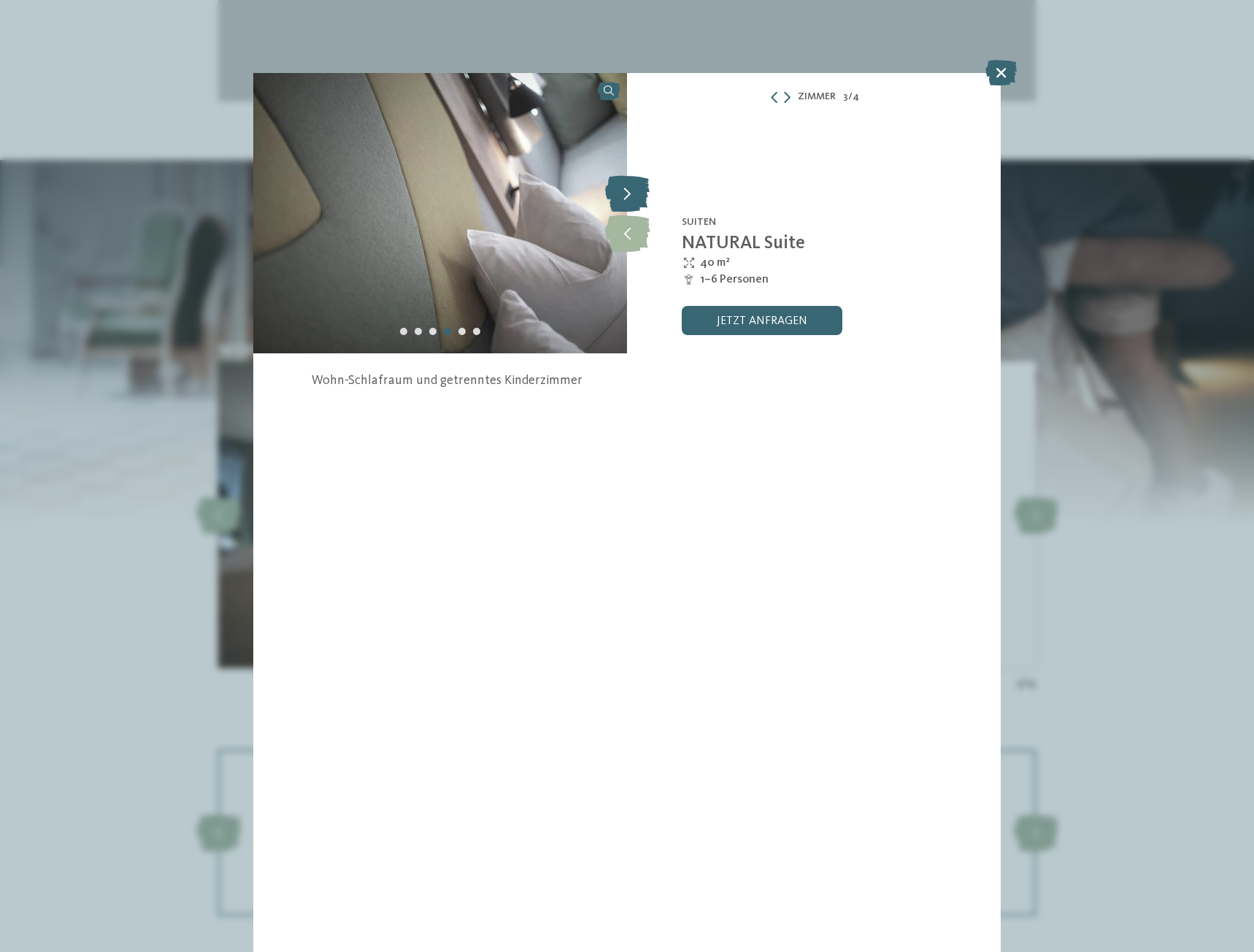
click at [637, 194] on icon at bounding box center [628, 193] width 45 height 37
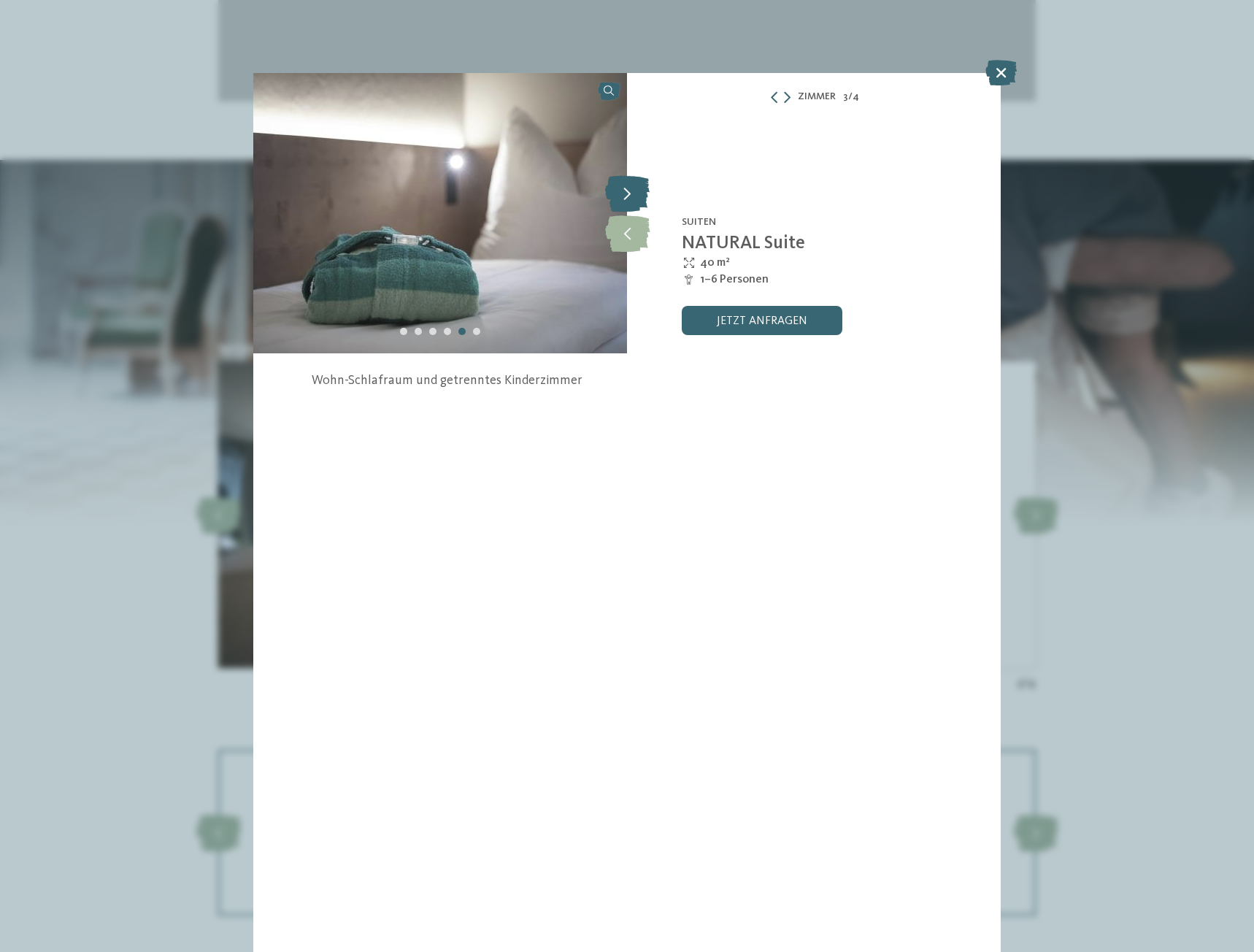
click at [637, 194] on icon at bounding box center [628, 193] width 45 height 37
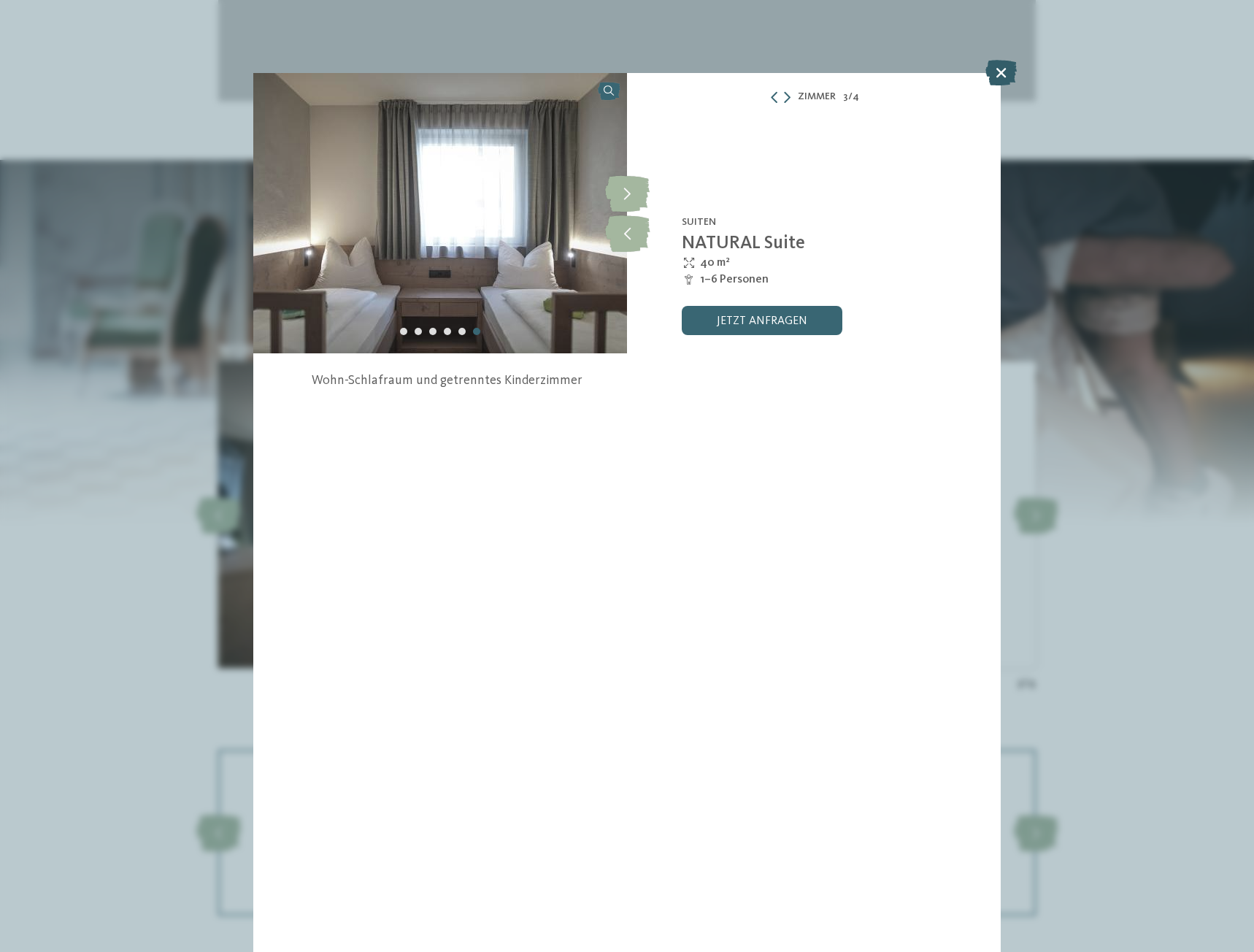
click at [997, 72] on icon at bounding box center [1000, 72] width 31 height 25
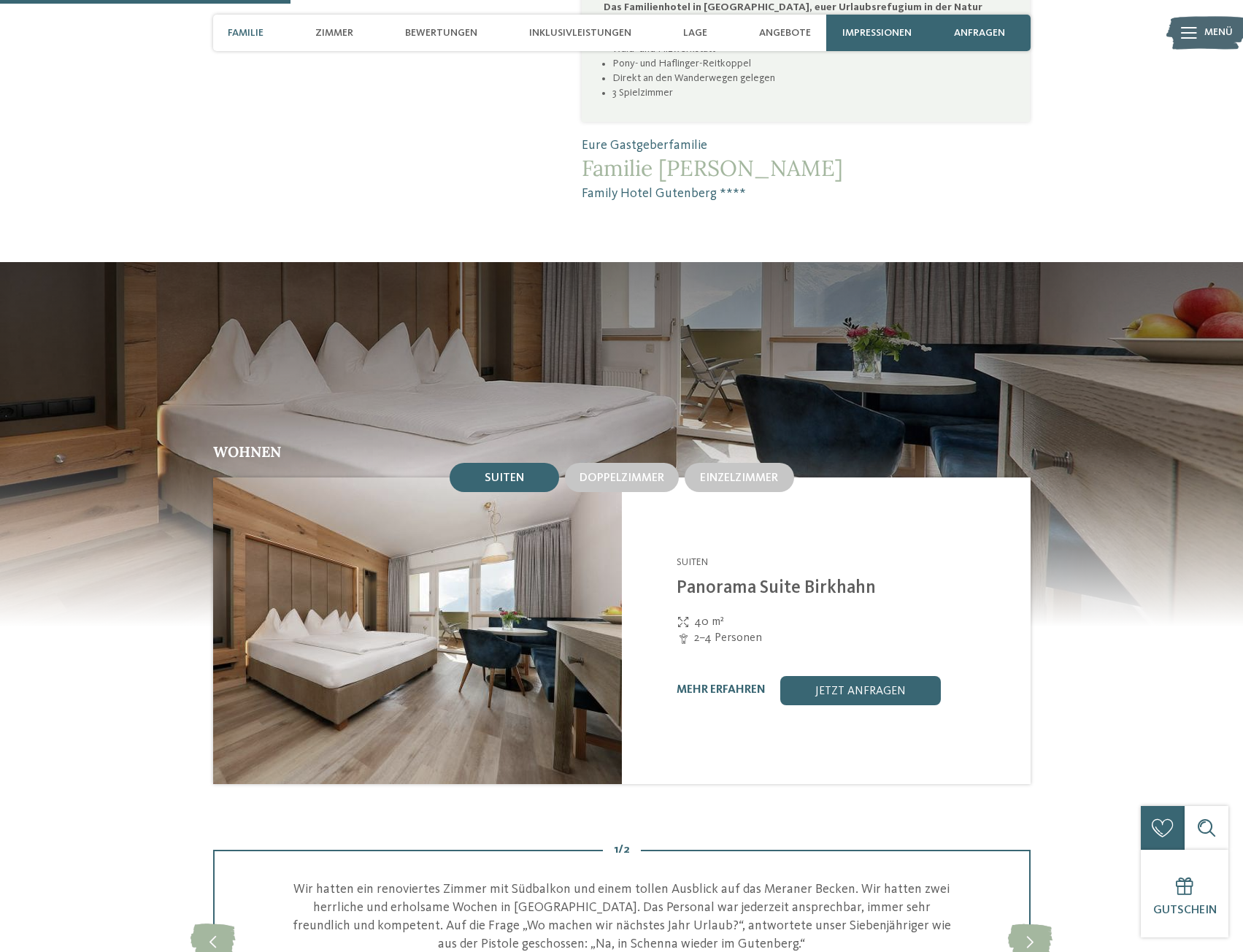
scroll to position [1095, 0]
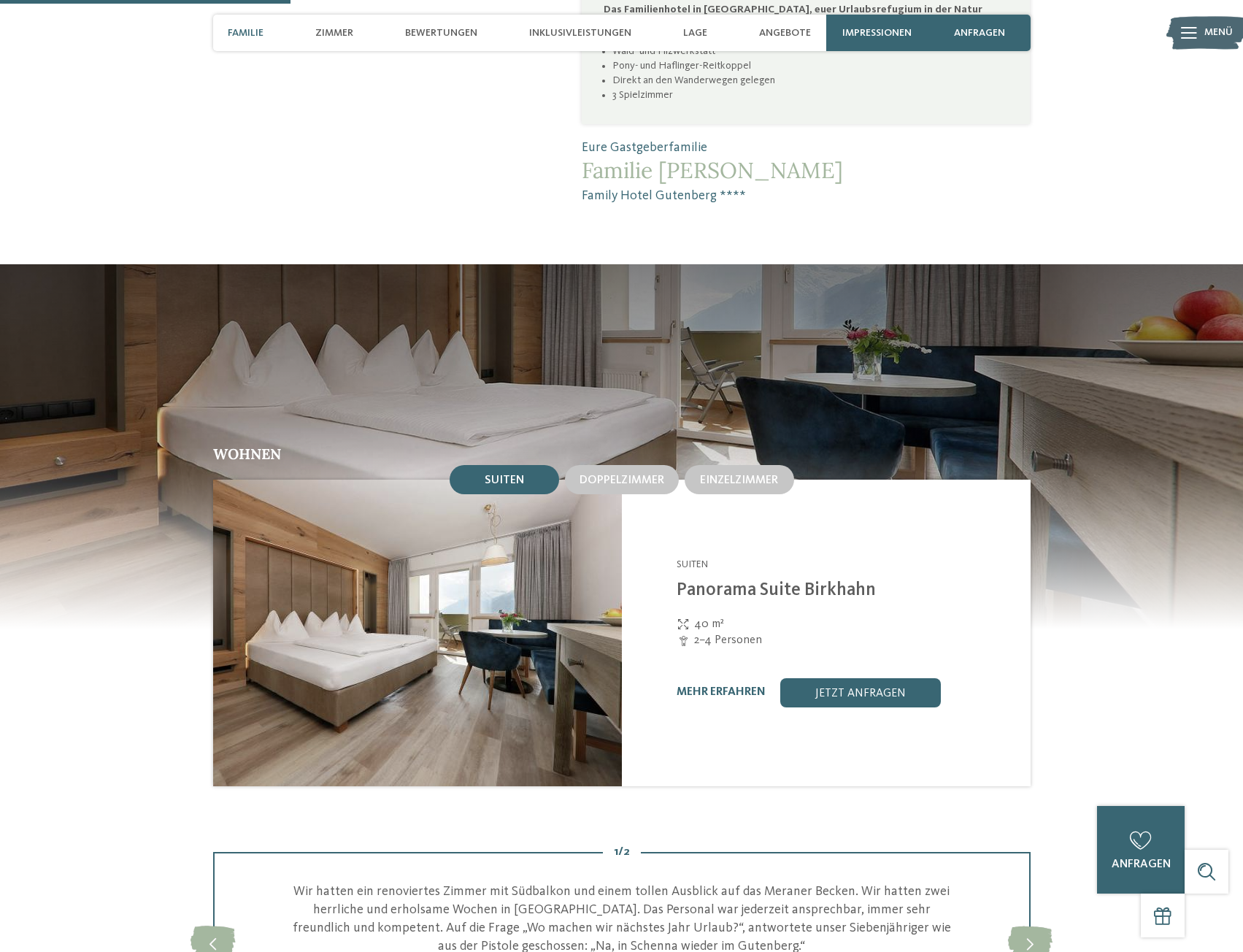
click at [257, 30] on span "Familie" at bounding box center [246, 33] width 36 height 13
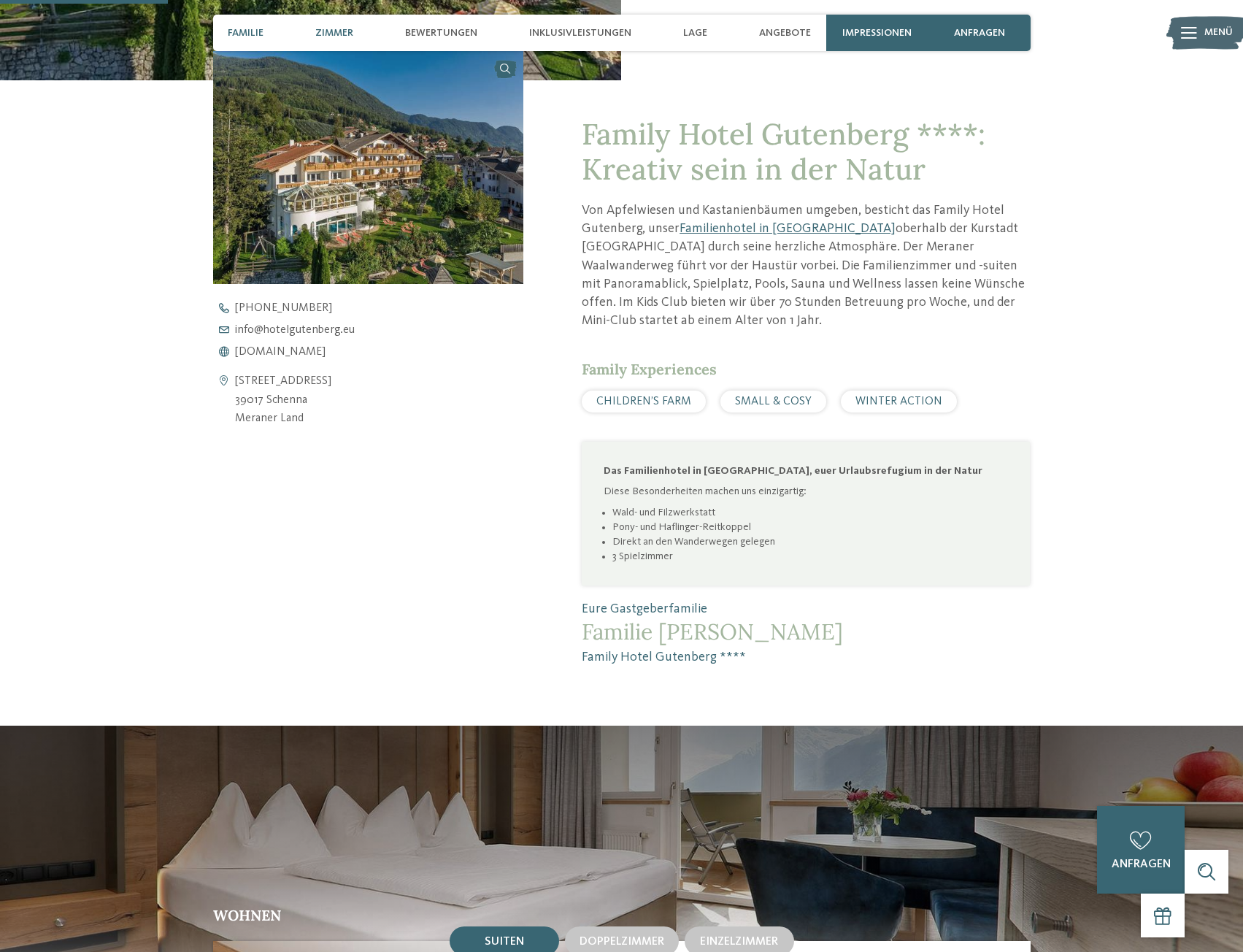
click at [334, 33] on span "Zimmer" at bounding box center [335, 33] width 38 height 13
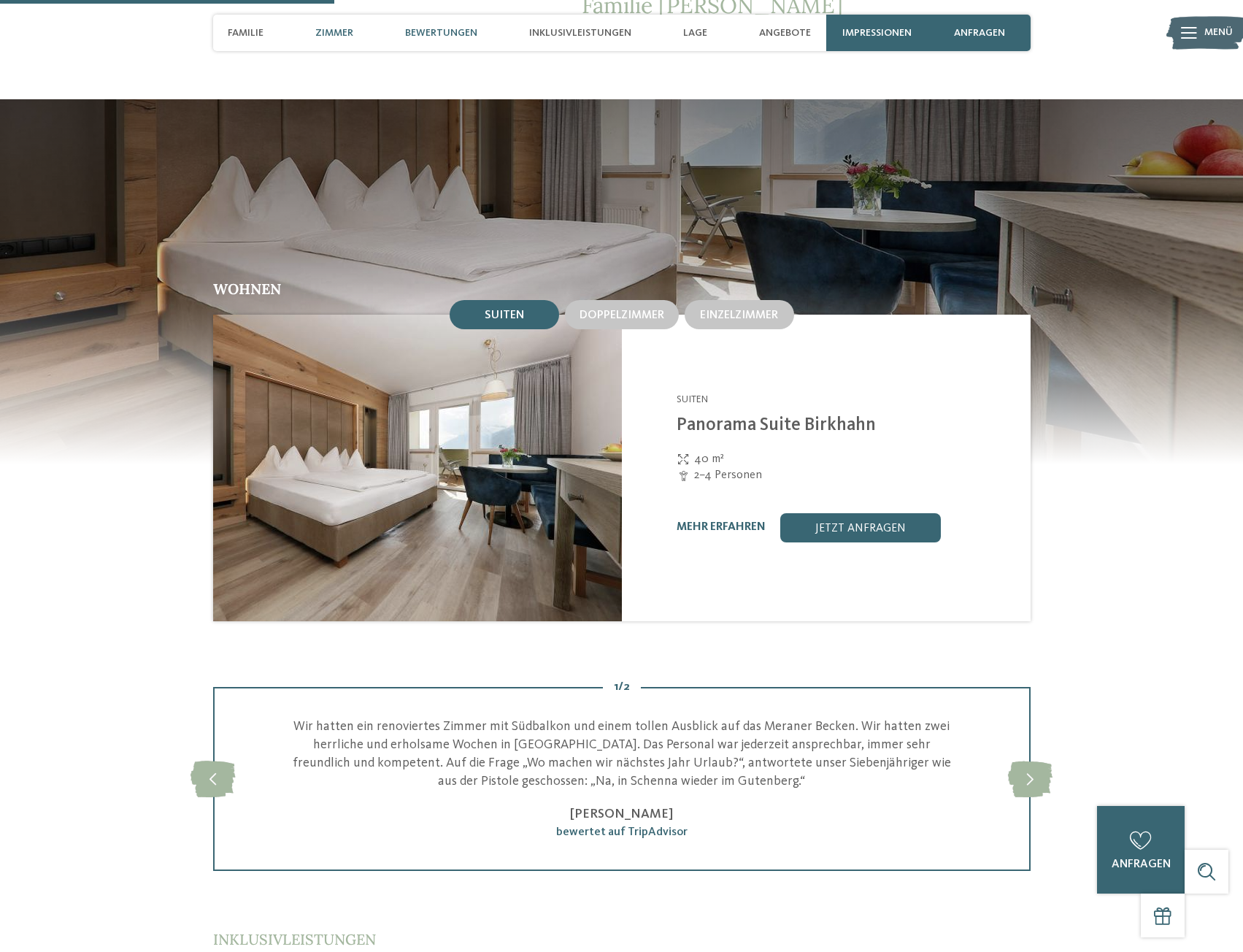
click at [425, 32] on span "Bewertungen" at bounding box center [441, 33] width 72 height 13
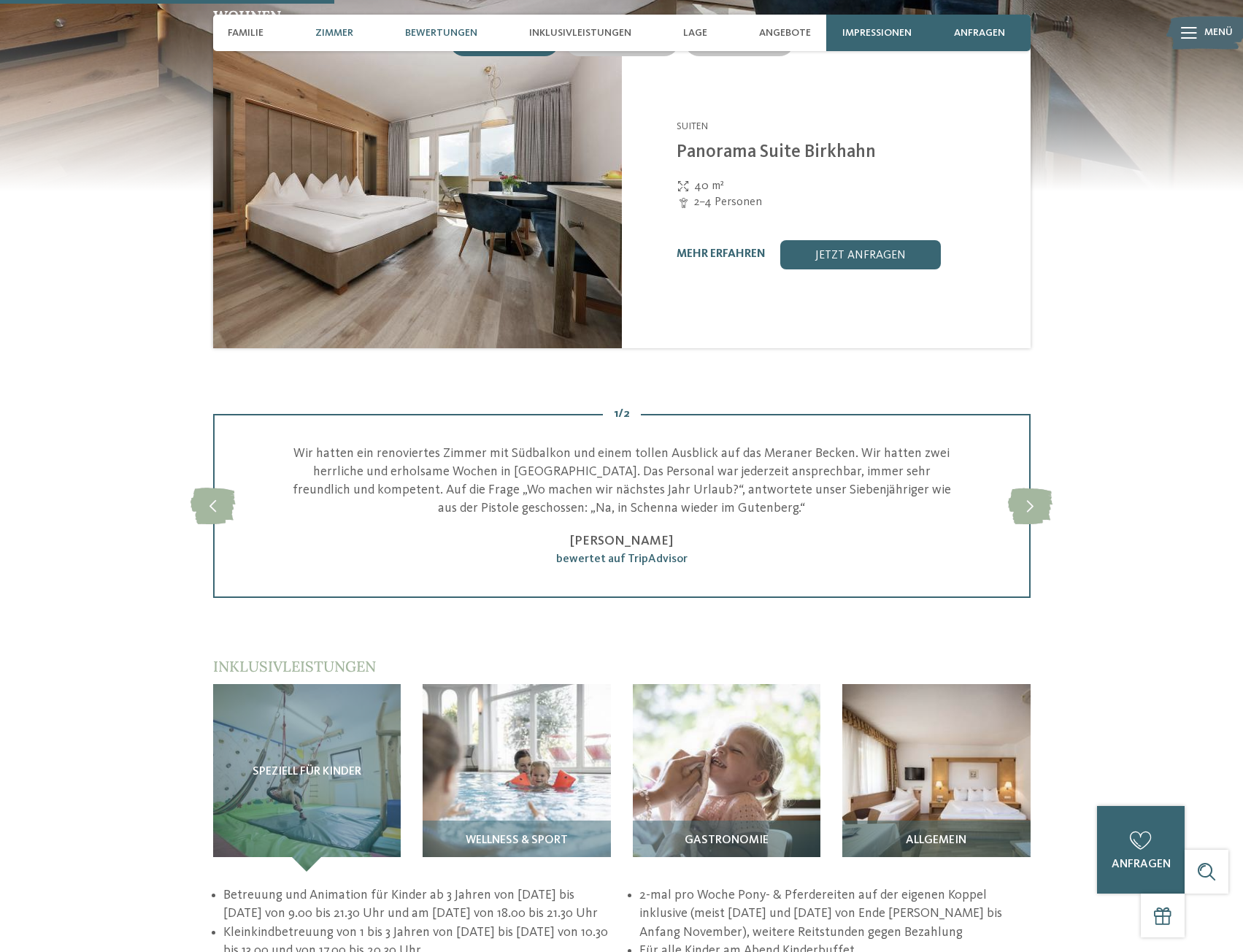
scroll to position [1848, 0]
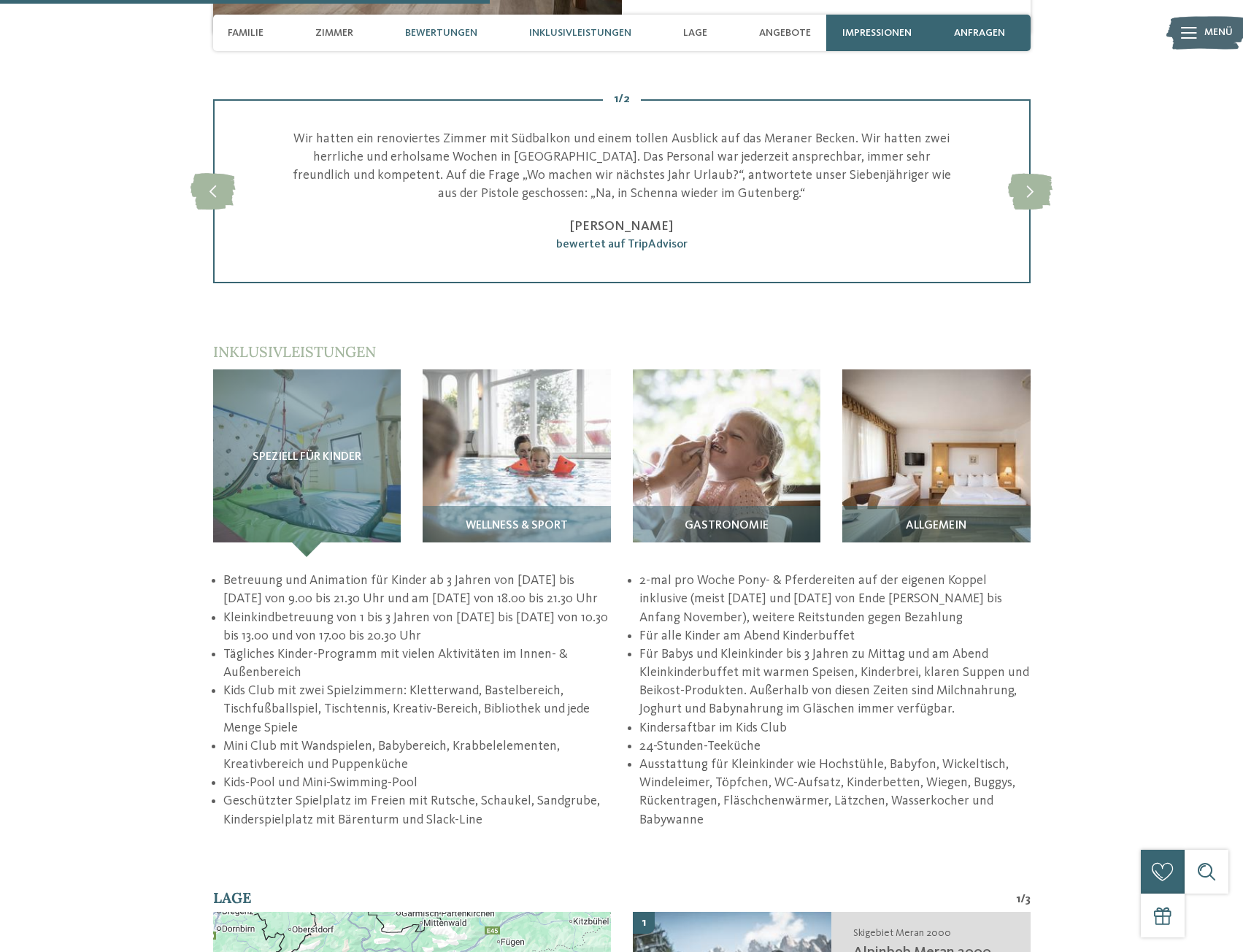
click at [553, 32] on span "Inklusivleistungen" at bounding box center [580, 33] width 103 height 13
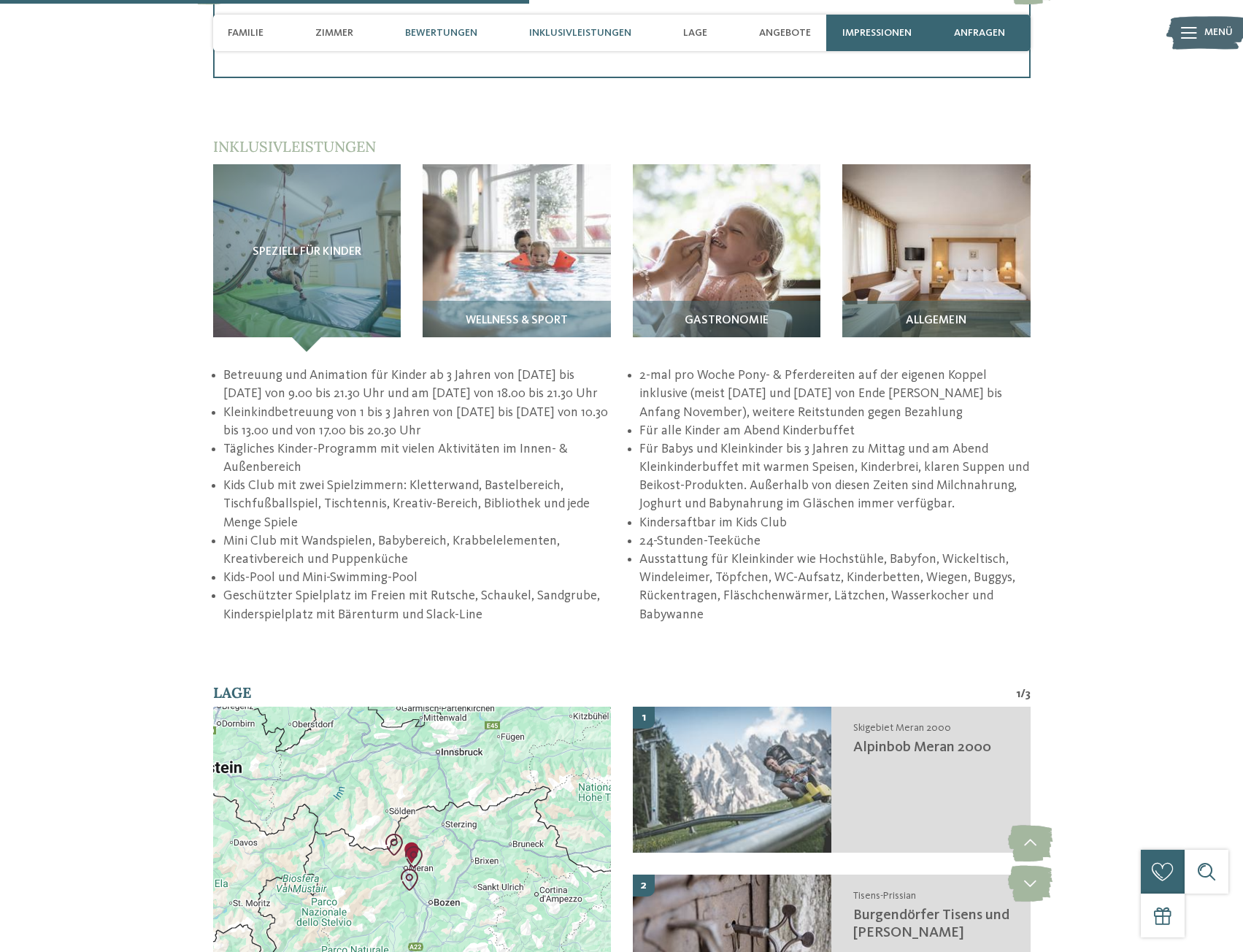
scroll to position [2090, 0]
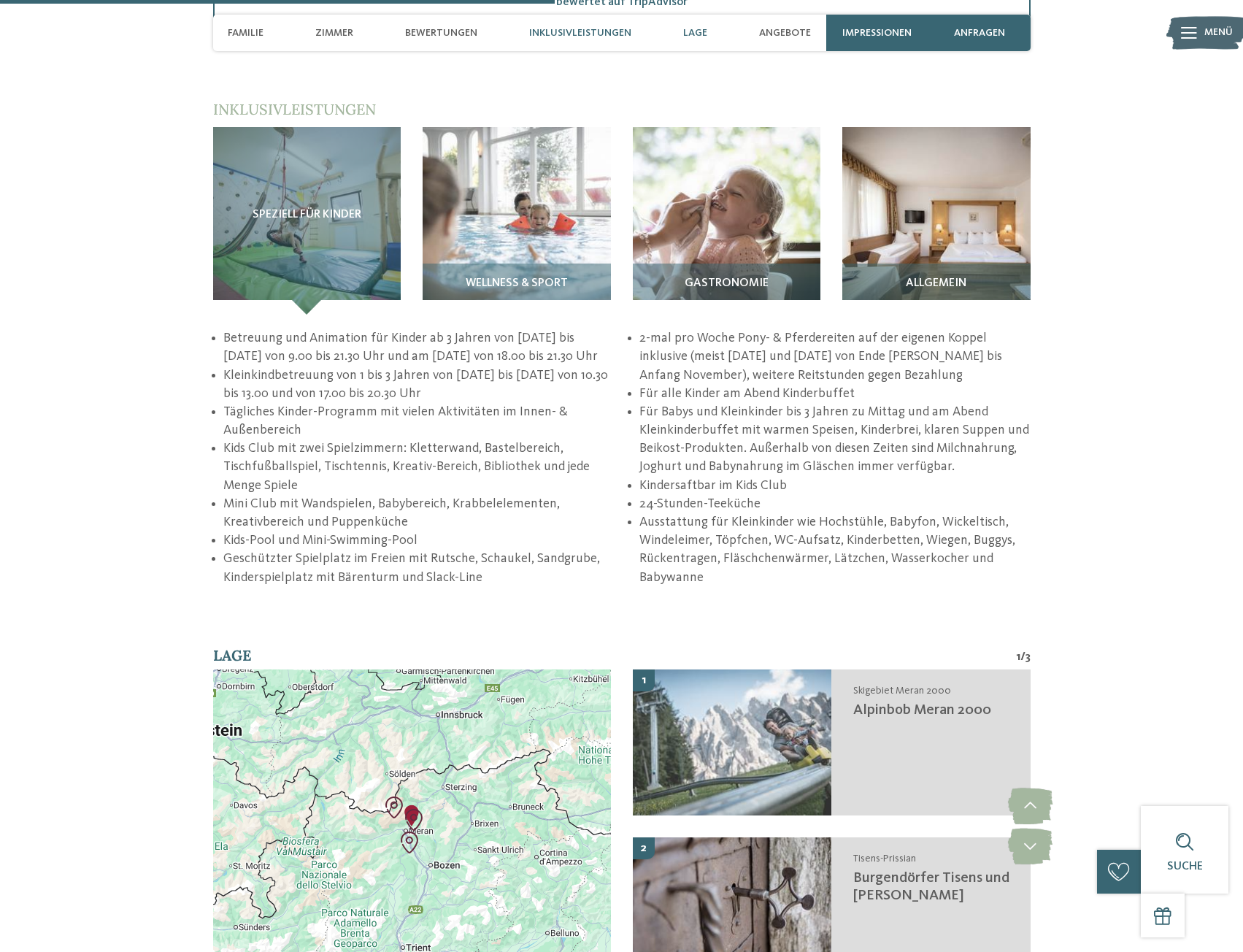
click at [686, 32] on span "Lage" at bounding box center [695, 33] width 24 height 13
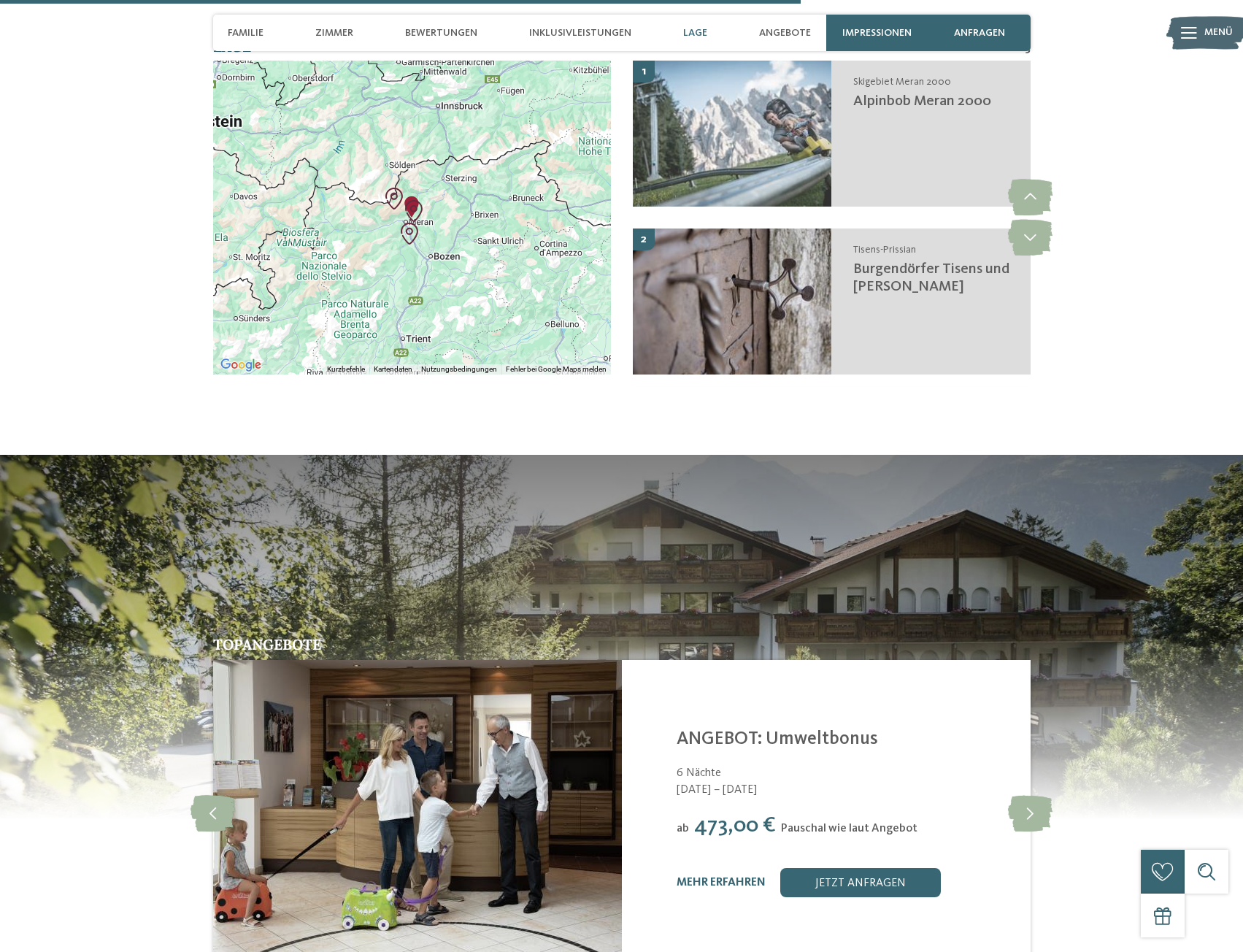
scroll to position [2637, 0]
